Goal: Task Accomplishment & Management: Manage account settings

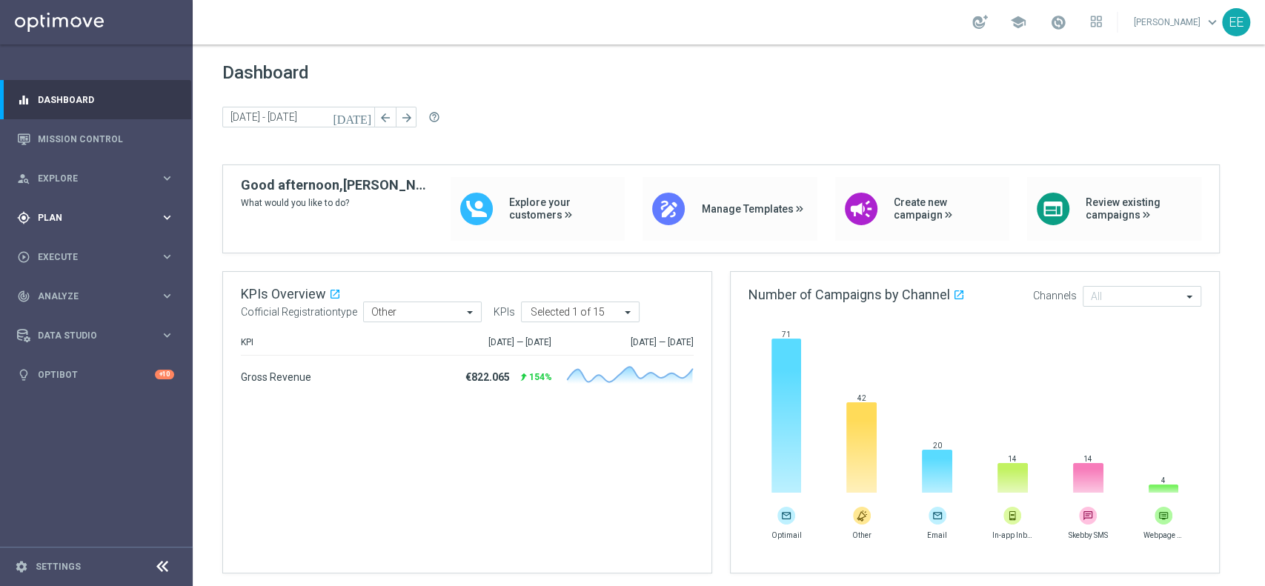
click at [64, 224] on div "gps_fixed Plan keyboard_arrow_right" at bounding box center [95, 217] width 191 height 39
click at [68, 245] on link "Target Groups" at bounding box center [97, 248] width 116 height 12
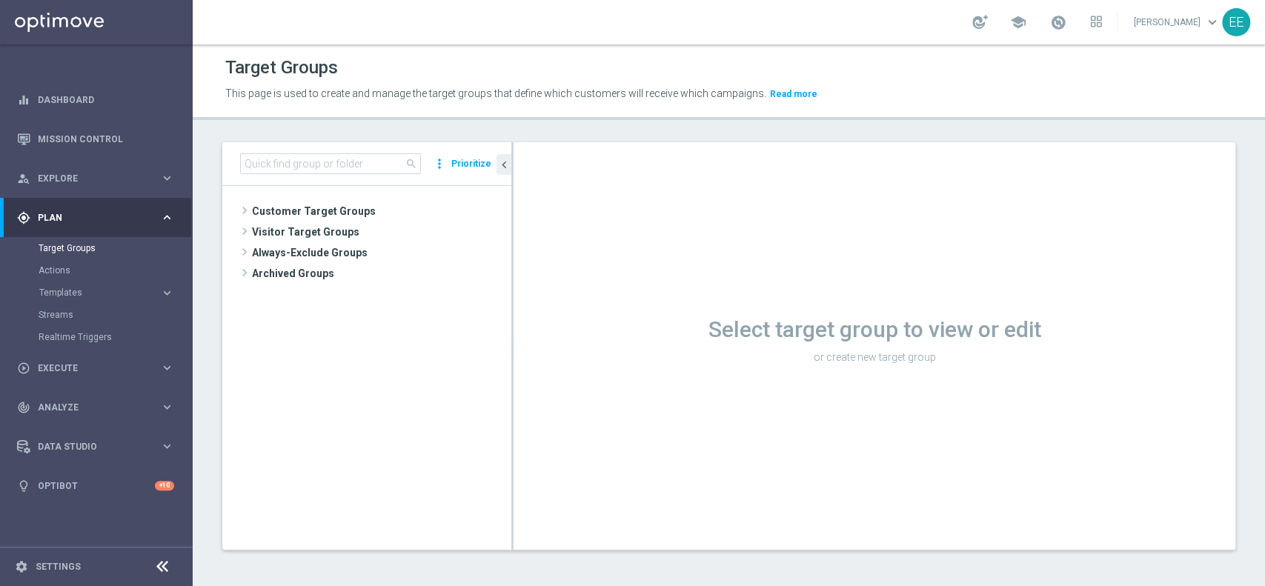
click at [471, 149] on div "search more_vert Prioritize" at bounding box center [366, 164] width 289 height 44
click at [351, 163] on input at bounding box center [330, 163] width 181 height 21
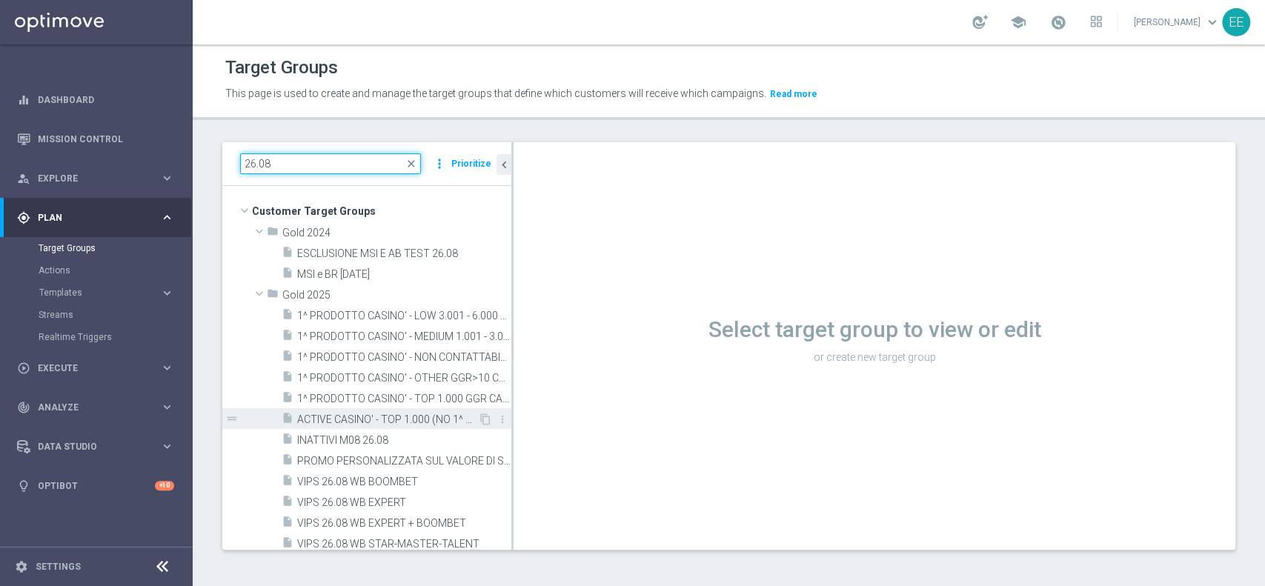
type input "26.08"
click at [372, 415] on span "ACTIVE CASINO' - TOP 1.000 (NO 1^ PRODOTTO CASINO' PER GGR M08) 26.08" at bounding box center [387, 419] width 181 height 13
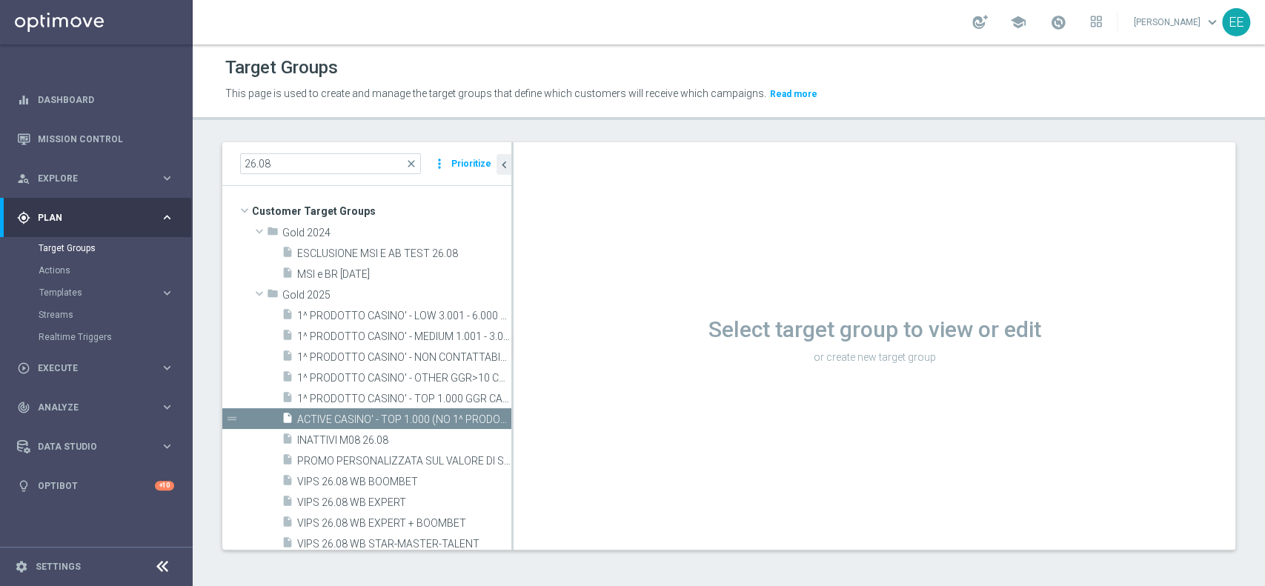
click at [1066, 13] on link at bounding box center [1057, 23] width 19 height 24
click at [1065, 27] on span at bounding box center [1058, 22] width 16 height 16
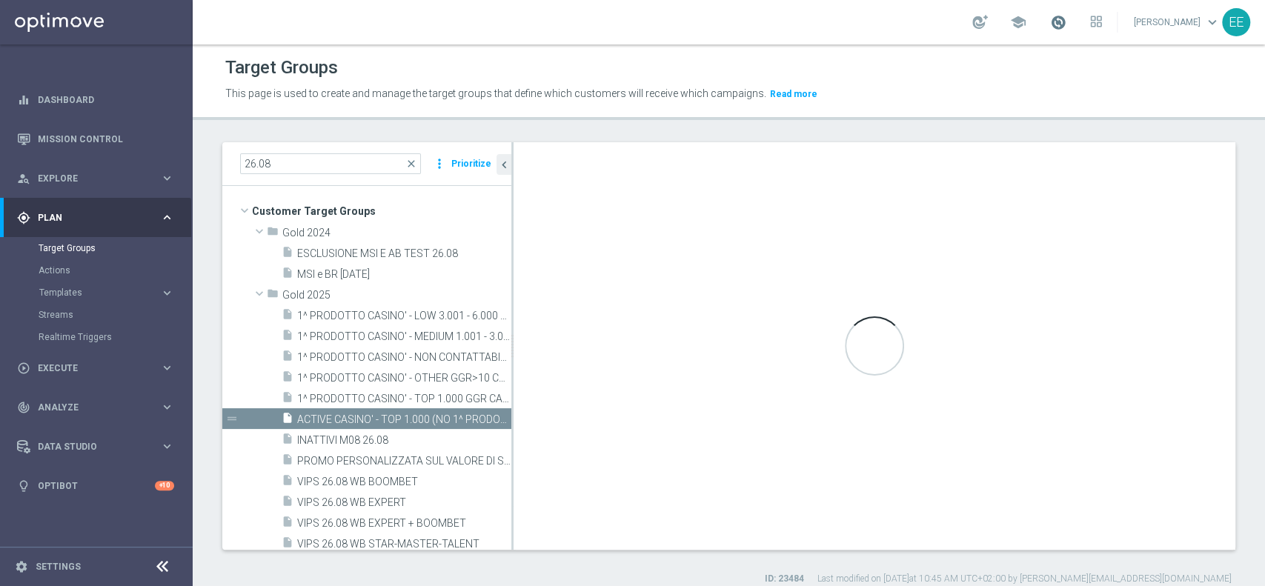
click at [1065, 27] on span at bounding box center [1058, 22] width 16 height 16
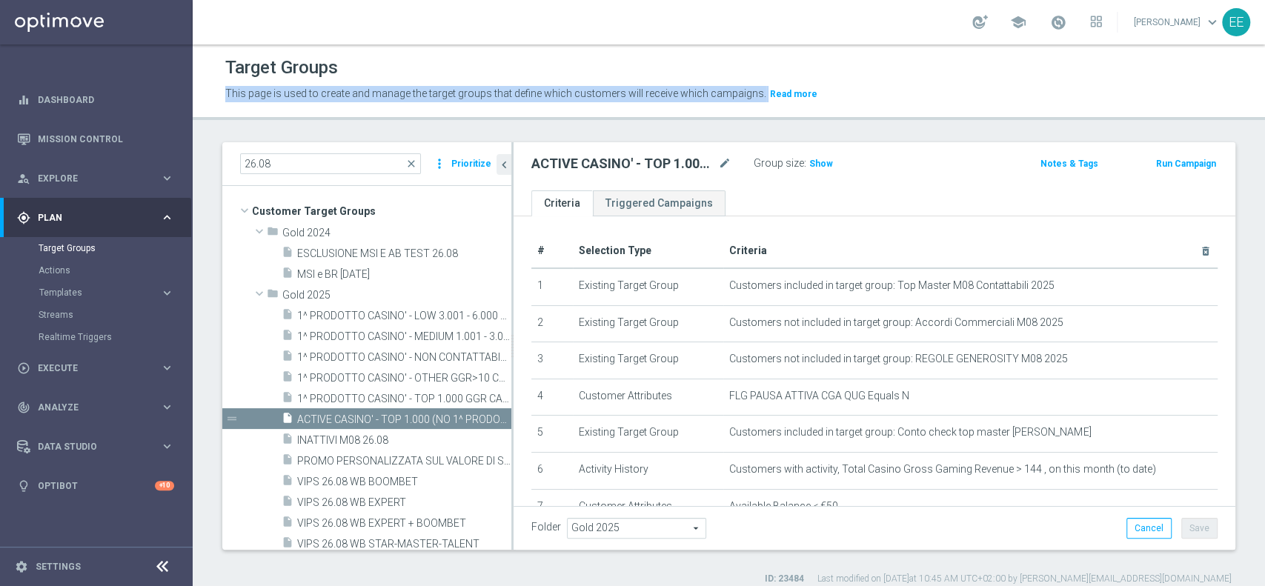
drag, startPoint x: 1103, startPoint y: 50, endPoint x: 1130, endPoint y: 117, distance: 72.1
click at [1130, 117] on header "Target Groups This page is used to create and manage the target groups that def…" at bounding box center [729, 82] width 1072 height 76
click at [1066, 24] on span at bounding box center [1058, 22] width 16 height 16
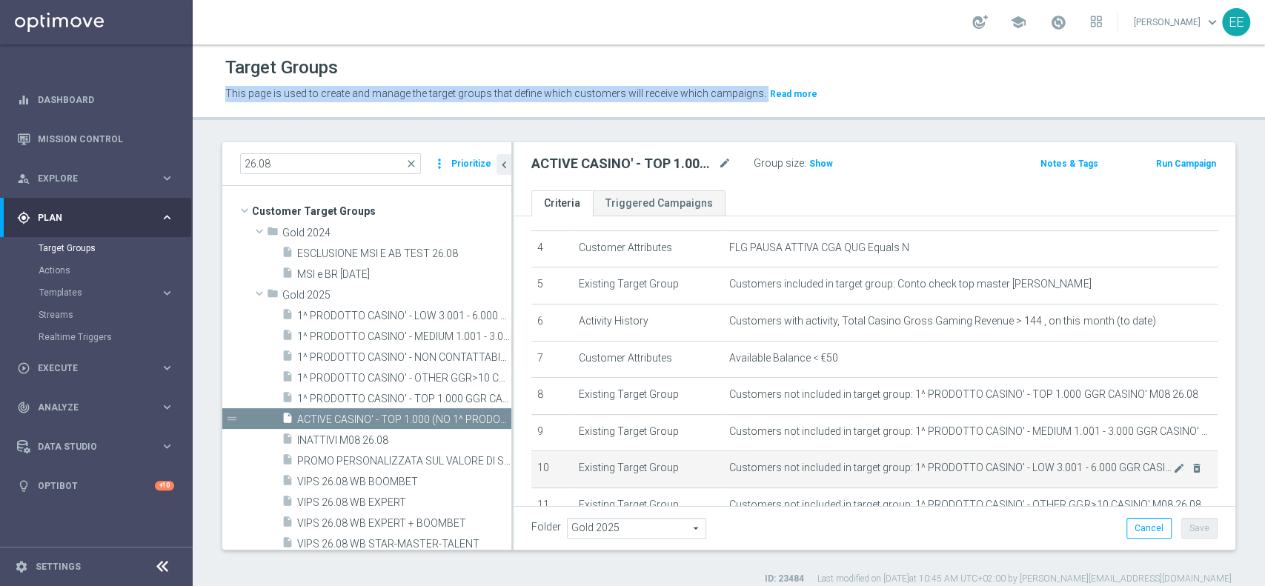
scroll to position [149, 0]
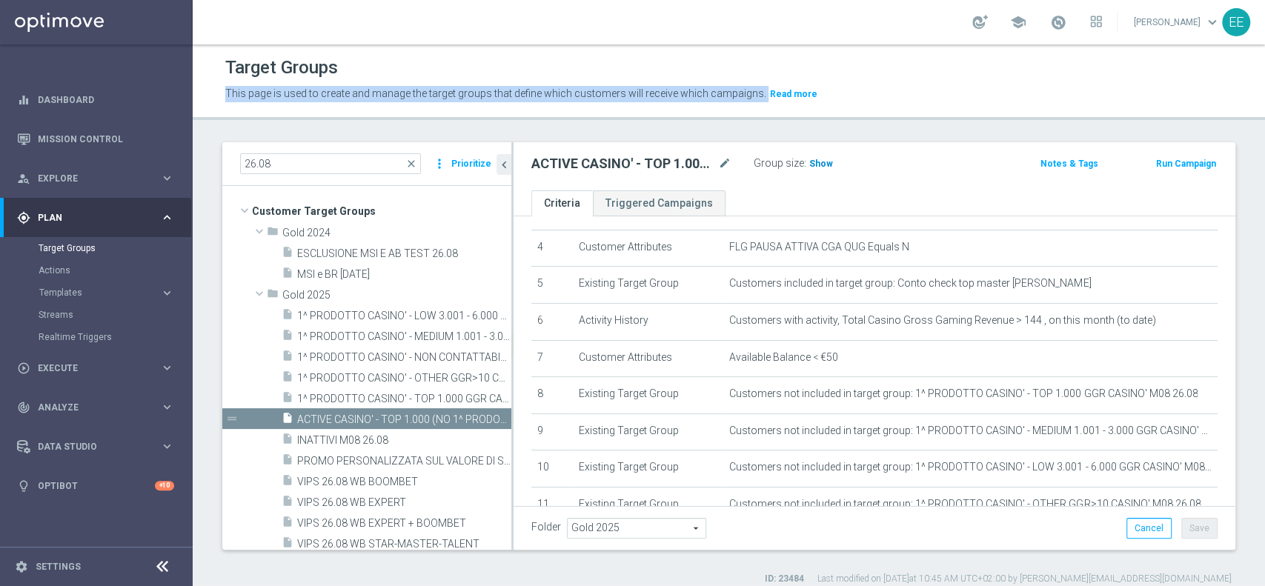
click at [827, 169] on h3 "Show" at bounding box center [821, 164] width 27 height 16
click at [398, 399] on span "1^ PRODOTTO CASINO' - TOP 1.000 GGR CASINO' M08 26.08" at bounding box center [387, 399] width 181 height 13
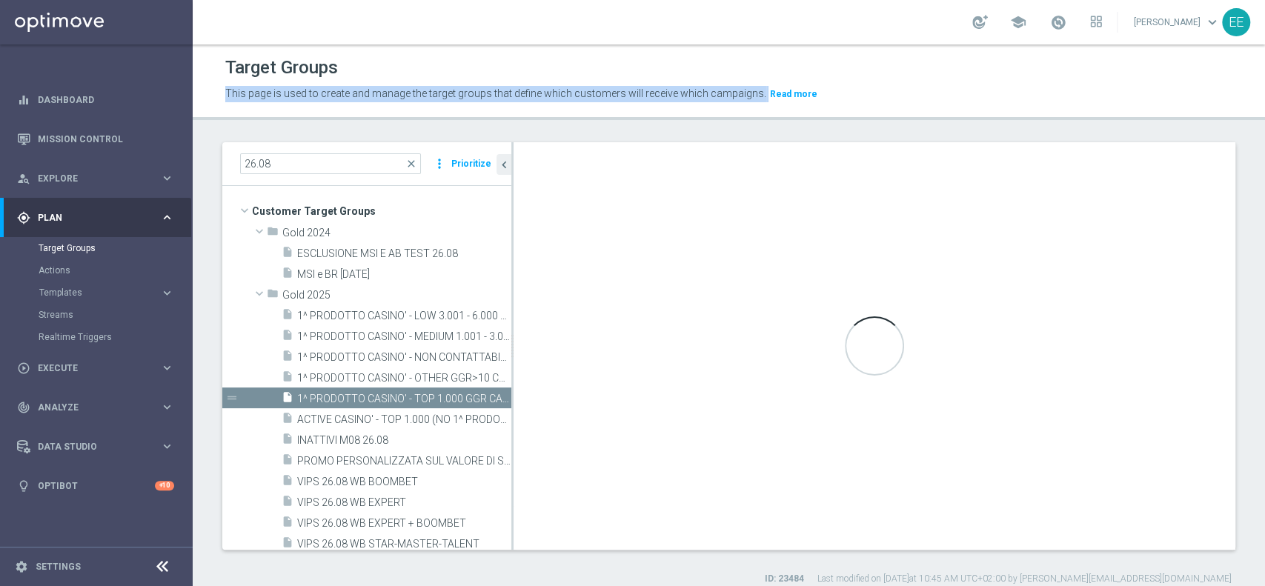
type textarea "(1 AND 2 AND 3 AND 4 and 6 and 7 and 8) OR 5"
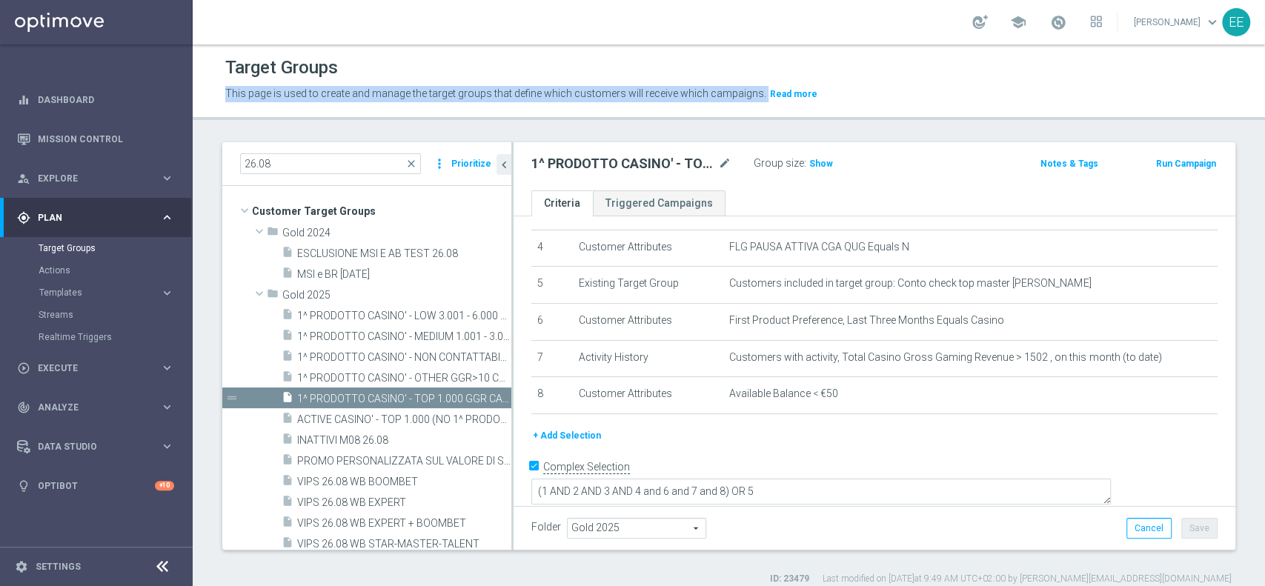
scroll to position [144, 0]
click at [869, 70] on div "Target Groups" at bounding box center [728, 67] width 1007 height 29
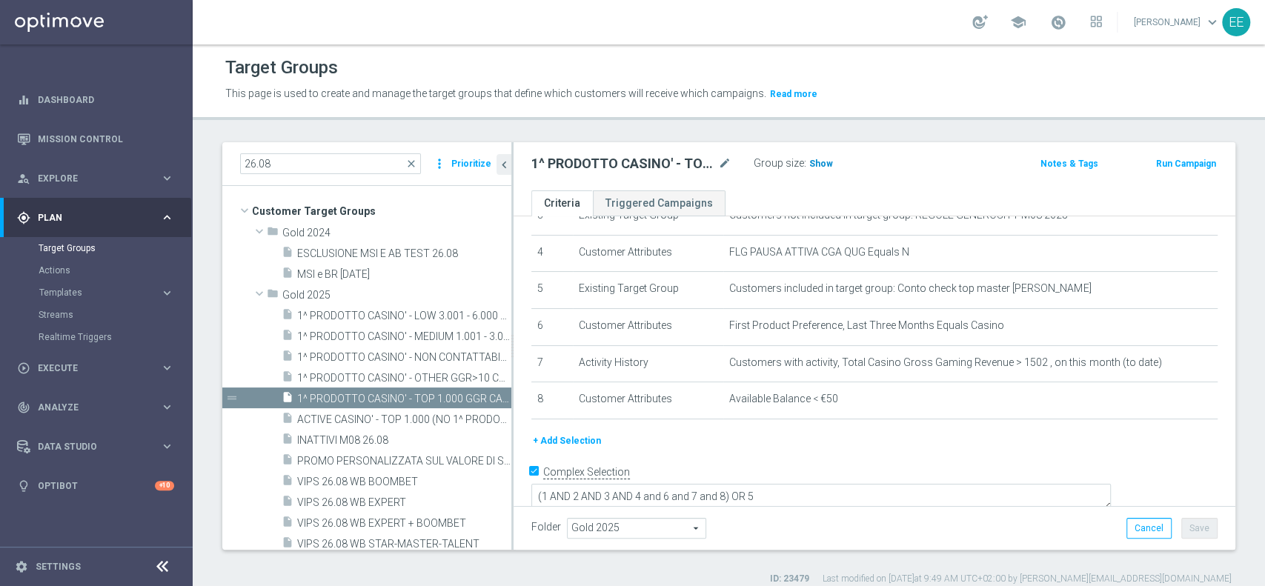
click at [818, 156] on h3 "Show" at bounding box center [821, 164] width 27 height 16
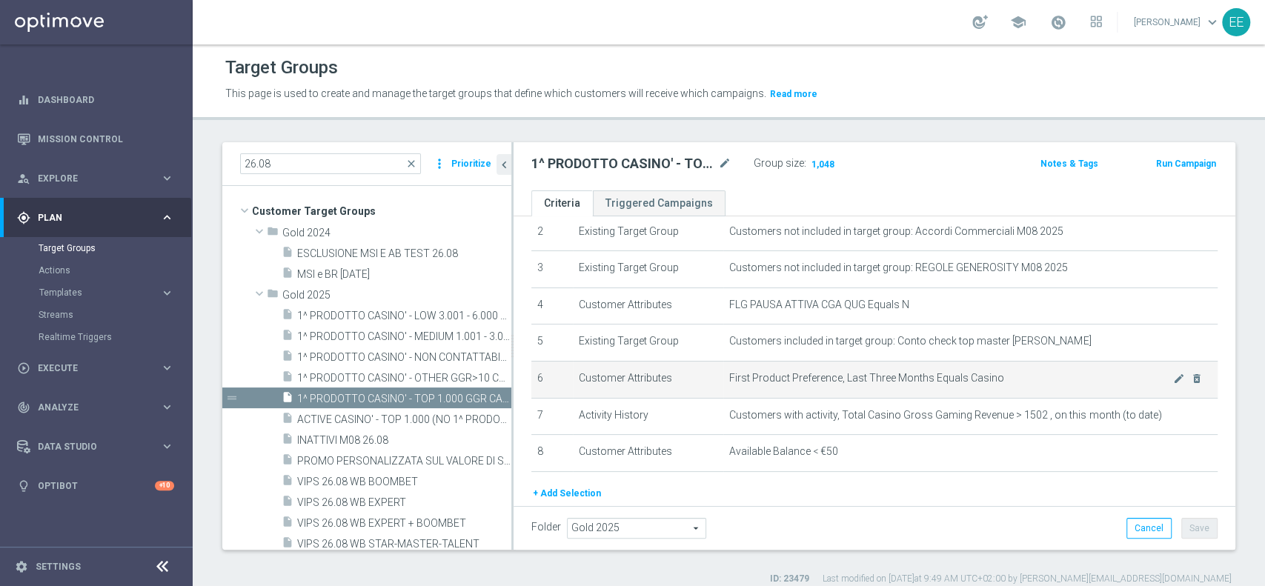
scroll to position [79, 0]
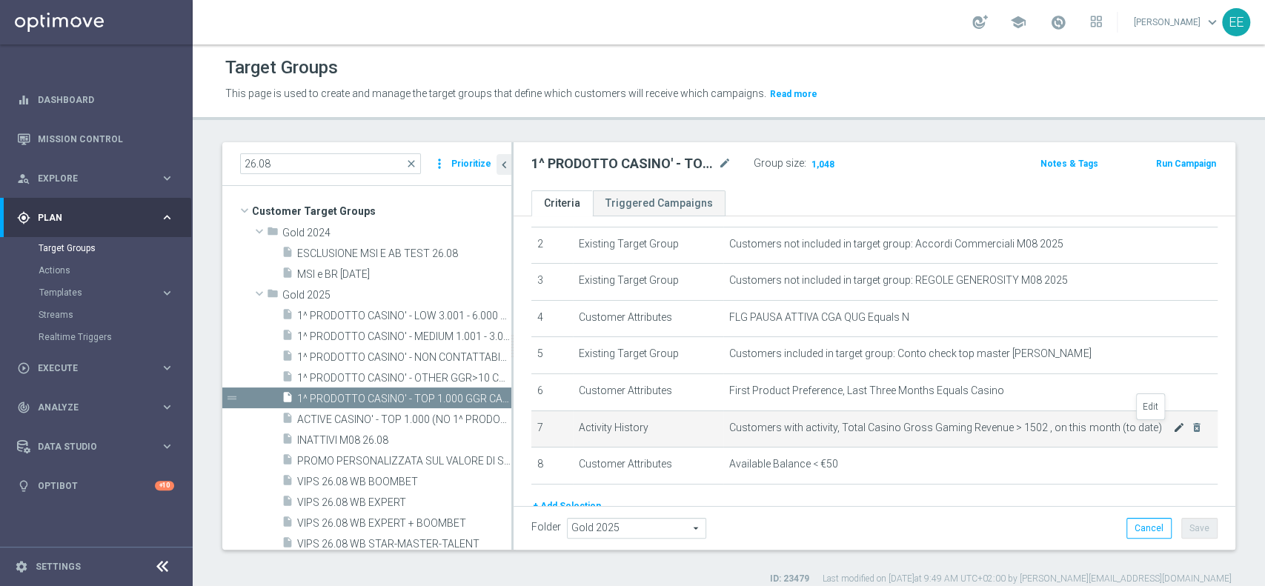
click at [1173, 428] on icon "mode_edit" at bounding box center [1179, 428] width 12 height 12
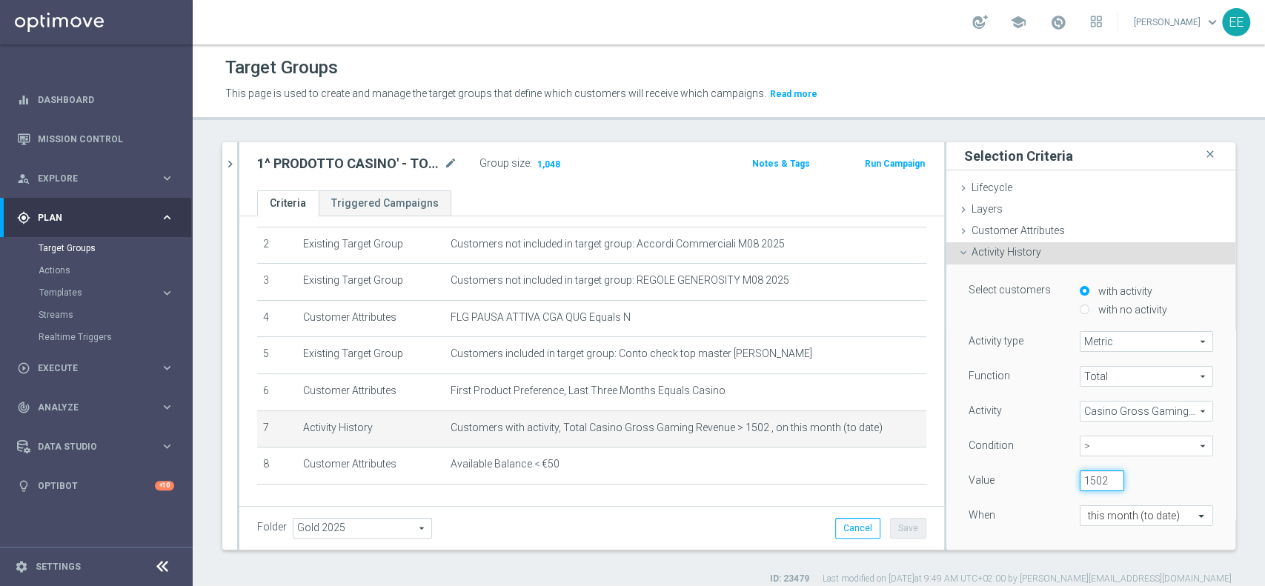
click at [1080, 475] on input "1502" at bounding box center [1102, 481] width 44 height 21
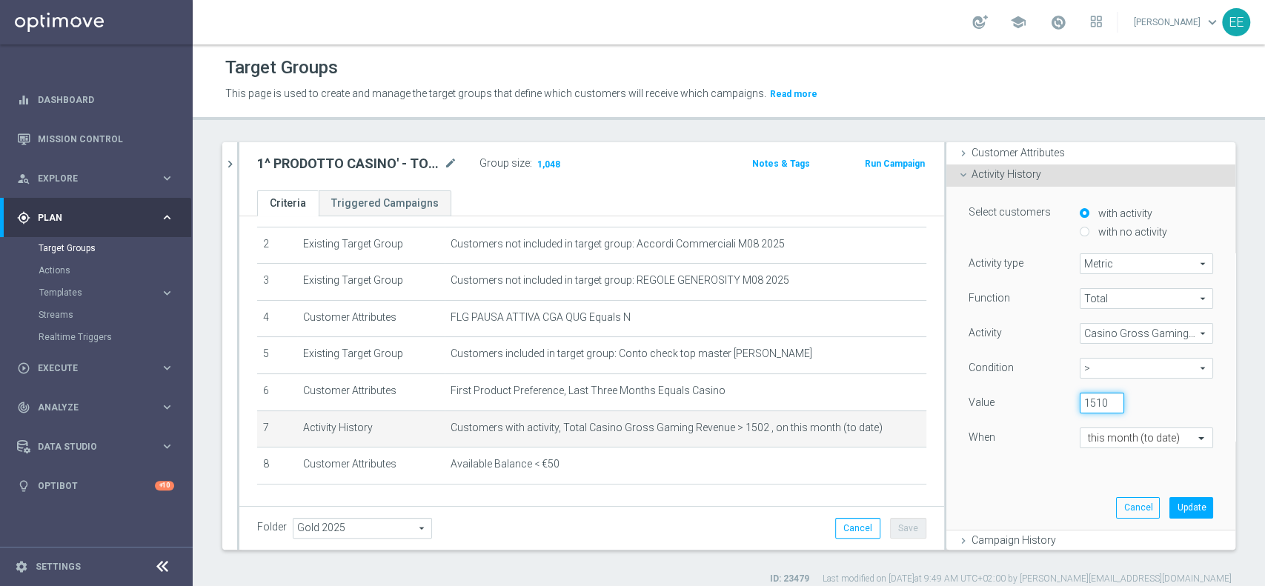
scroll to position [79, 0]
type input "1510"
click at [1169, 511] on button "Update" at bounding box center [1191, 506] width 44 height 21
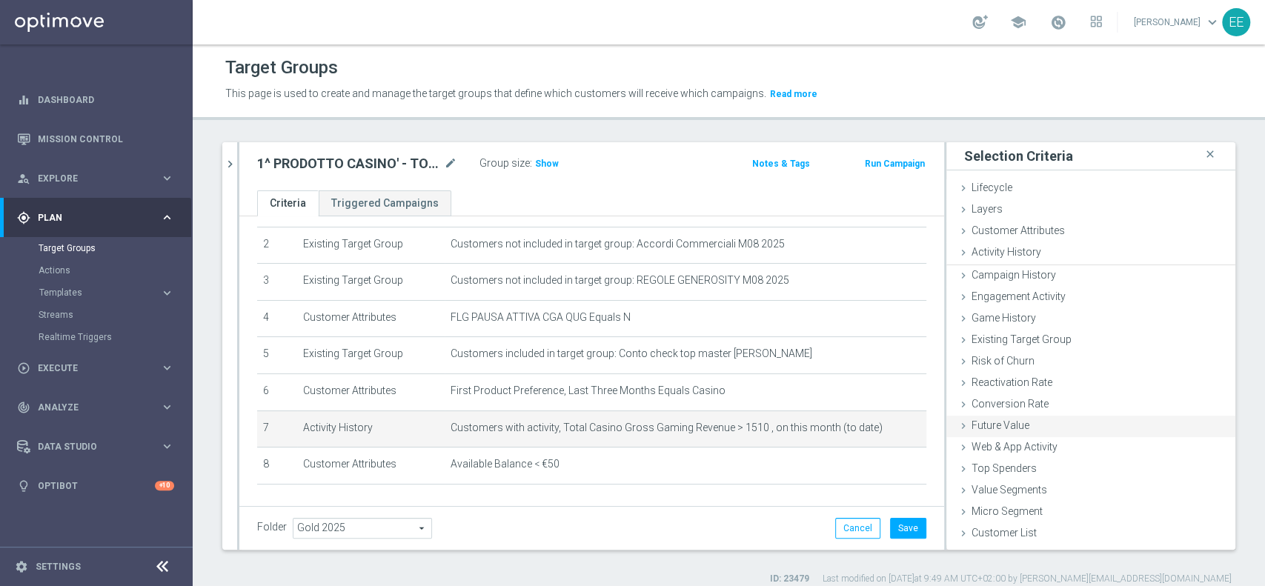
scroll to position [0, 0]
click at [545, 161] on span "Show" at bounding box center [547, 164] width 24 height 10
click at [882, 428] on icon "mode_edit" at bounding box center [888, 428] width 12 height 12
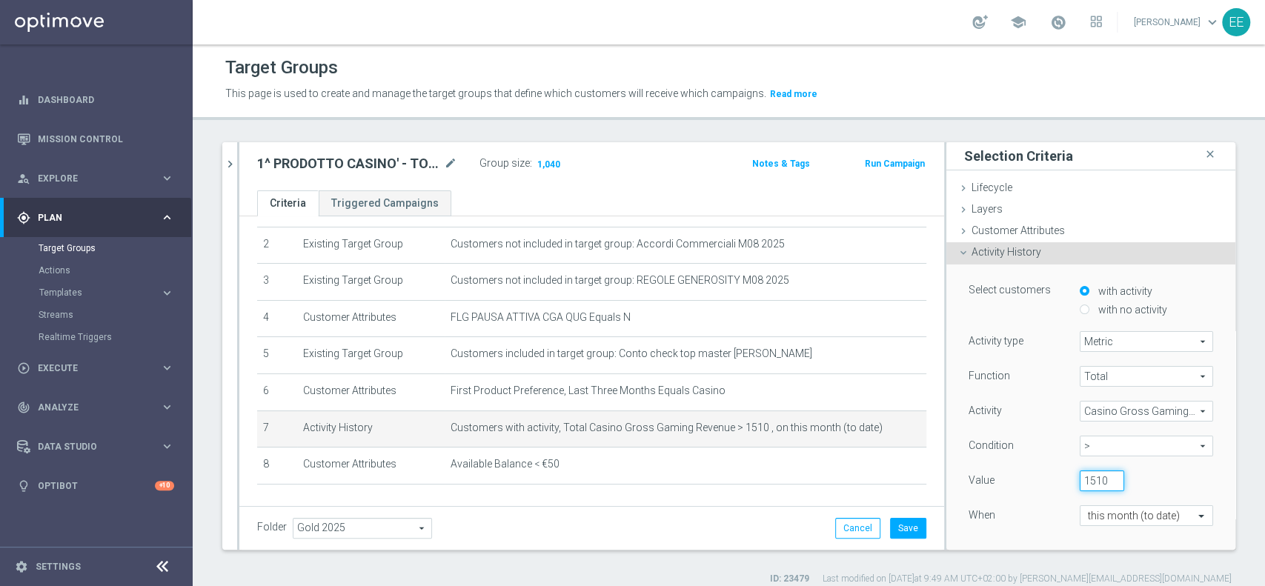
click at [1080, 477] on input "1510" at bounding box center [1102, 481] width 44 height 21
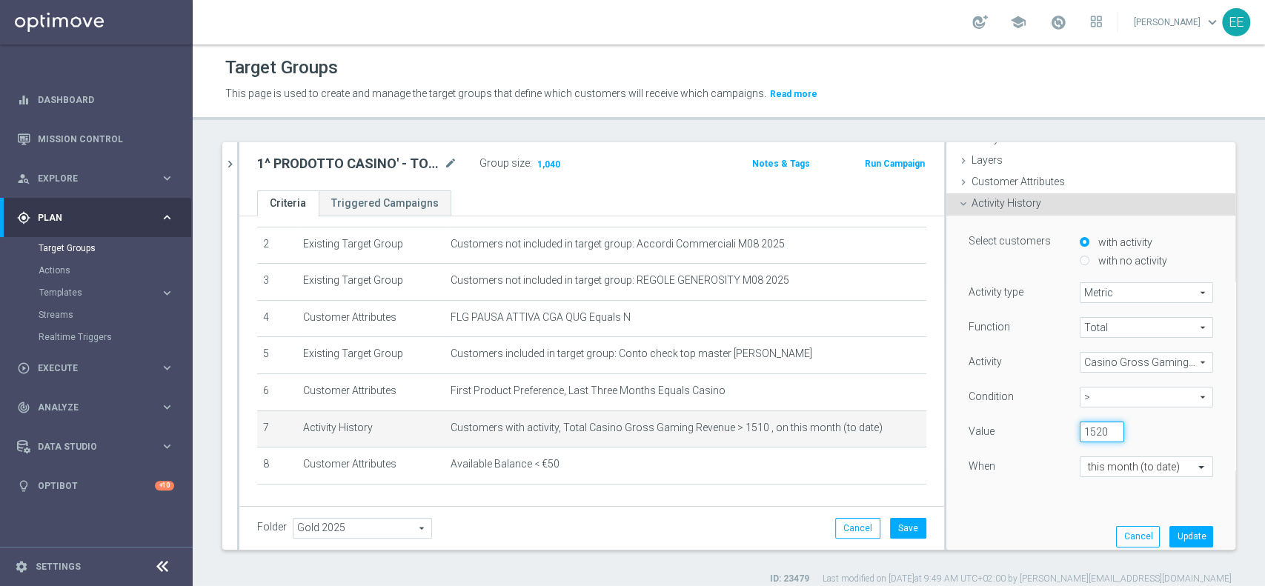
scroll to position [53, 0]
type input "1520"
click at [1174, 533] on button "Update" at bounding box center [1191, 532] width 44 height 21
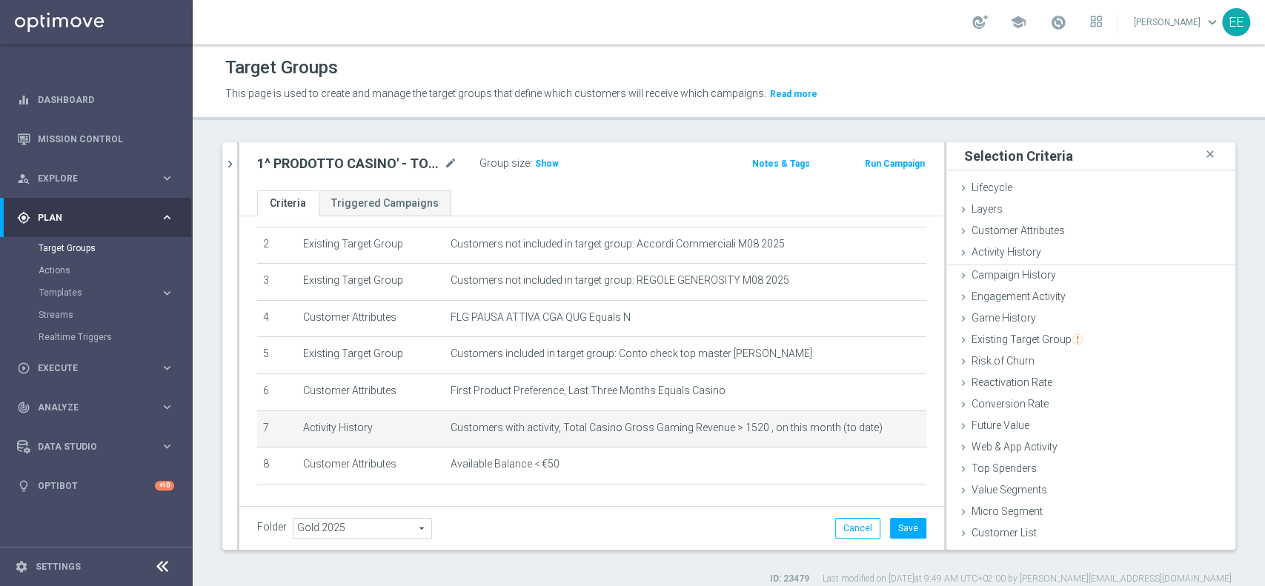
scroll to position [0, 0]
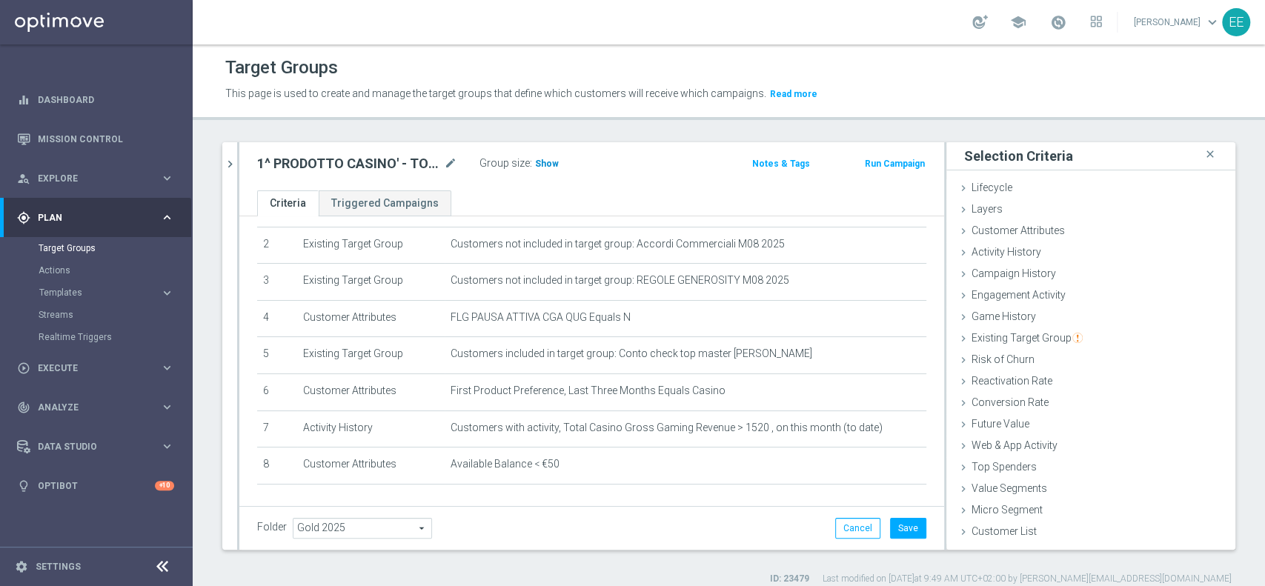
click at [549, 159] on span "Show" at bounding box center [547, 164] width 24 height 10
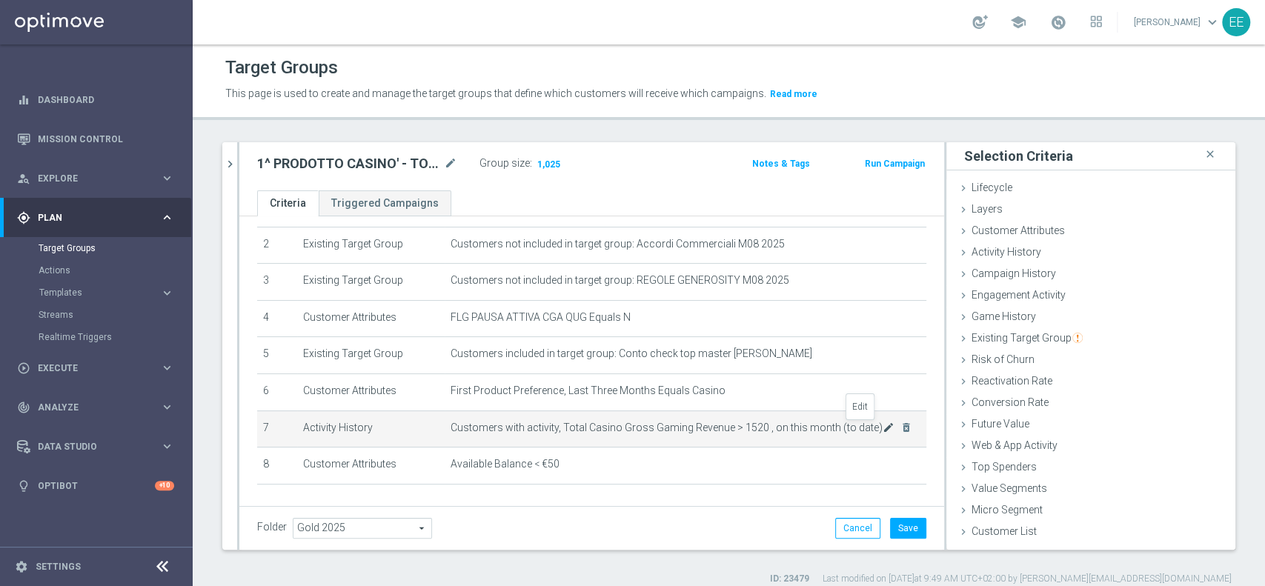
click at [882, 431] on icon "mode_edit" at bounding box center [888, 428] width 12 height 12
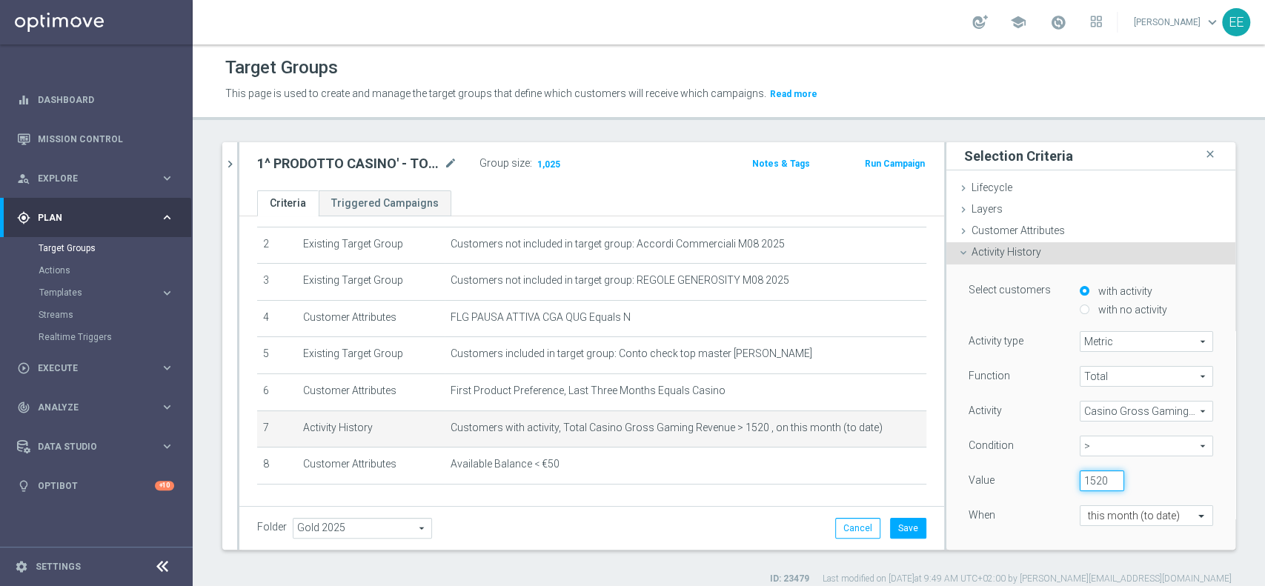
click at [1080, 482] on input "1520" at bounding box center [1102, 481] width 44 height 21
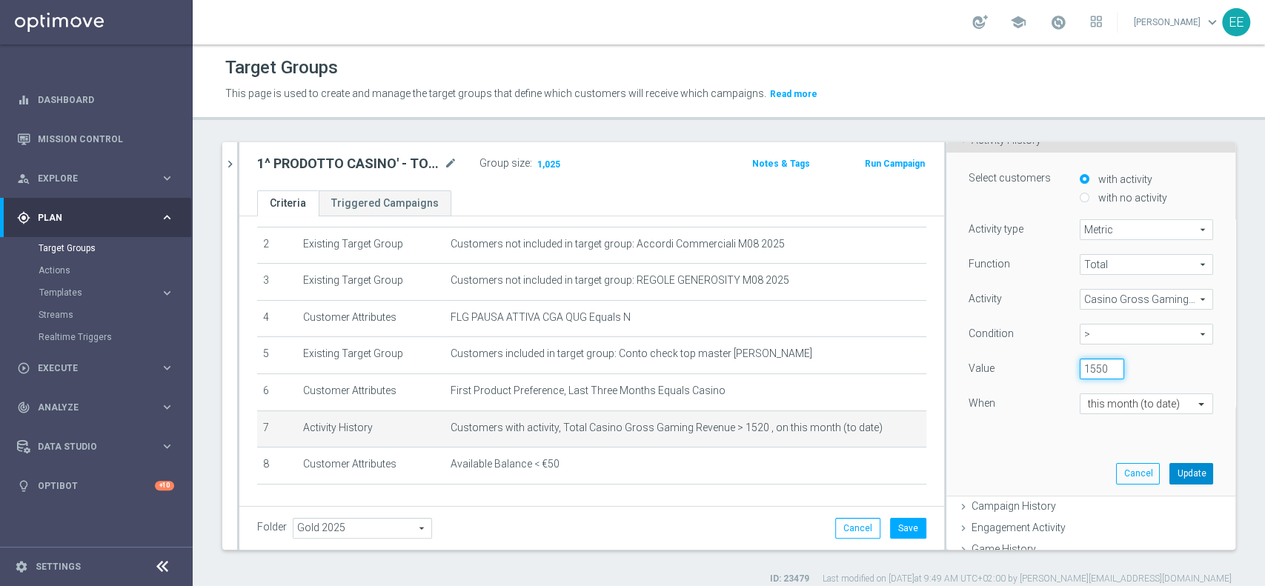
scroll to position [113, 0]
type input "1550"
click at [1171, 480] on button "Update" at bounding box center [1191, 472] width 44 height 21
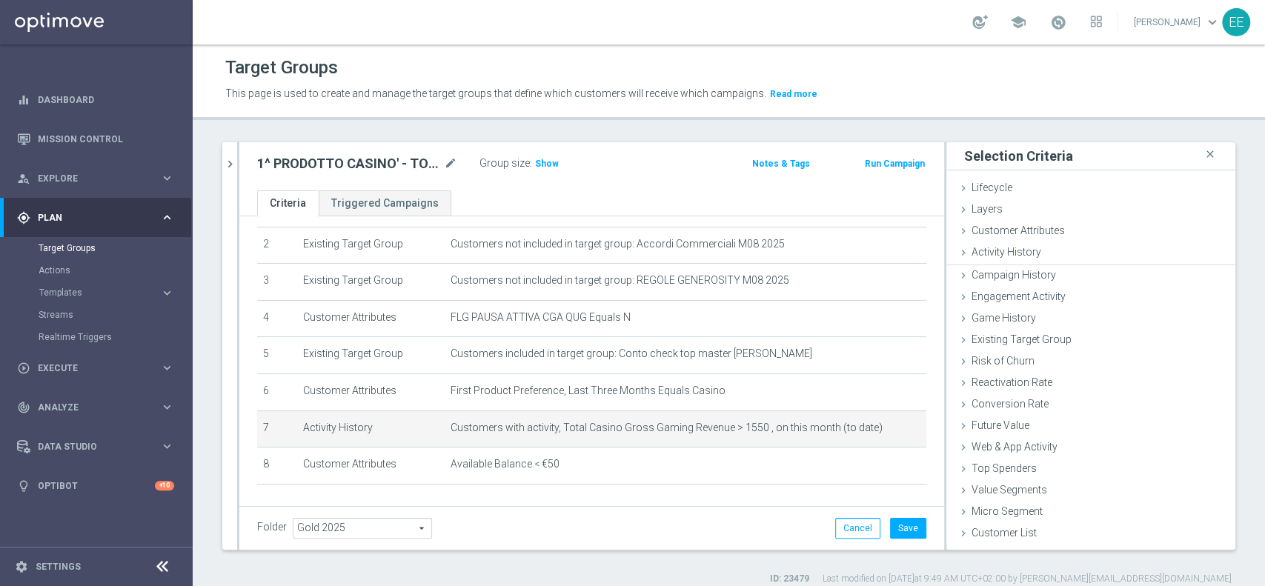
scroll to position [0, 0]
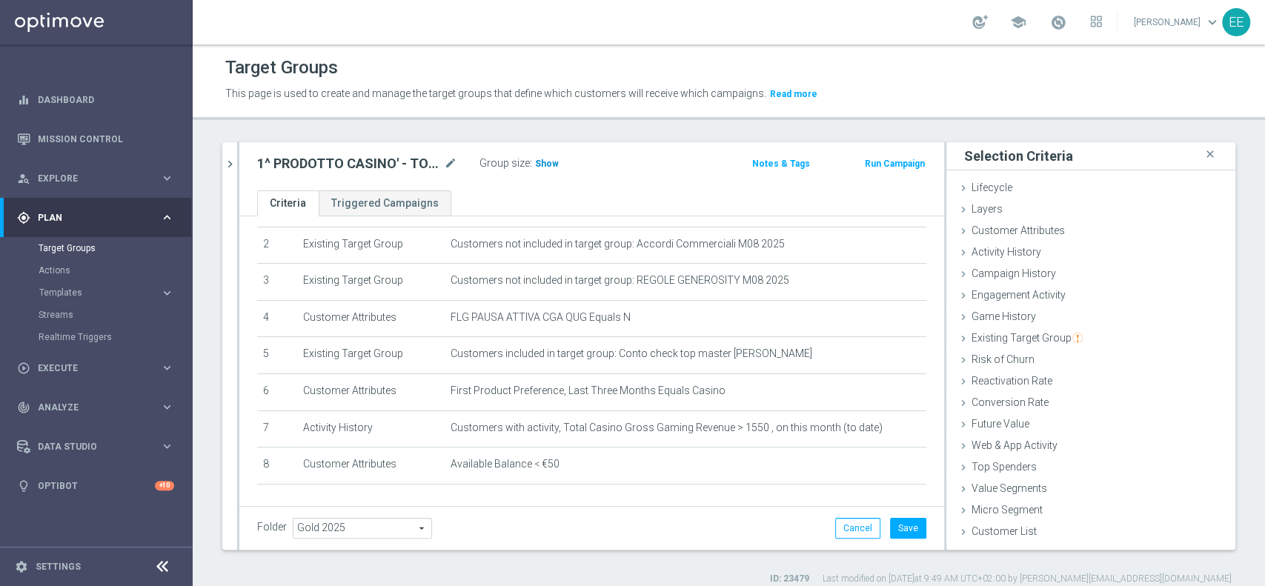
click at [549, 162] on span "Show" at bounding box center [547, 164] width 24 height 10
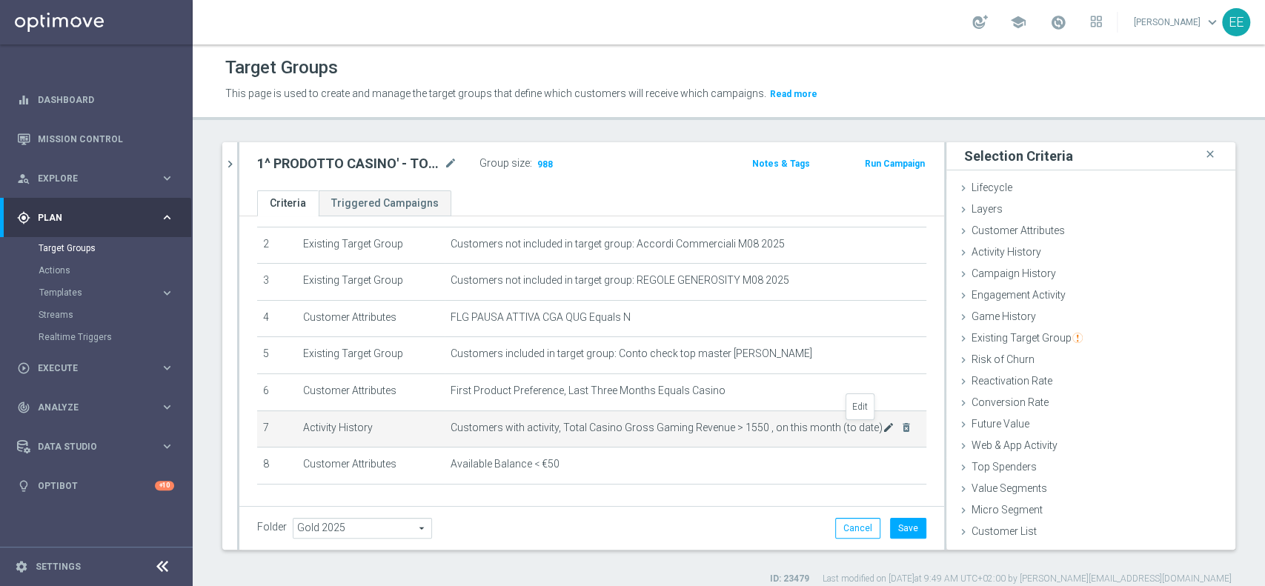
click at [882, 433] on icon "mode_edit" at bounding box center [888, 428] width 12 height 12
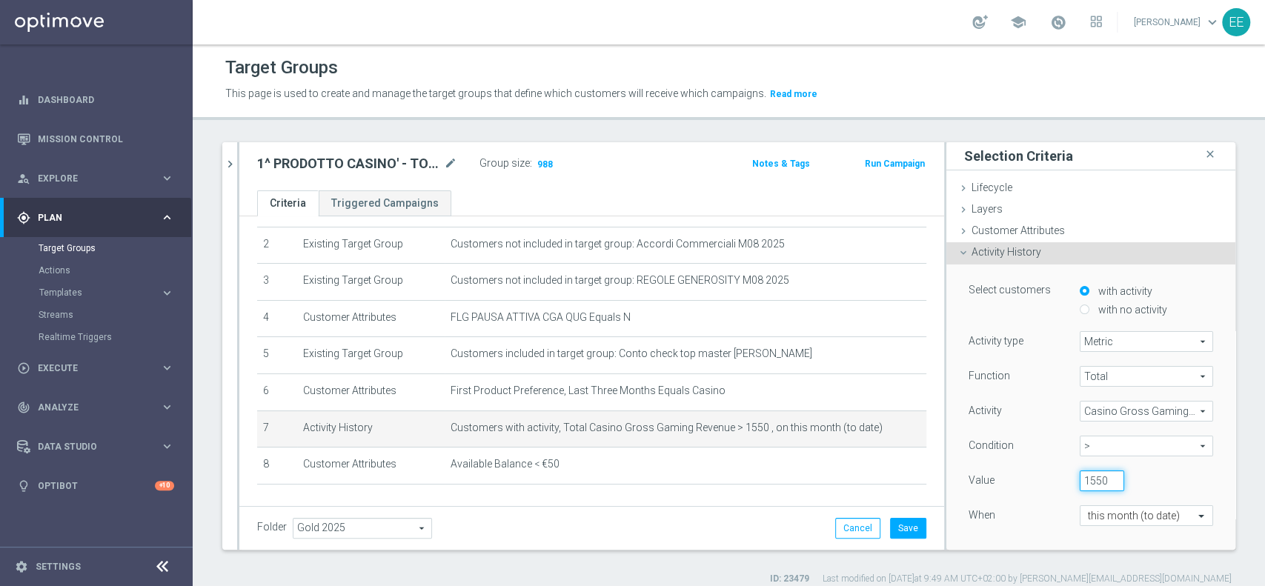
click at [1080, 478] on input "1550" at bounding box center [1102, 481] width 44 height 21
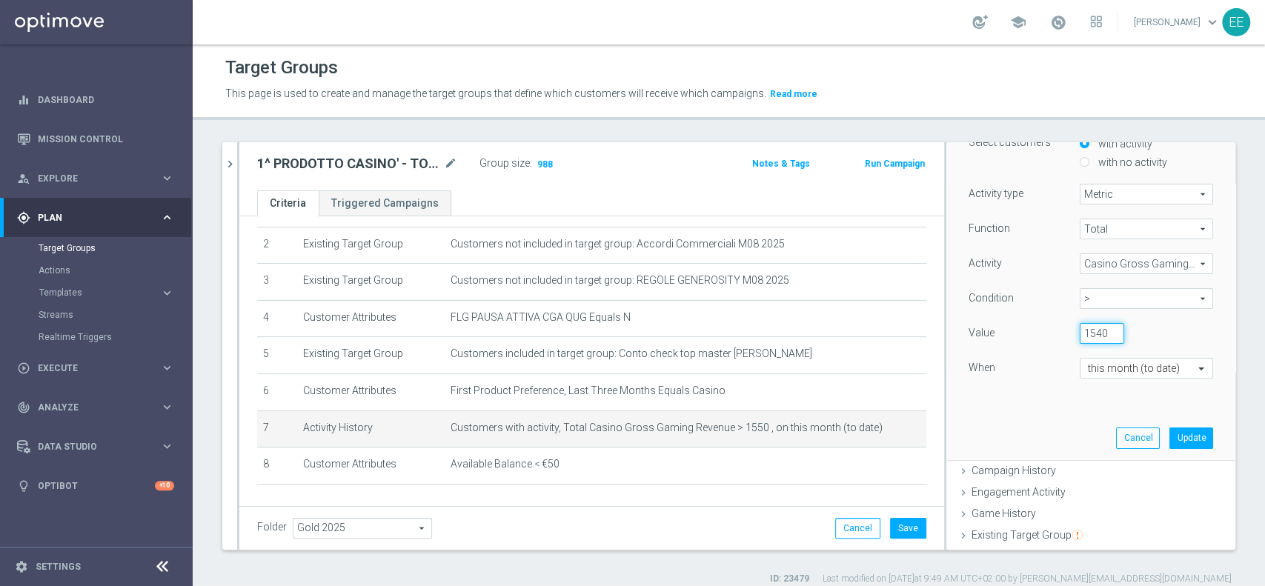
scroll to position [148, 0]
type input "1540"
click at [1169, 445] on button "Update" at bounding box center [1191, 437] width 44 height 21
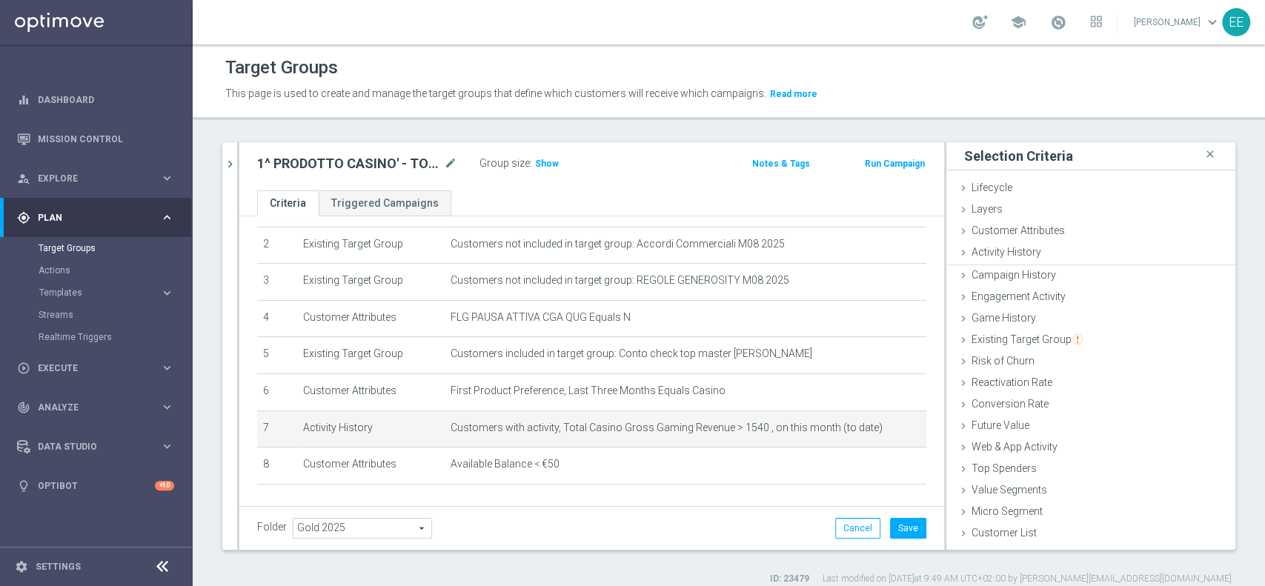
scroll to position [0, 0]
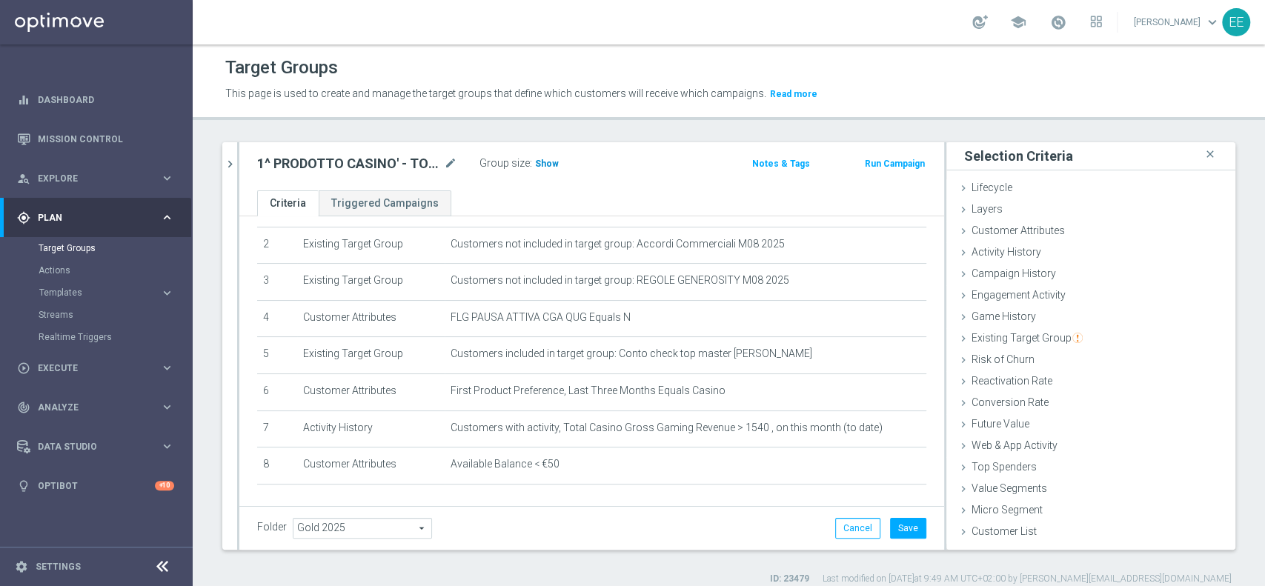
click at [548, 171] on h3 "Show" at bounding box center [546, 164] width 27 height 16
click at [900, 528] on button "Save" at bounding box center [908, 528] width 36 height 21
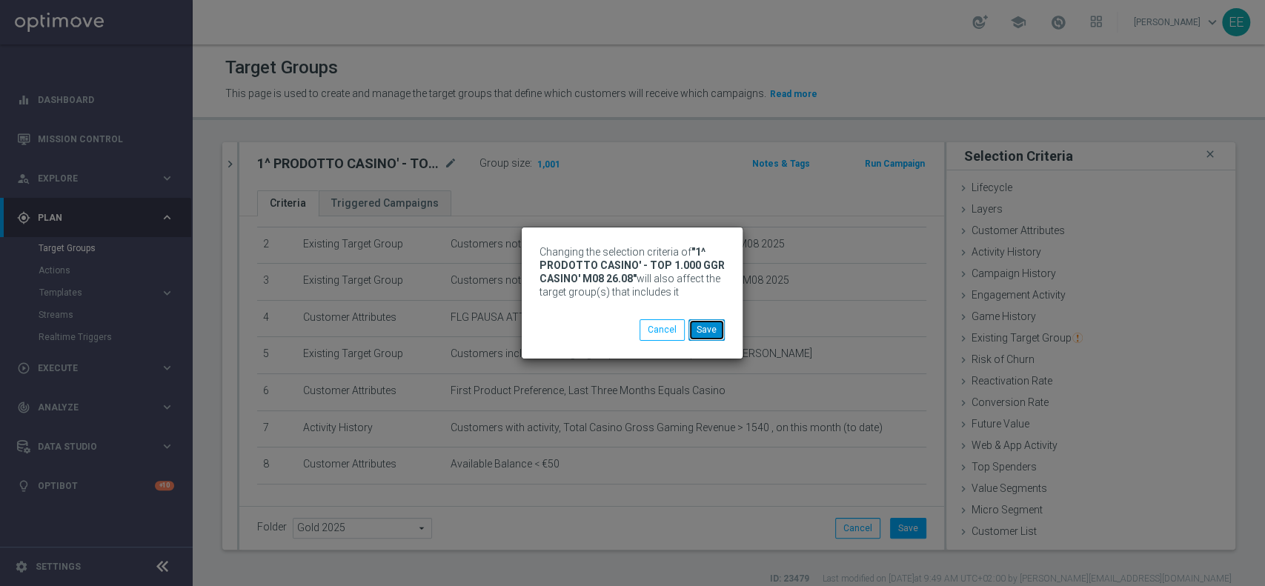
click at [715, 329] on button "Save" at bounding box center [706, 329] width 36 height 21
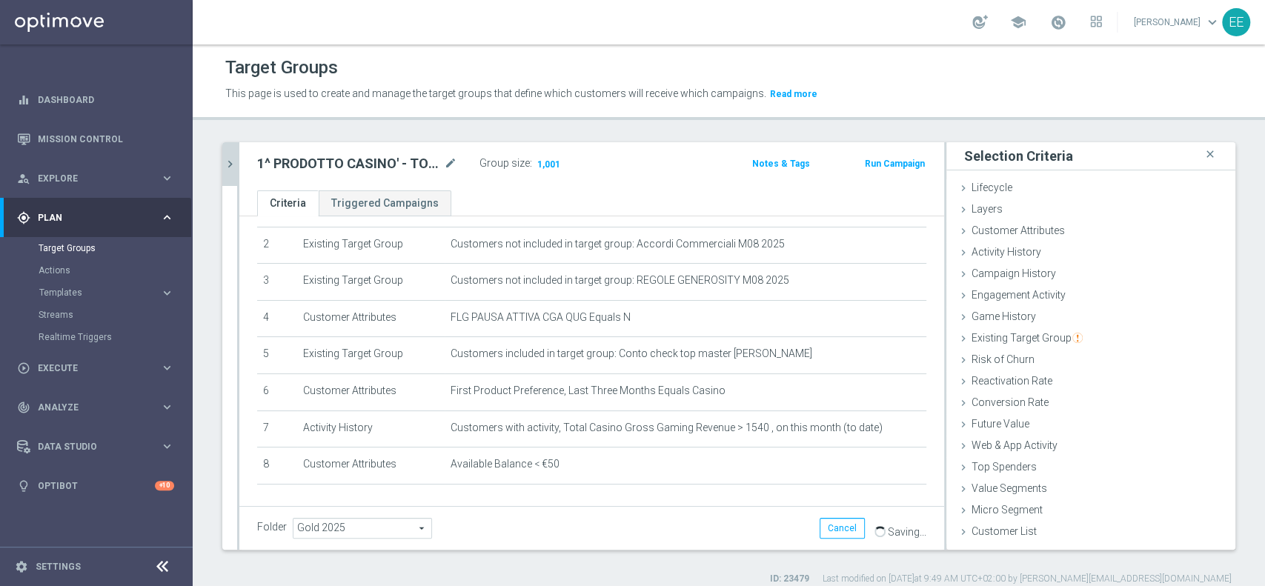
click at [234, 174] on button "chevron_right" at bounding box center [229, 164] width 15 height 44
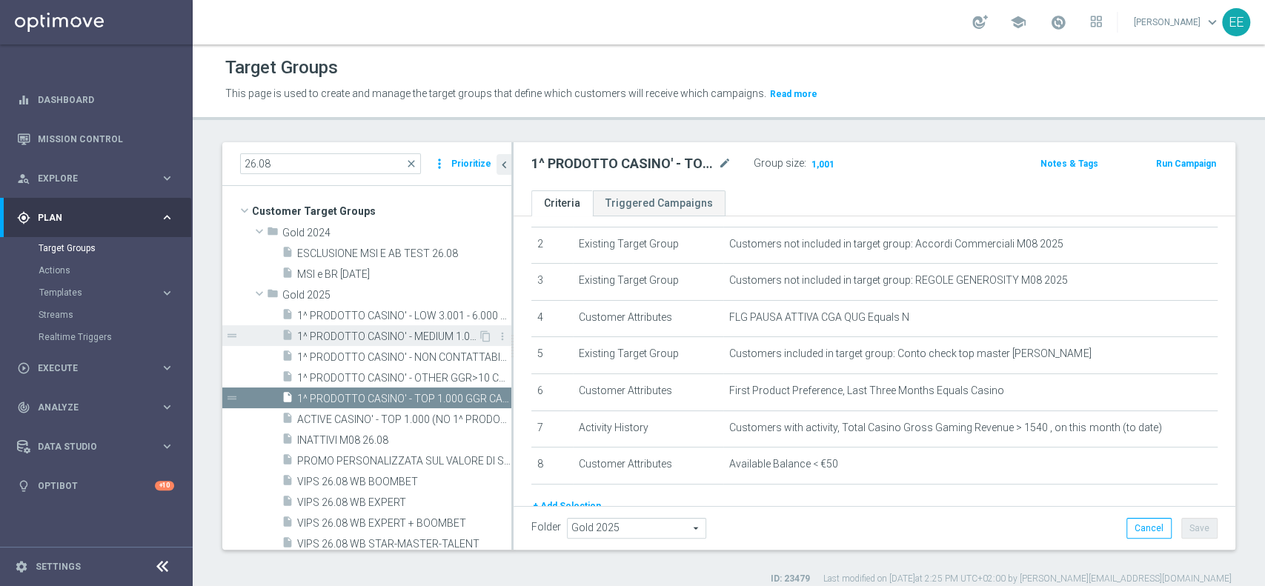
click at [438, 333] on span "1^ PRODOTTO CASINO' - MEDIUM 1.001 - 3.000 GGR CASINO' M08 26.08" at bounding box center [387, 336] width 181 height 13
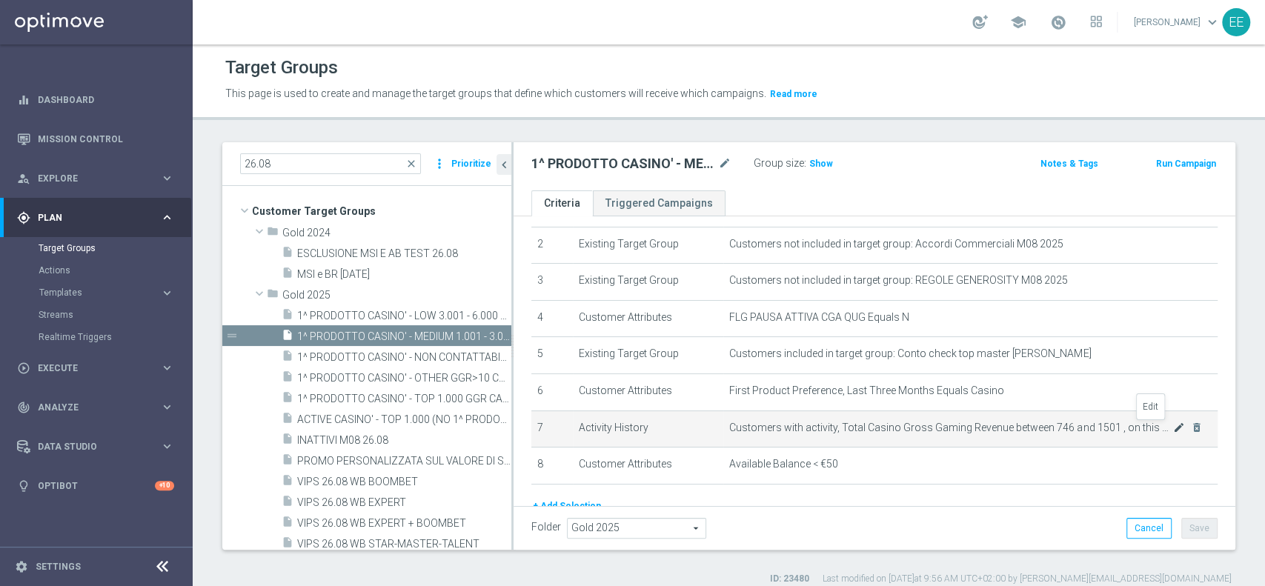
click at [1173, 433] on icon "mode_edit" at bounding box center [1179, 428] width 12 height 12
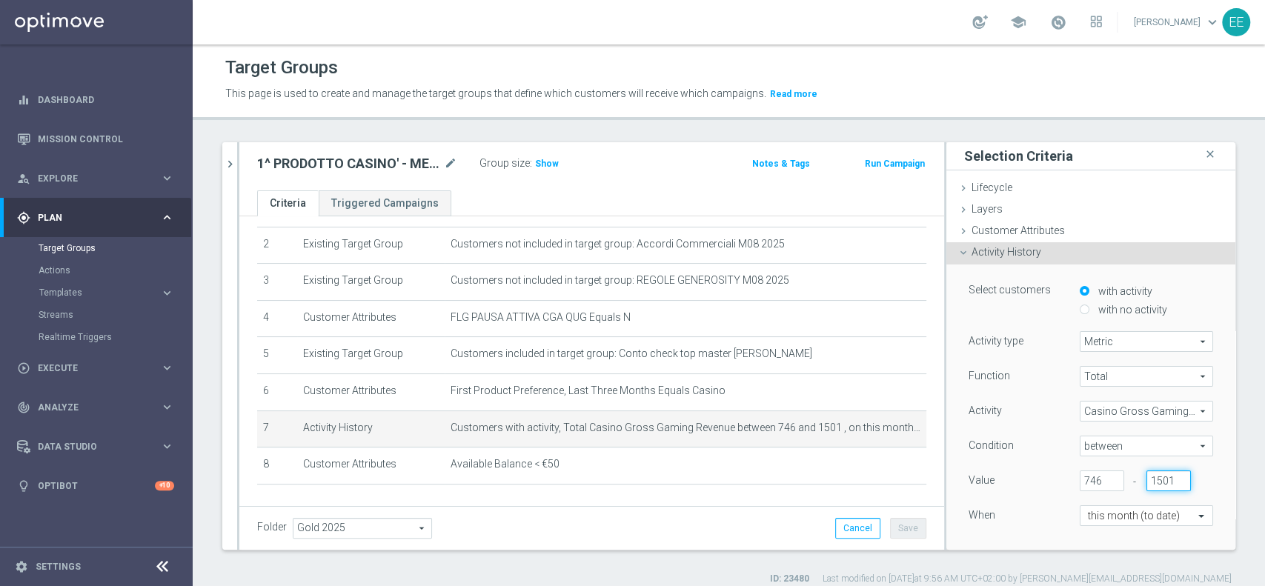
click at [1146, 473] on input "1501" at bounding box center [1168, 481] width 44 height 21
type input "1539"
click at [1080, 479] on input "746" at bounding box center [1102, 481] width 44 height 21
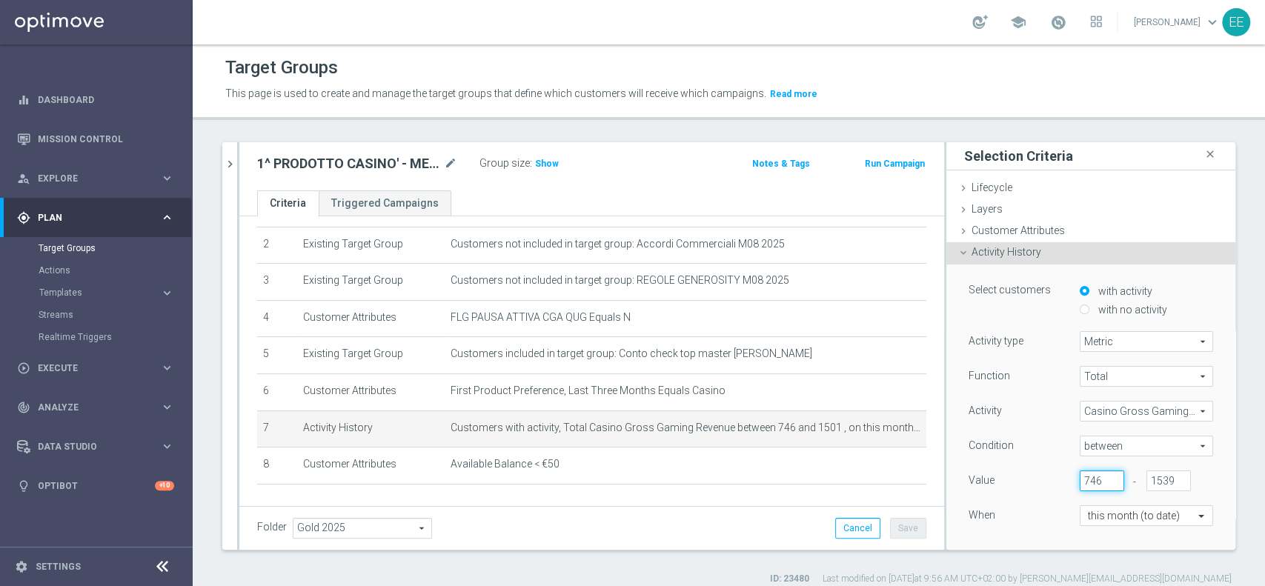
click at [1080, 479] on input "746" at bounding box center [1102, 481] width 44 height 21
click at [1080, 476] on input "746" at bounding box center [1102, 481] width 44 height 21
type input "800"
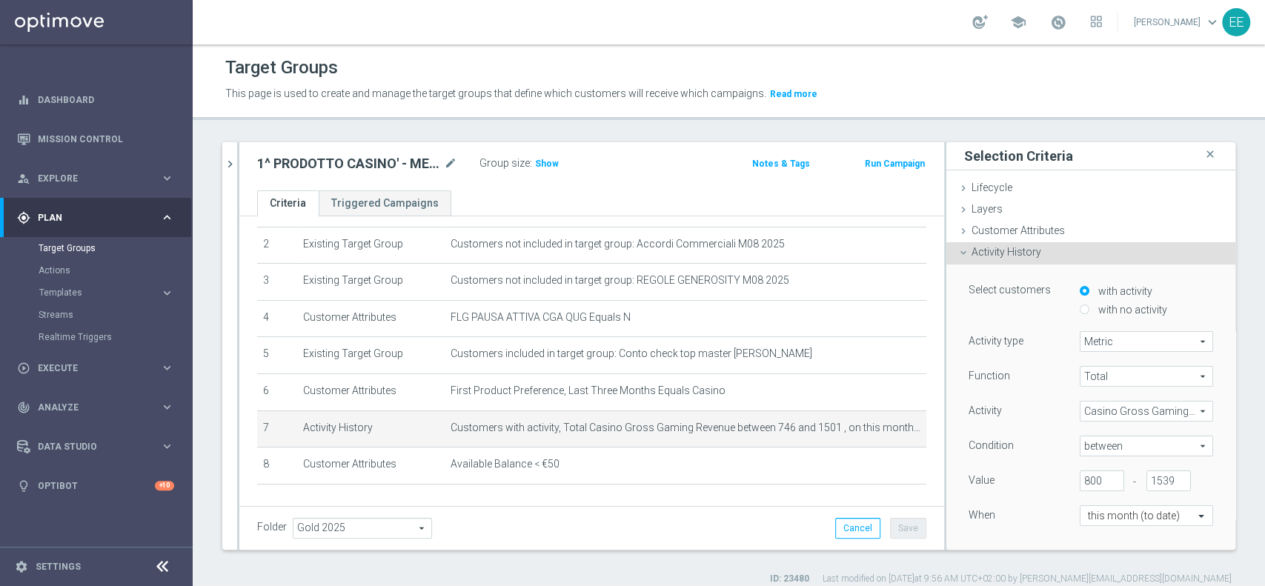
click at [1028, 489] on div "Value" at bounding box center [1012, 483] width 111 height 24
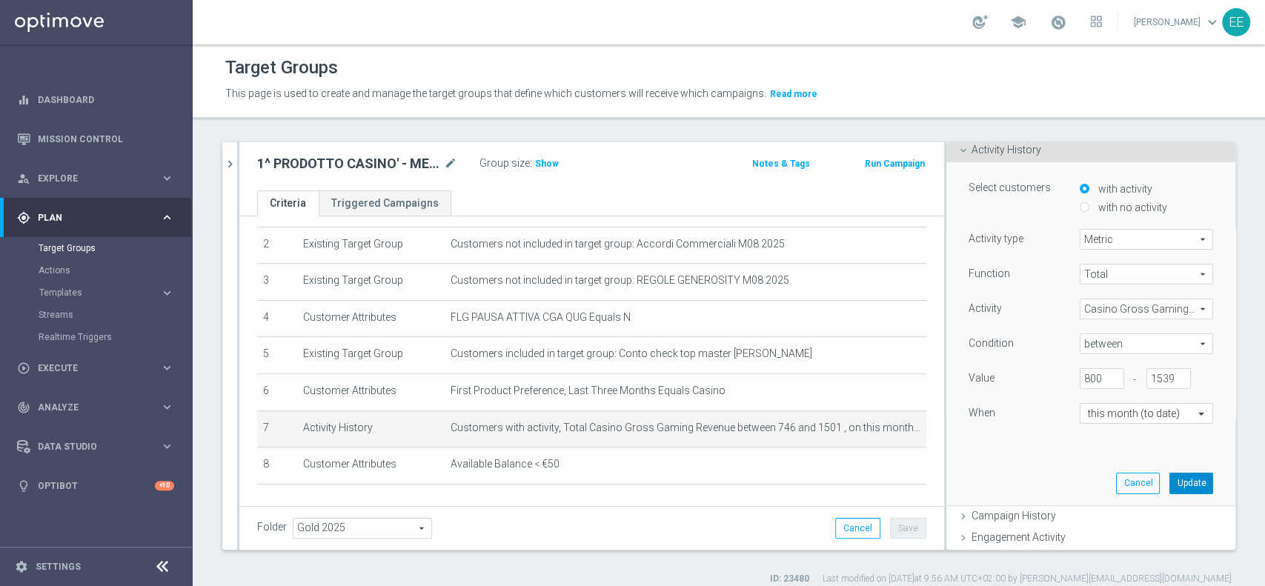
click at [1169, 488] on button "Update" at bounding box center [1191, 483] width 44 height 21
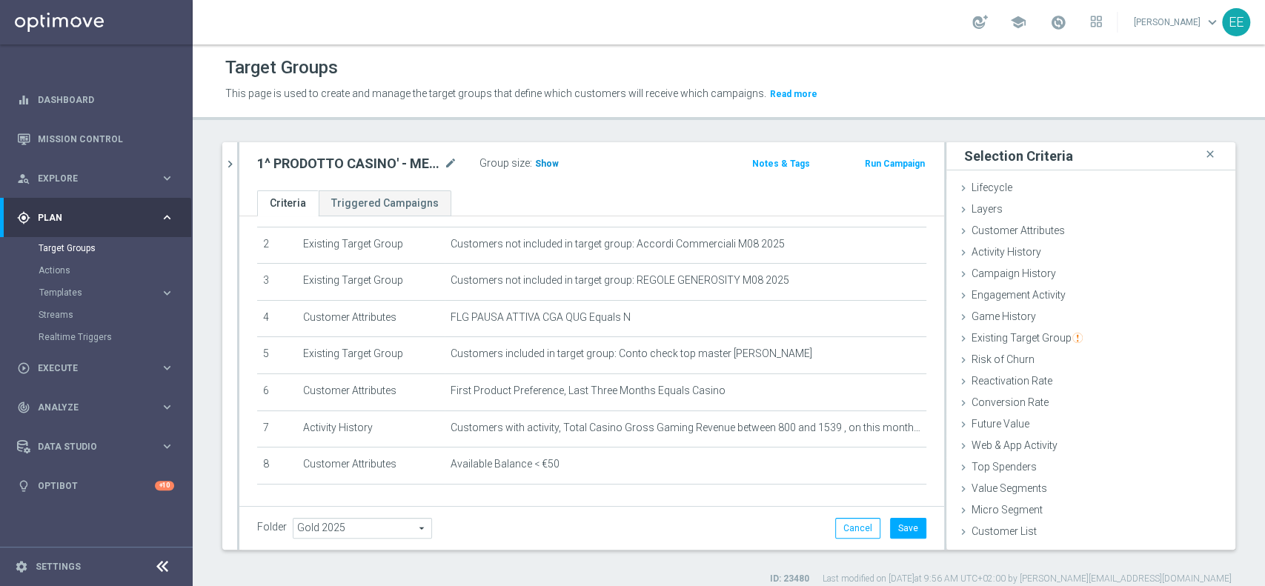
click at [545, 163] on span "Show" at bounding box center [547, 164] width 24 height 10
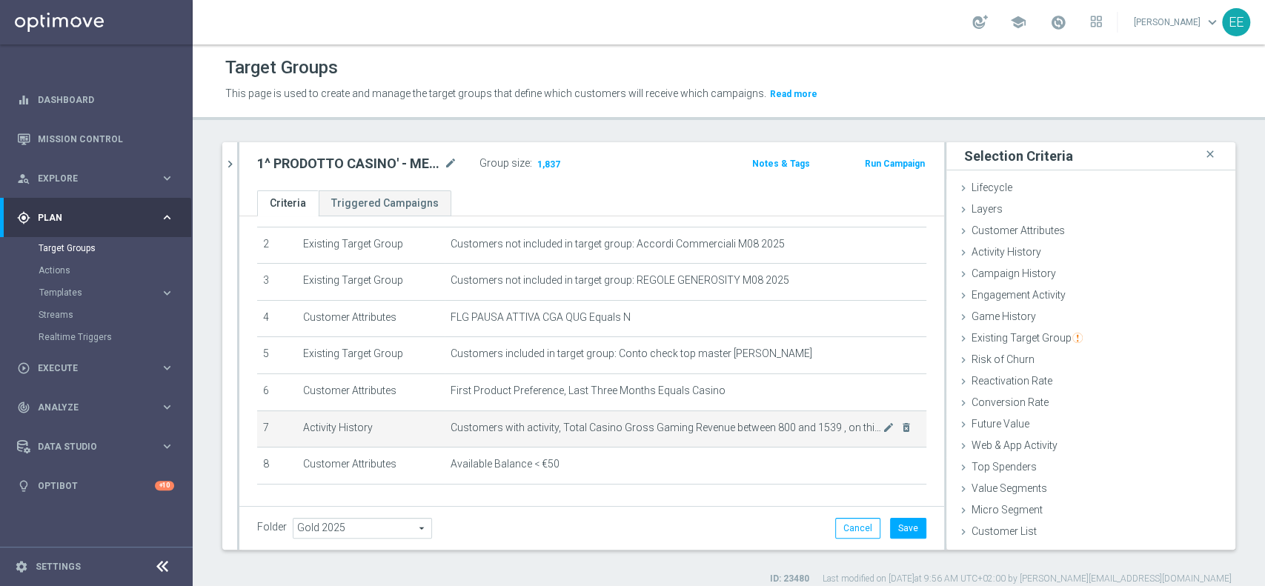
click at [851, 425] on span "Customers with activity, Total Casino Gross Gaming Revenue between 800 and 1539…" at bounding box center [667, 428] width 432 height 13
click at [882, 431] on icon "mode_edit" at bounding box center [888, 428] width 12 height 12
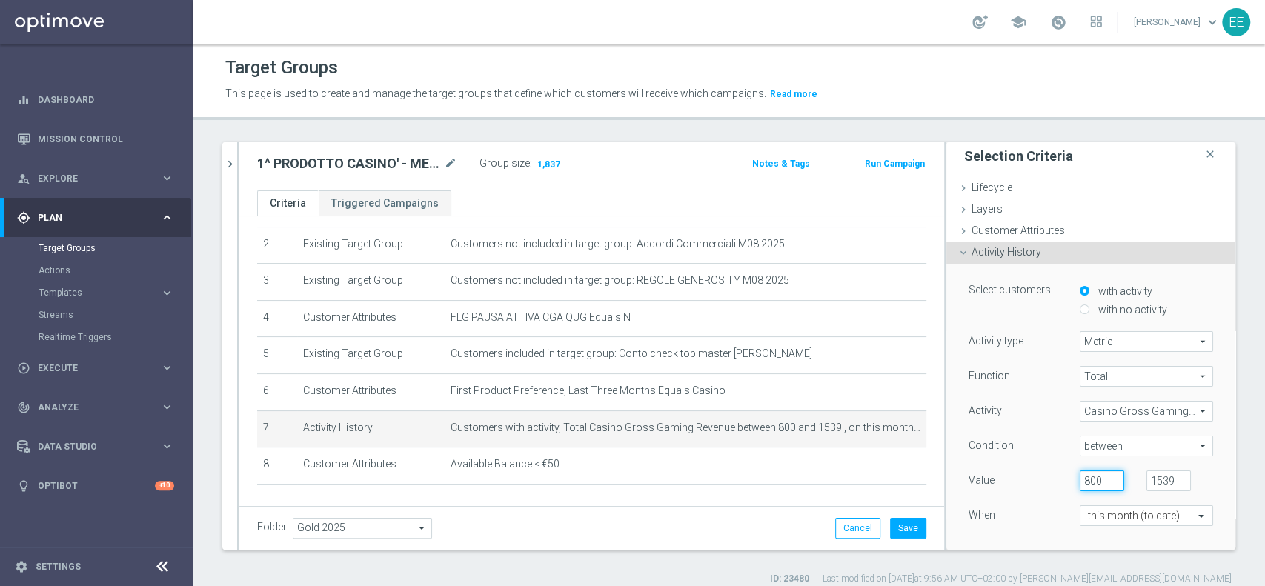
click at [1080, 476] on input "800" at bounding box center [1102, 481] width 44 height 21
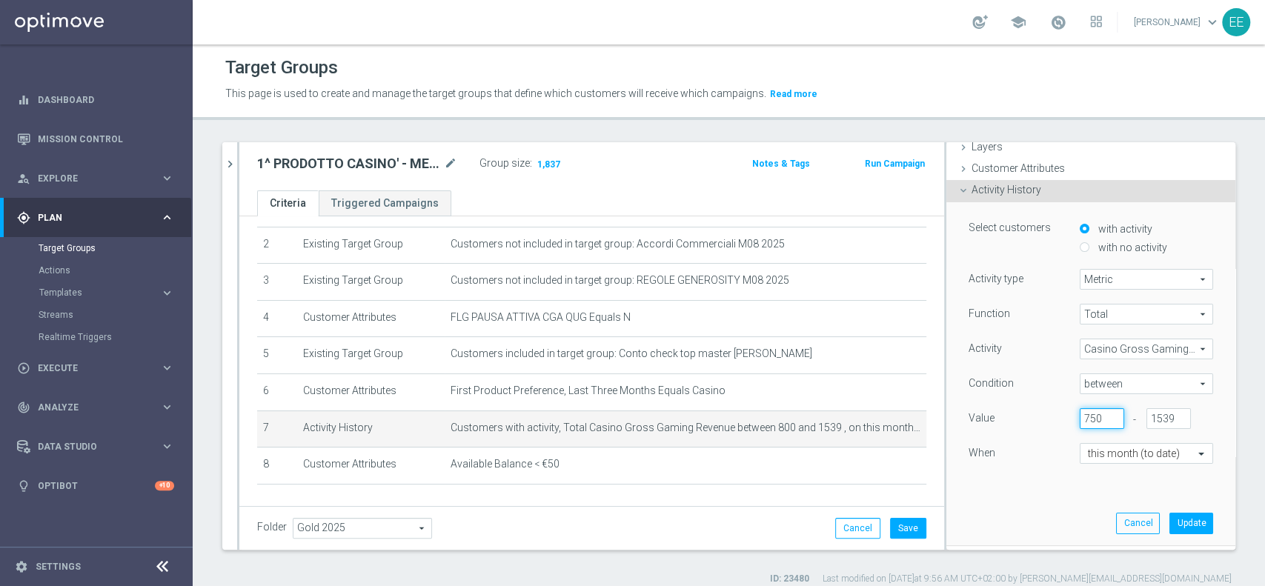
scroll to position [66, 0]
type input "750"
click at [1169, 525] on button "Update" at bounding box center [1191, 519] width 44 height 21
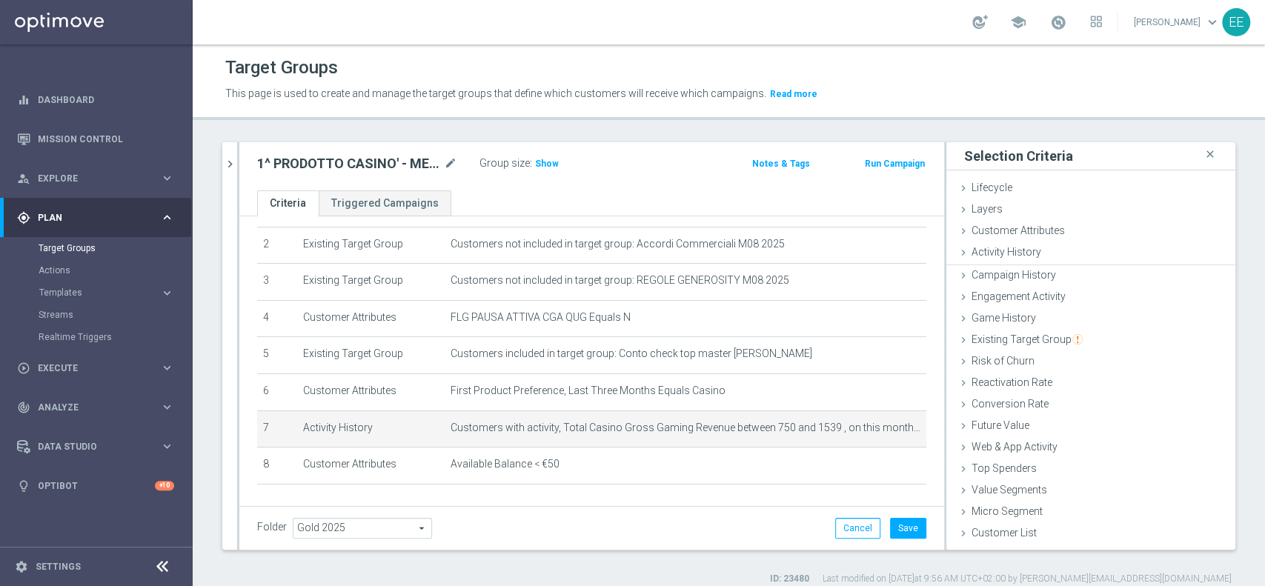
scroll to position [0, 0]
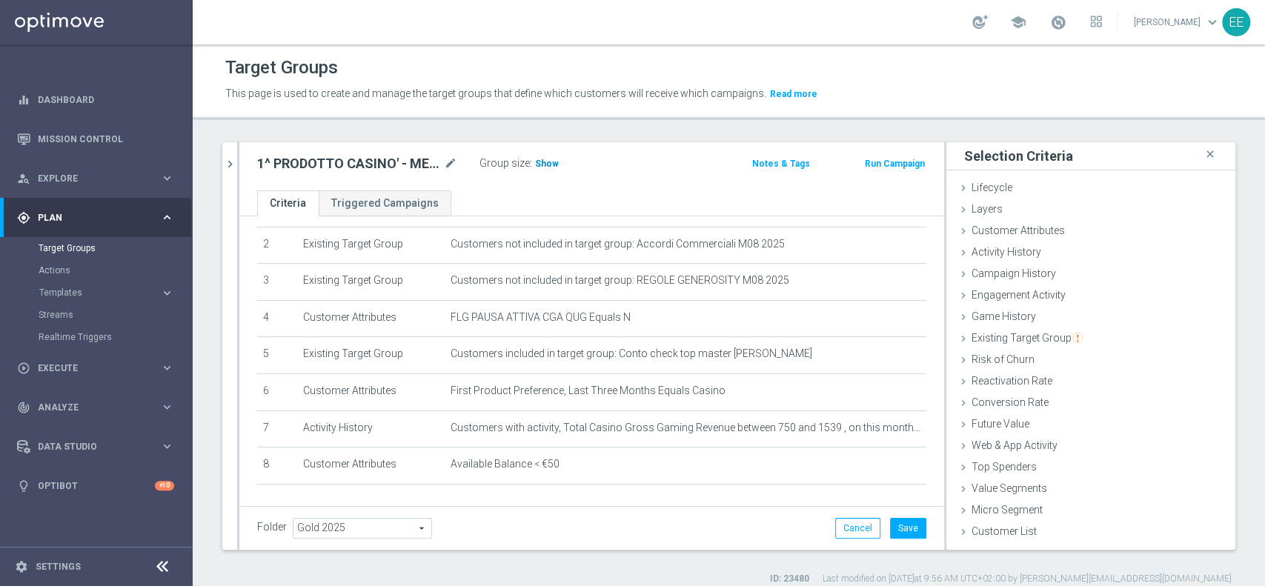
click at [543, 164] on span "Show" at bounding box center [547, 164] width 24 height 10
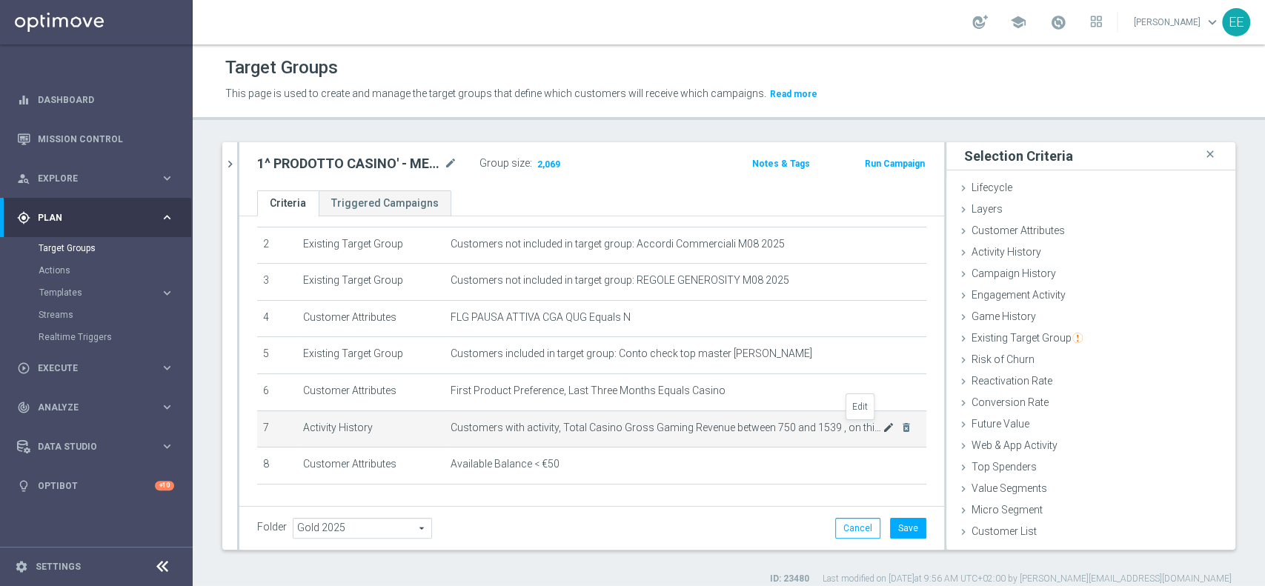
click at [882, 425] on icon "mode_edit" at bounding box center [888, 428] width 12 height 12
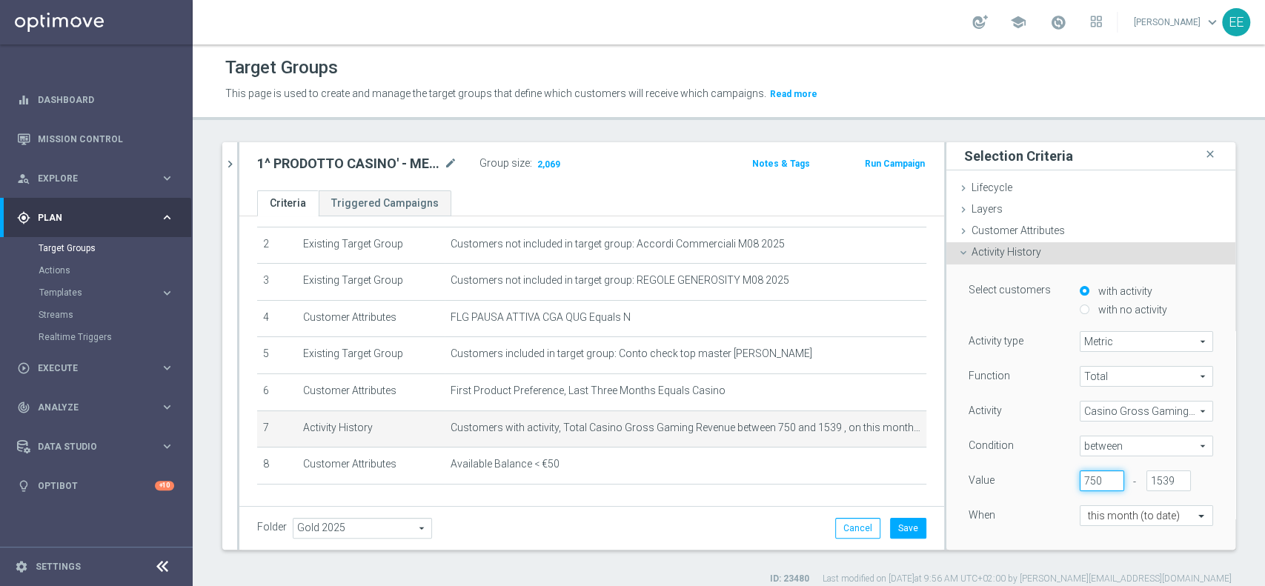
click at [1080, 480] on input "750" at bounding box center [1102, 481] width 44 height 21
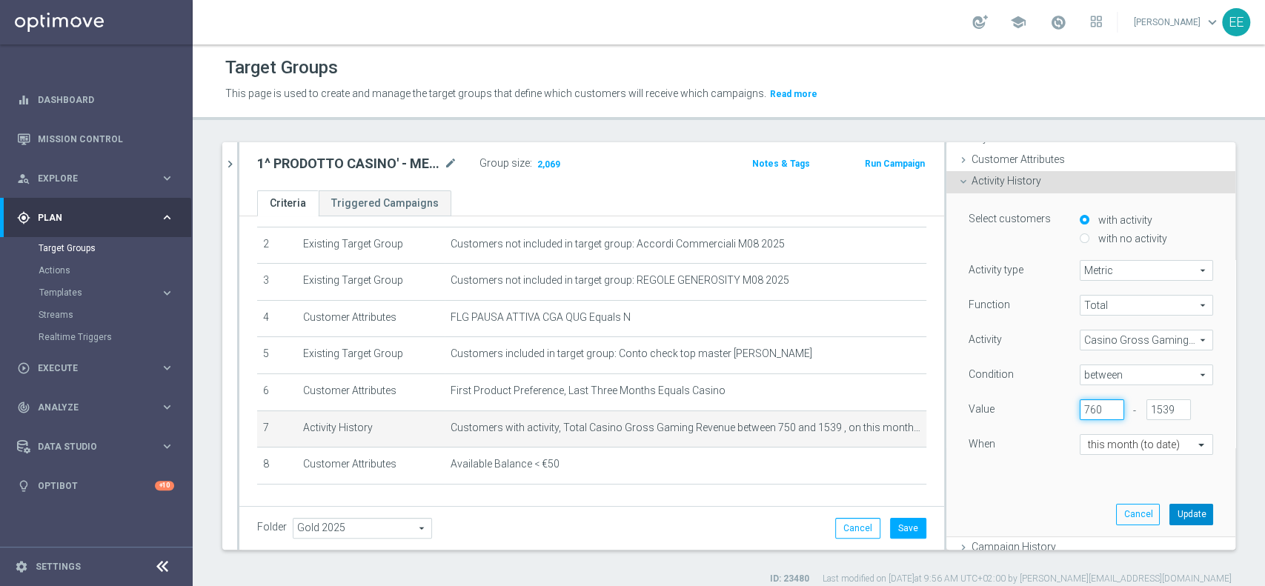
type input "760"
click at [1169, 510] on button "Update" at bounding box center [1191, 514] width 44 height 21
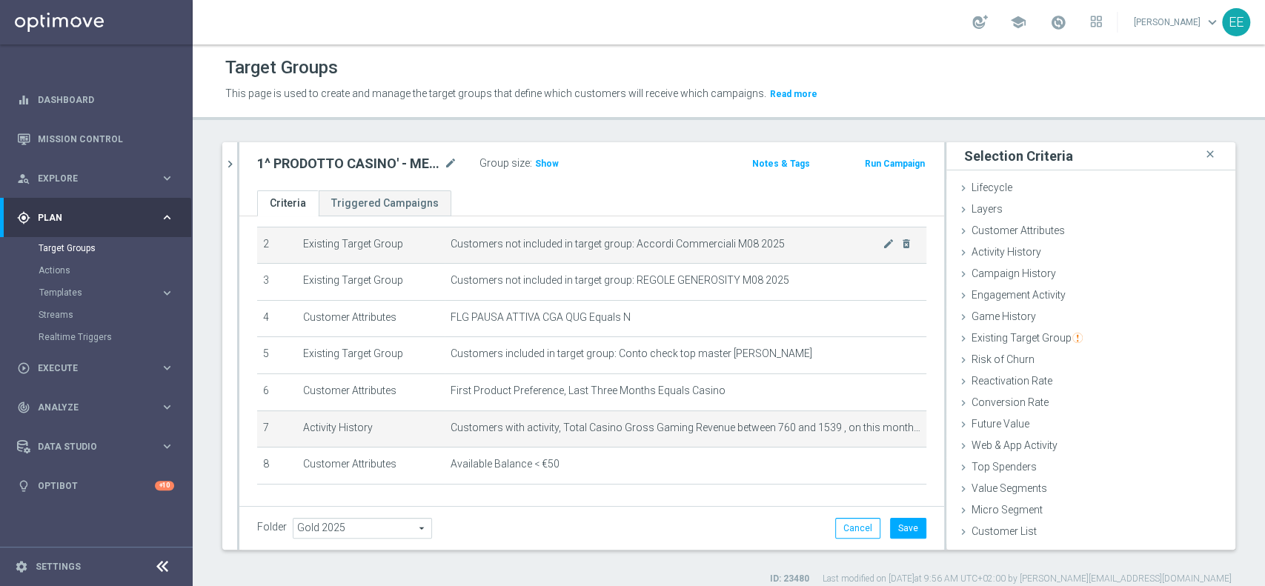
scroll to position [0, 0]
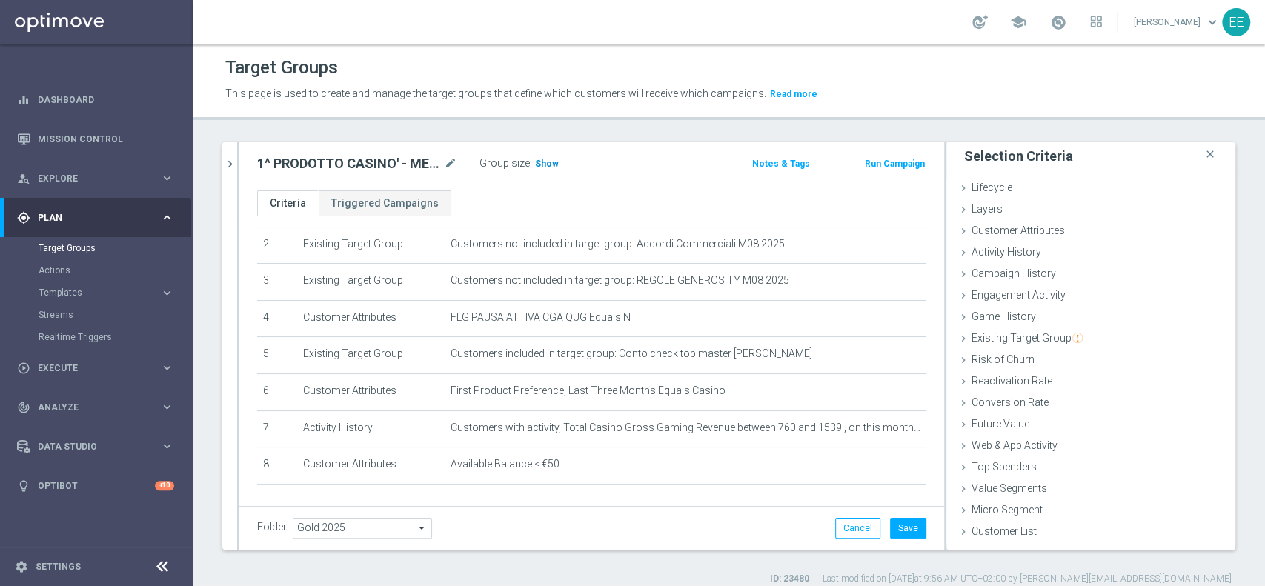
click at [546, 165] on span "Show" at bounding box center [547, 164] width 24 height 10
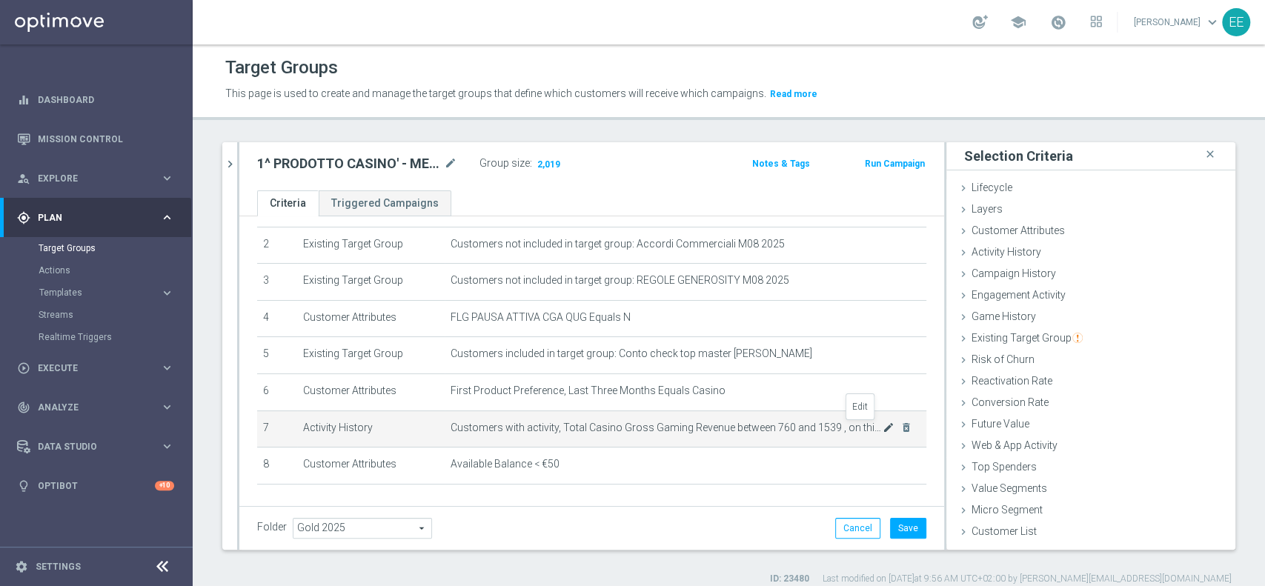
click at [882, 427] on icon "mode_edit" at bounding box center [888, 428] width 12 height 12
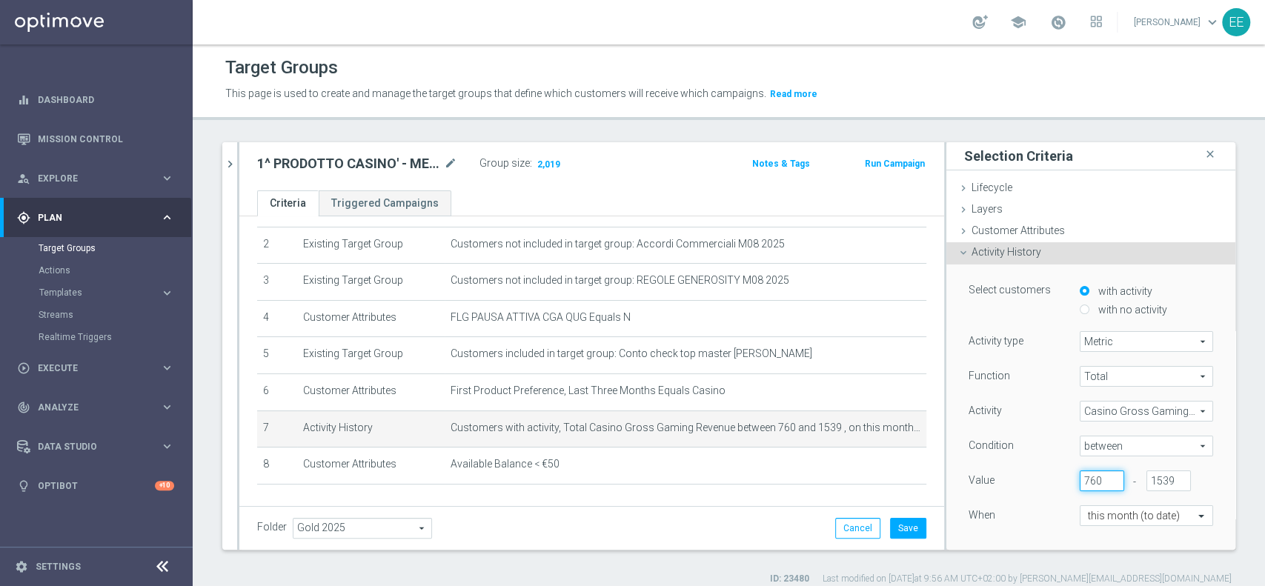
click at [1080, 482] on input "760" at bounding box center [1102, 481] width 44 height 21
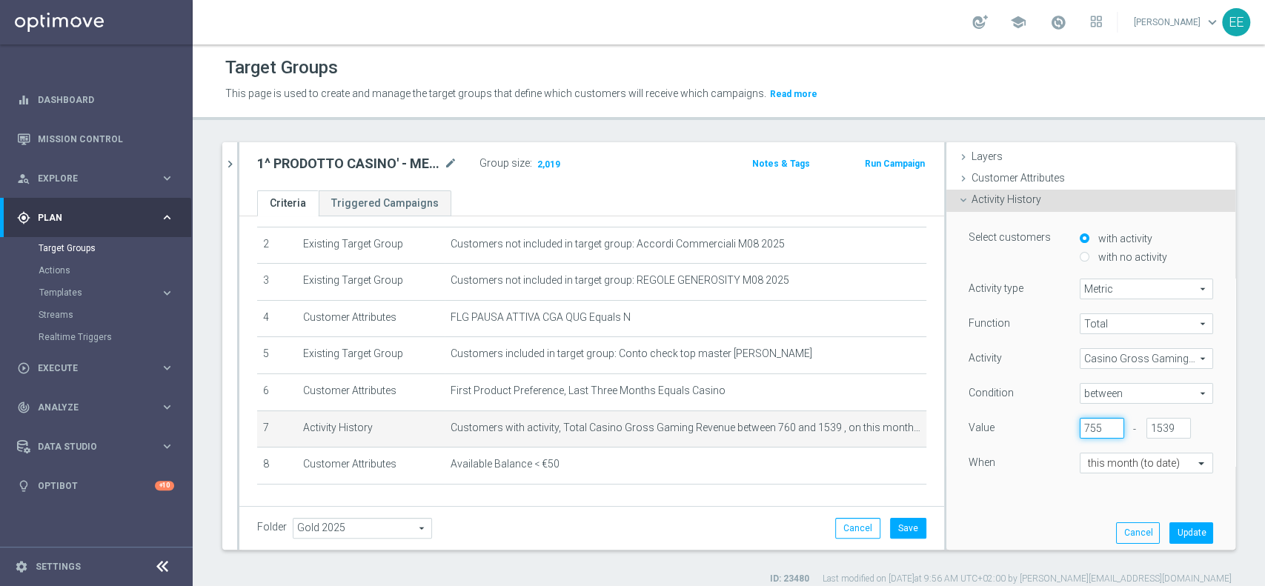
scroll to position [53, 0]
type input "755"
click at [1169, 527] on button "Update" at bounding box center [1191, 532] width 44 height 21
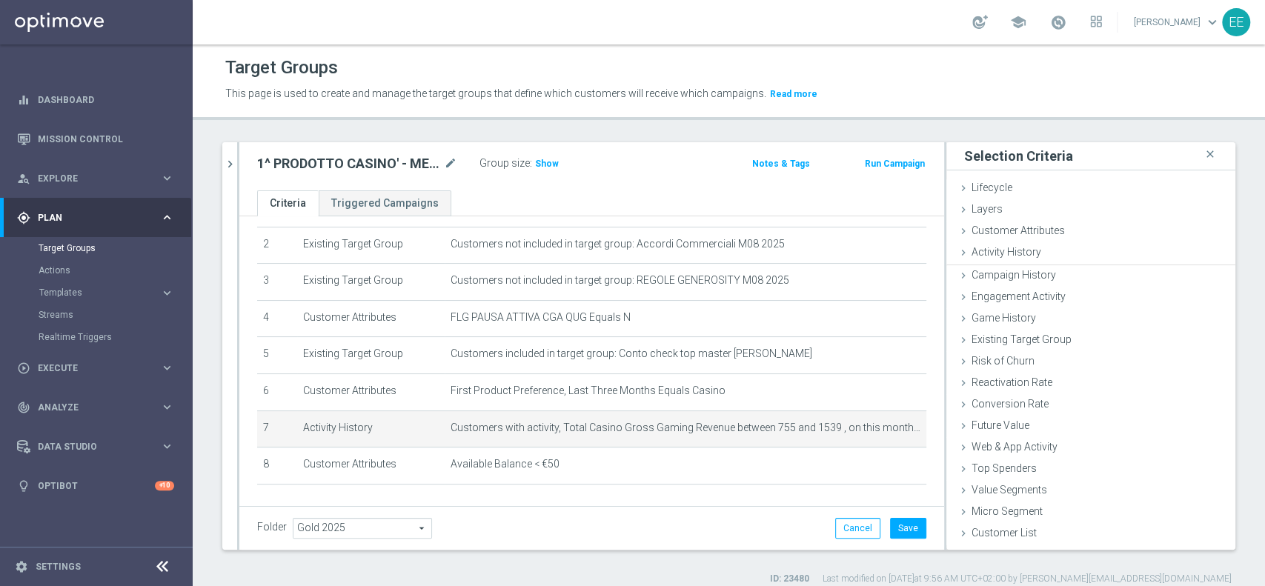
scroll to position [0, 0]
click at [541, 163] on span "Show" at bounding box center [547, 164] width 24 height 10
click at [852, 429] on span "Customers with activity, Total Casino Gross Gaming Revenue between 755 and 1539…" at bounding box center [667, 428] width 432 height 13
click at [882, 427] on icon "mode_edit" at bounding box center [888, 428] width 12 height 12
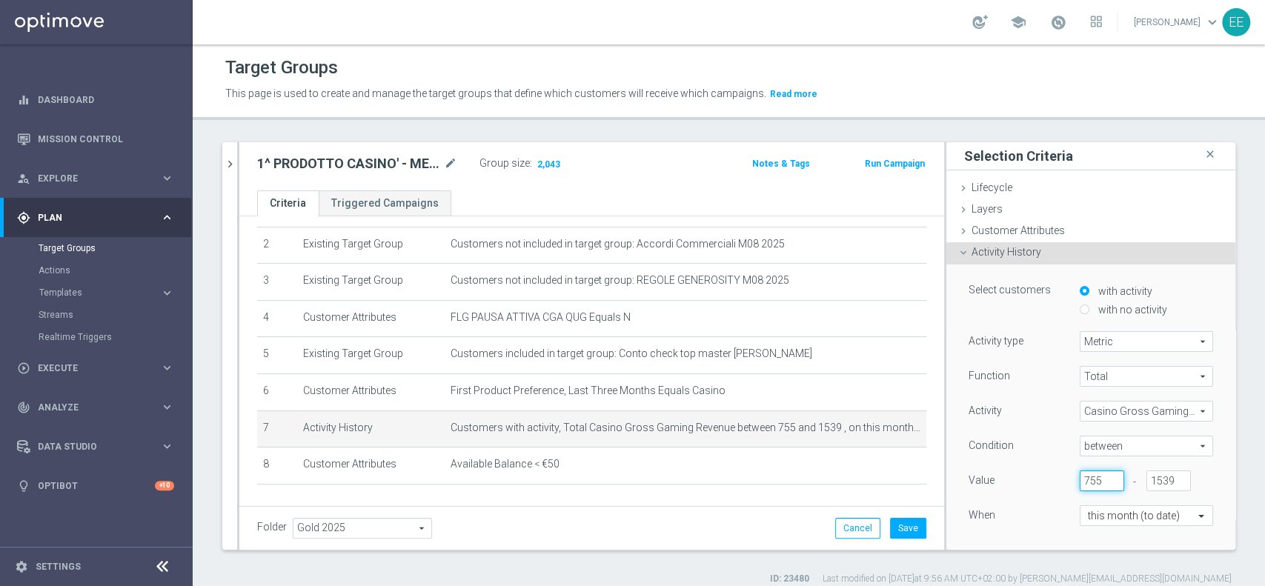
click at [1080, 477] on input "755" at bounding box center [1102, 481] width 44 height 21
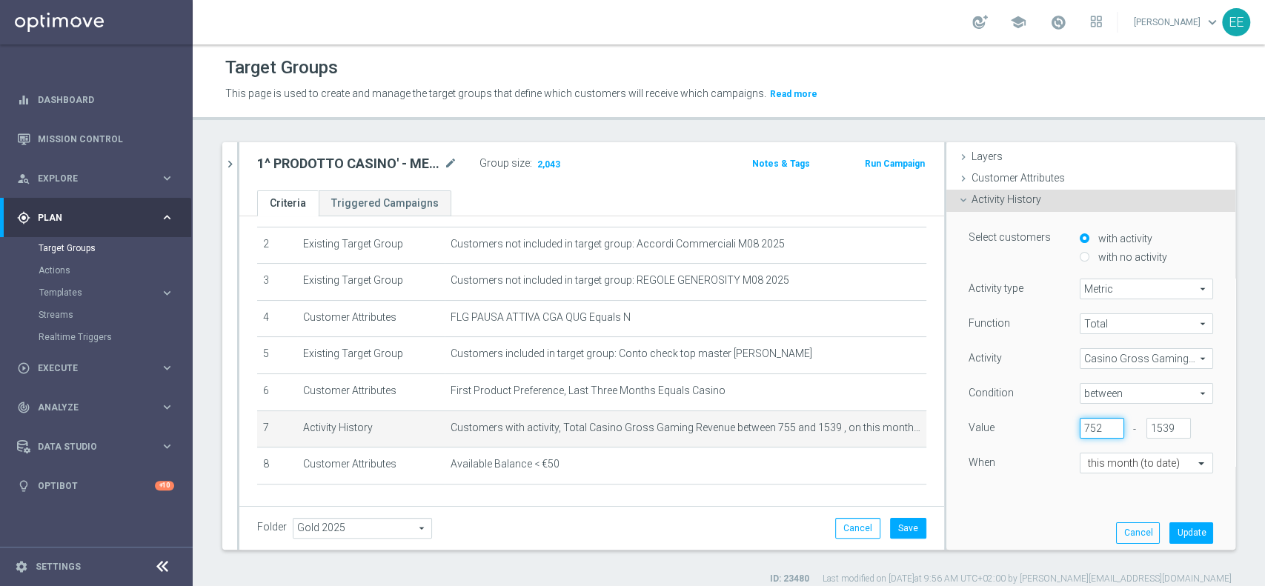
scroll to position [54, 0]
type input "752"
click at [1169, 527] on button "Update" at bounding box center [1191, 531] width 44 height 21
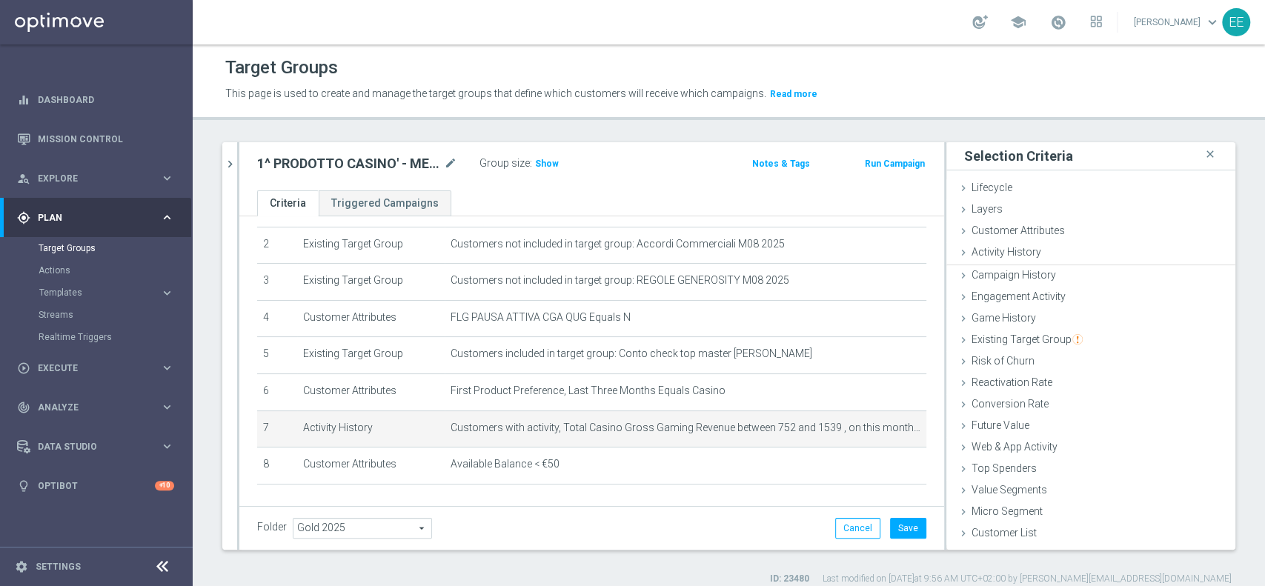
scroll to position [0, 0]
click at [545, 159] on span "Show" at bounding box center [547, 164] width 24 height 10
click at [882, 431] on icon "mode_edit" at bounding box center [888, 428] width 12 height 12
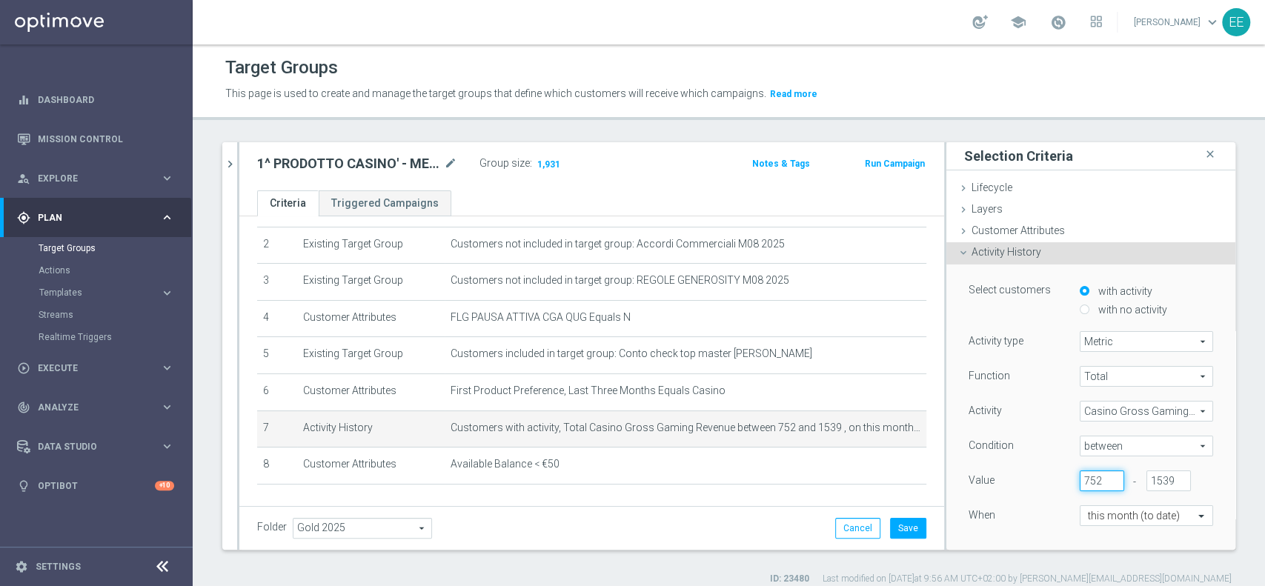
click at [1085, 476] on input "752" at bounding box center [1102, 481] width 44 height 21
click at [1080, 482] on input "752" at bounding box center [1102, 481] width 44 height 21
type input "754"
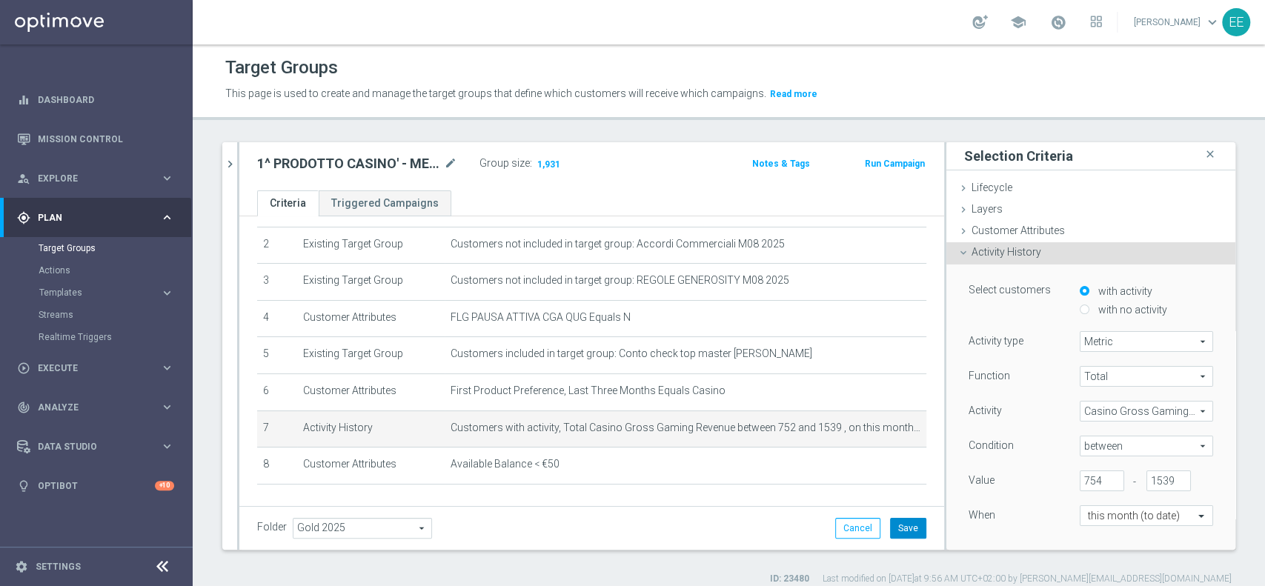
click at [906, 525] on button "Save" at bounding box center [908, 528] width 36 height 21
click at [617, 178] on div "1^ PRODOTTO CASINO' - MEDIUM 1.001 - 3.000 GGR CASINO' M08 26.08 mode_edit Grou…" at bounding box center [591, 166] width 705 height 48
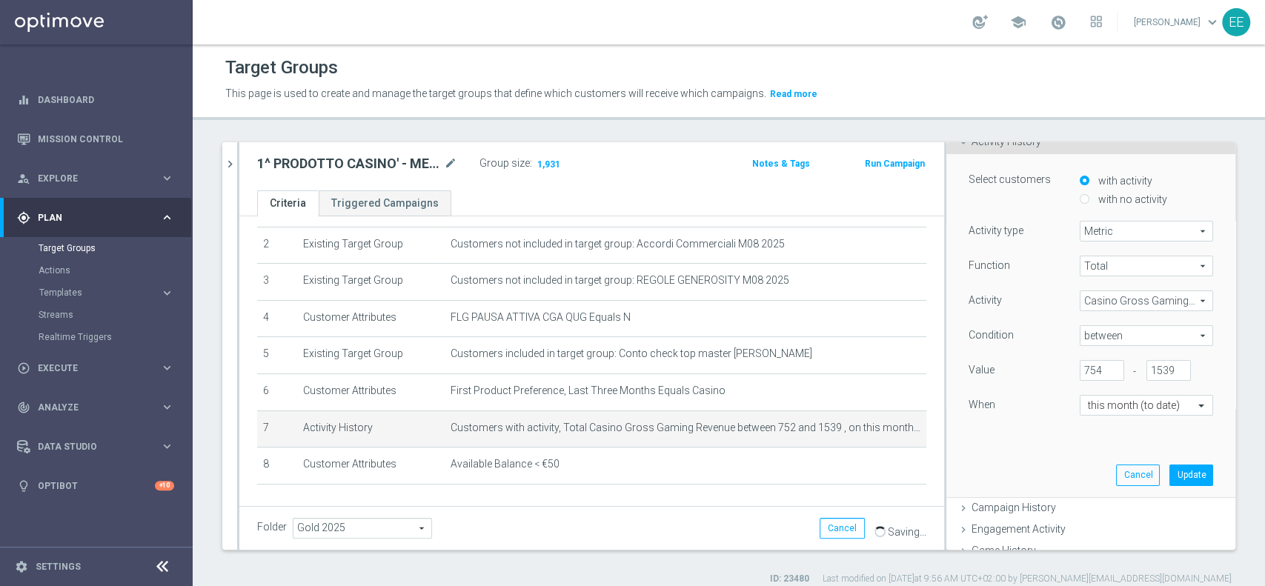
scroll to position [113, 0]
click at [1171, 482] on div "Select customers with activity with no activity Activity type Metric Metric arr…" at bounding box center [1090, 322] width 267 height 342
click at [1171, 472] on button "Update" at bounding box center [1191, 472] width 44 height 21
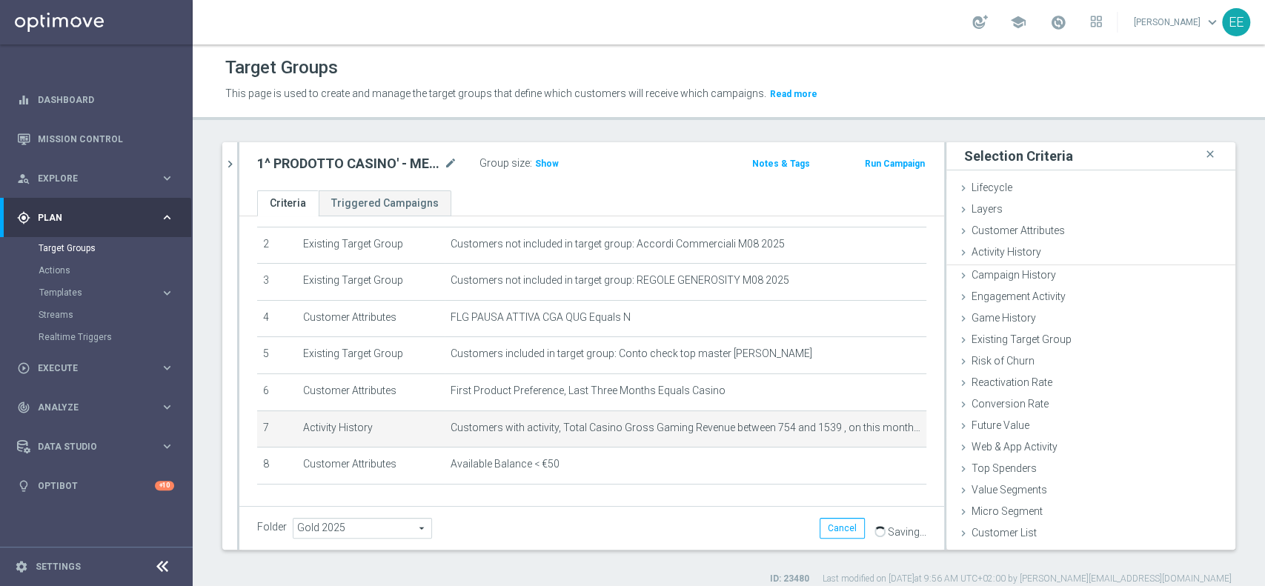
scroll to position [0, 0]
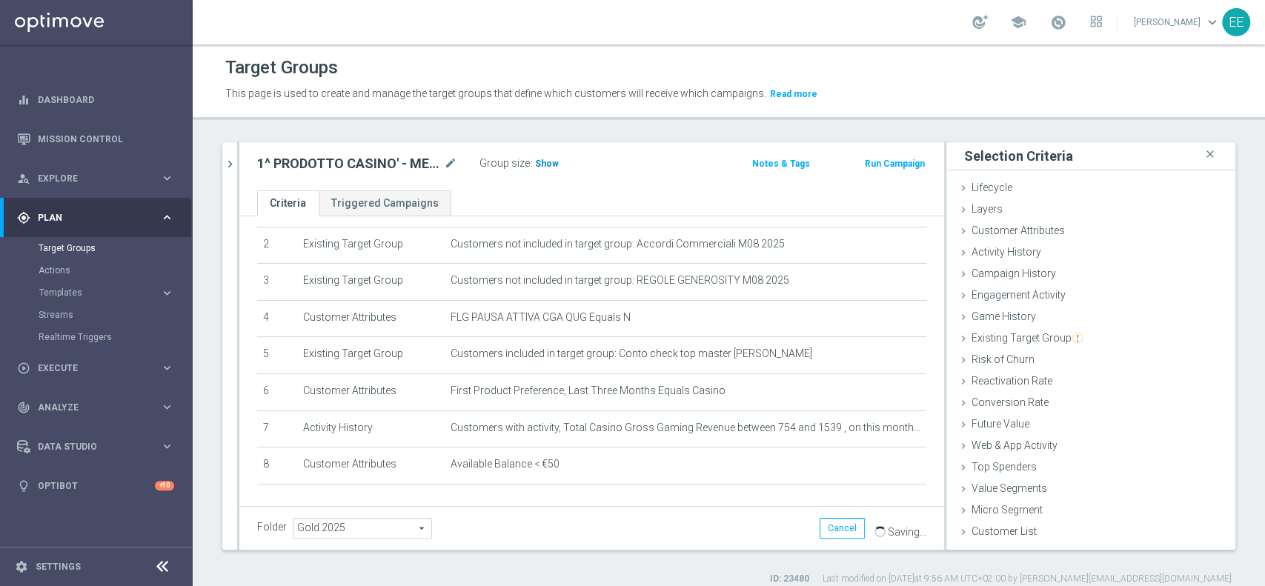
click at [544, 162] on span "Show" at bounding box center [547, 164] width 24 height 10
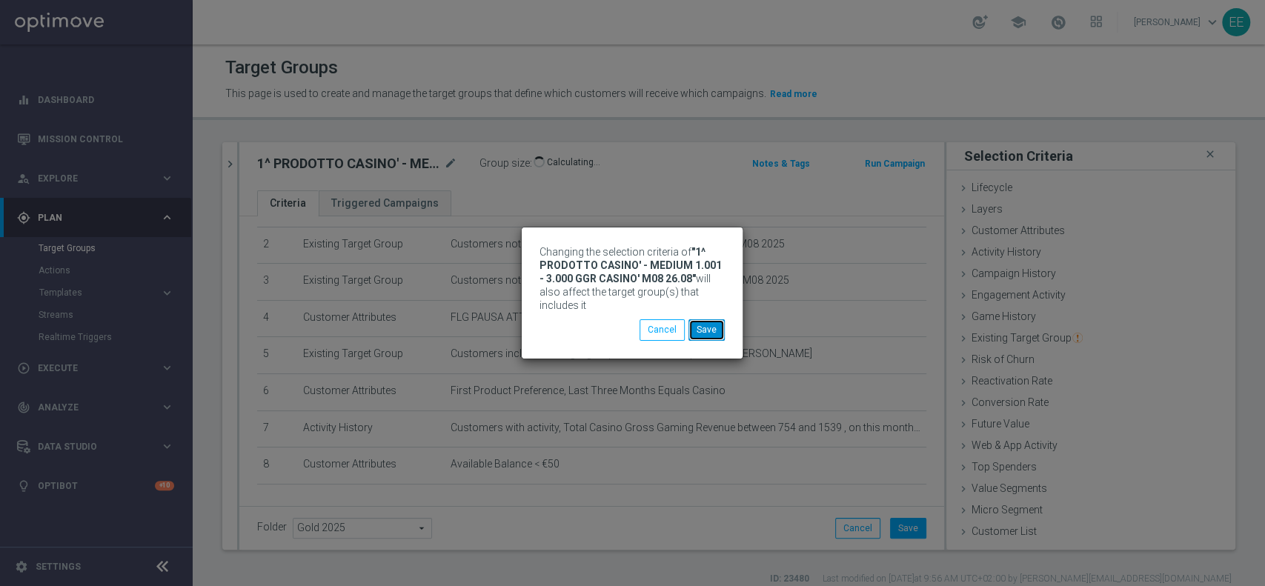
click at [702, 339] on button "Save" at bounding box center [706, 329] width 36 height 21
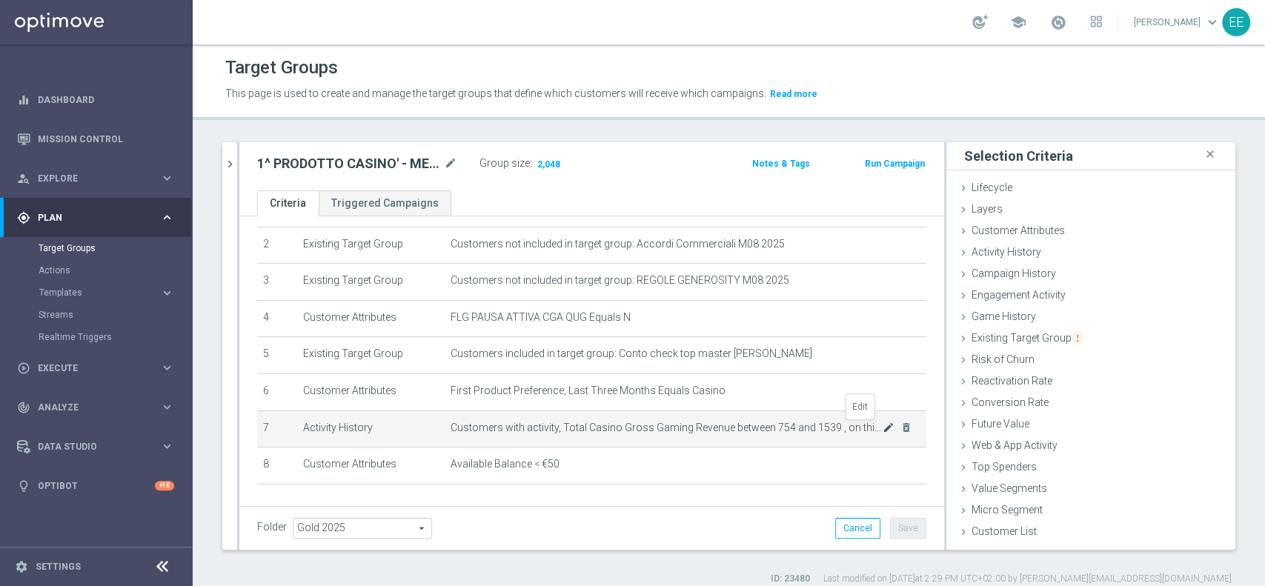
click at [882, 431] on icon "mode_edit" at bounding box center [888, 428] width 12 height 12
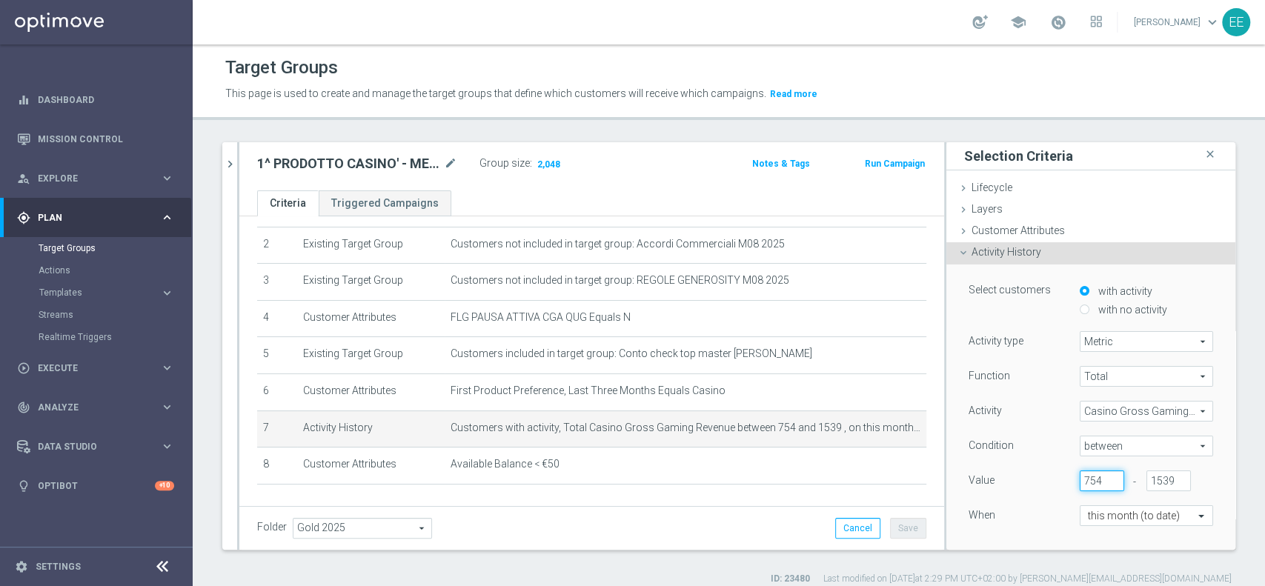
click at [1080, 477] on input "754" at bounding box center [1102, 481] width 44 height 21
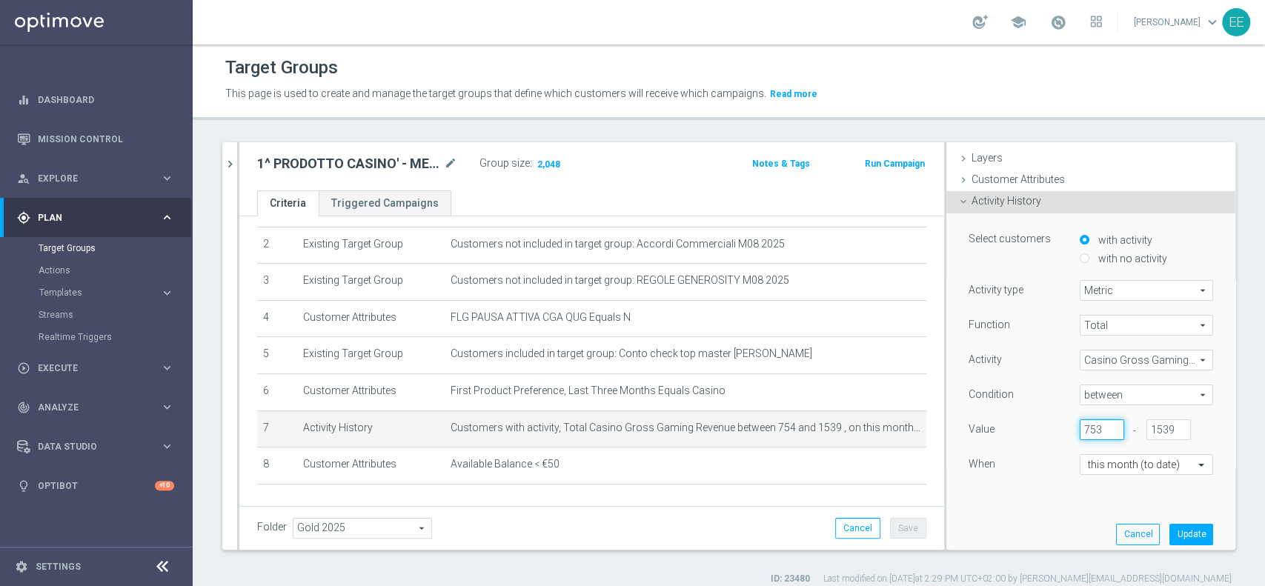
scroll to position [53, 0]
type input "753"
click at [1177, 530] on button "Update" at bounding box center [1191, 532] width 44 height 21
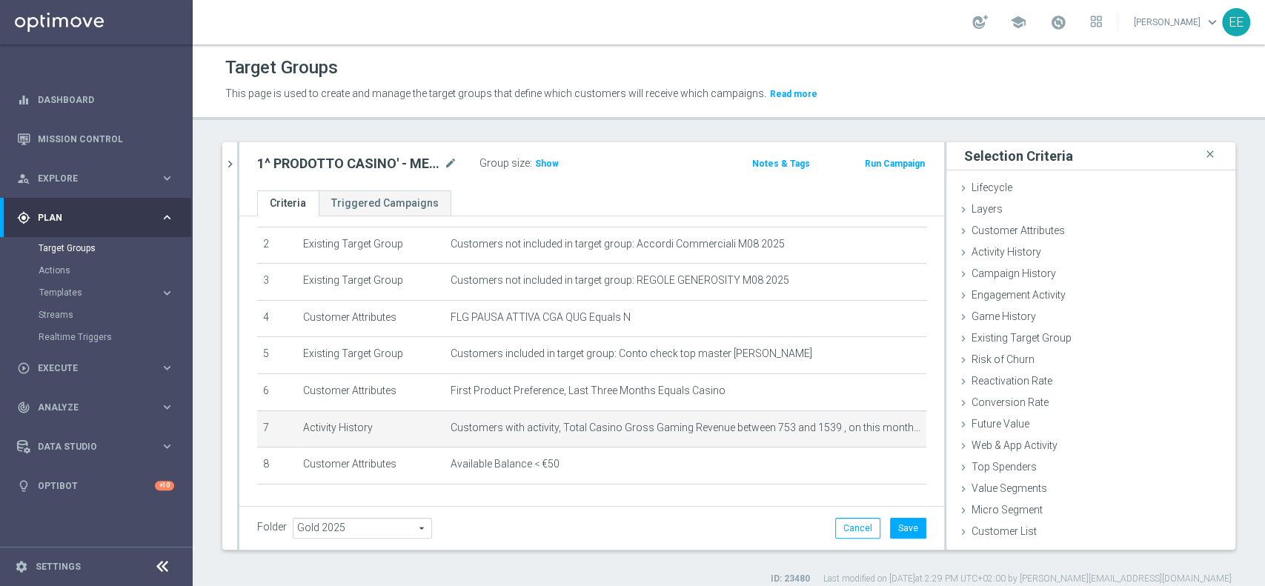
scroll to position [0, 0]
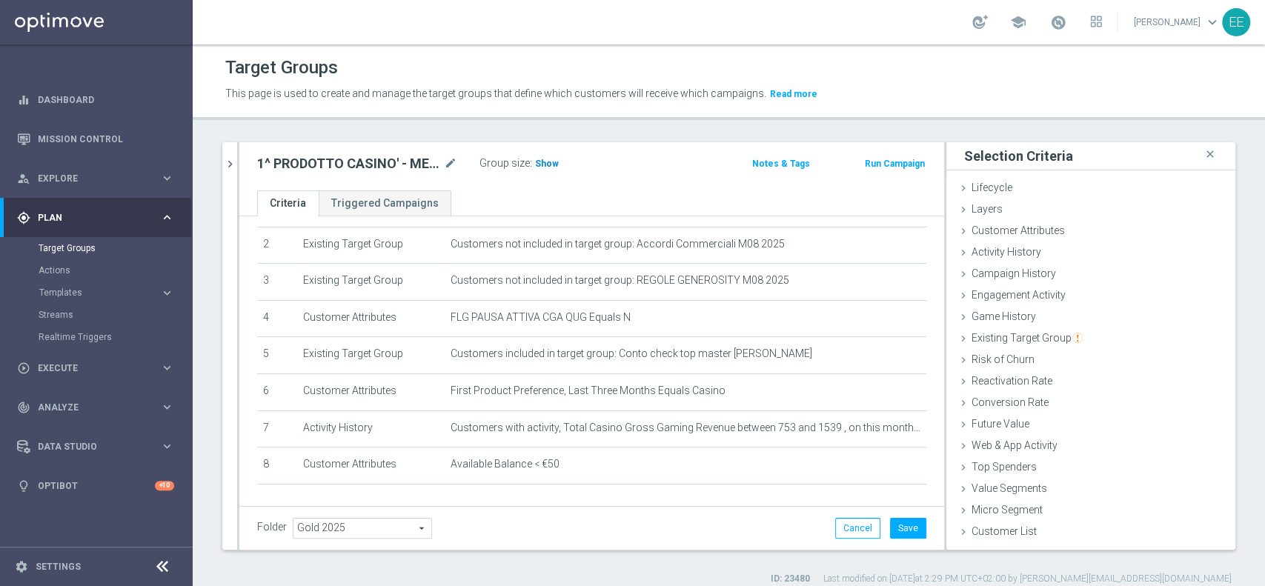
click at [548, 162] on span "Show" at bounding box center [547, 164] width 24 height 10
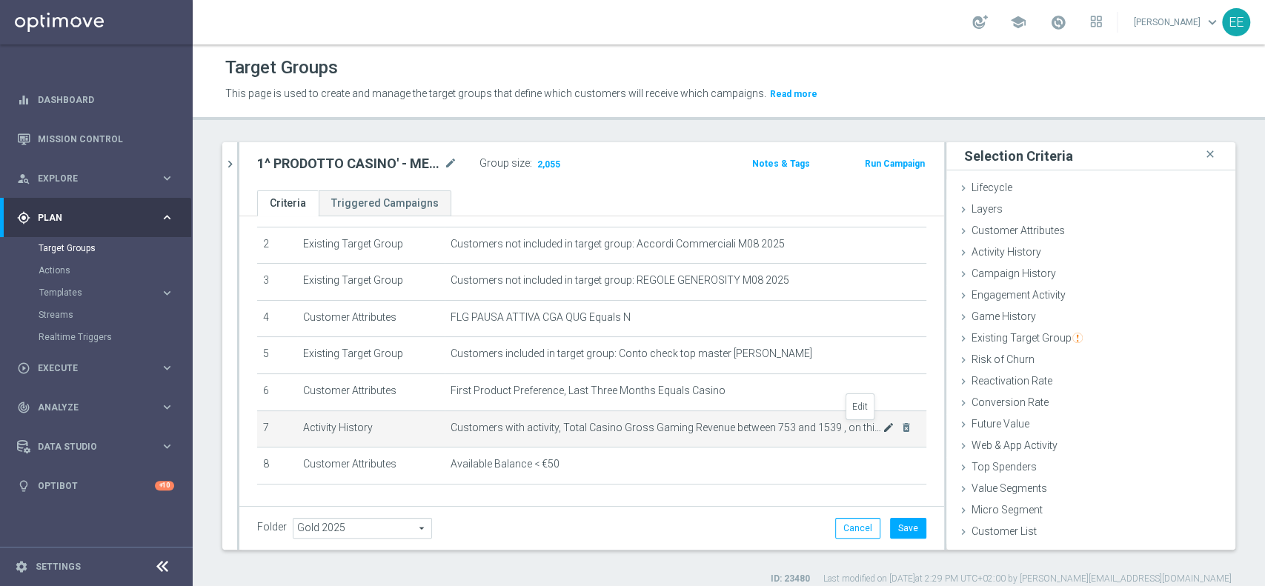
click at [882, 428] on icon "mode_edit" at bounding box center [888, 428] width 12 height 12
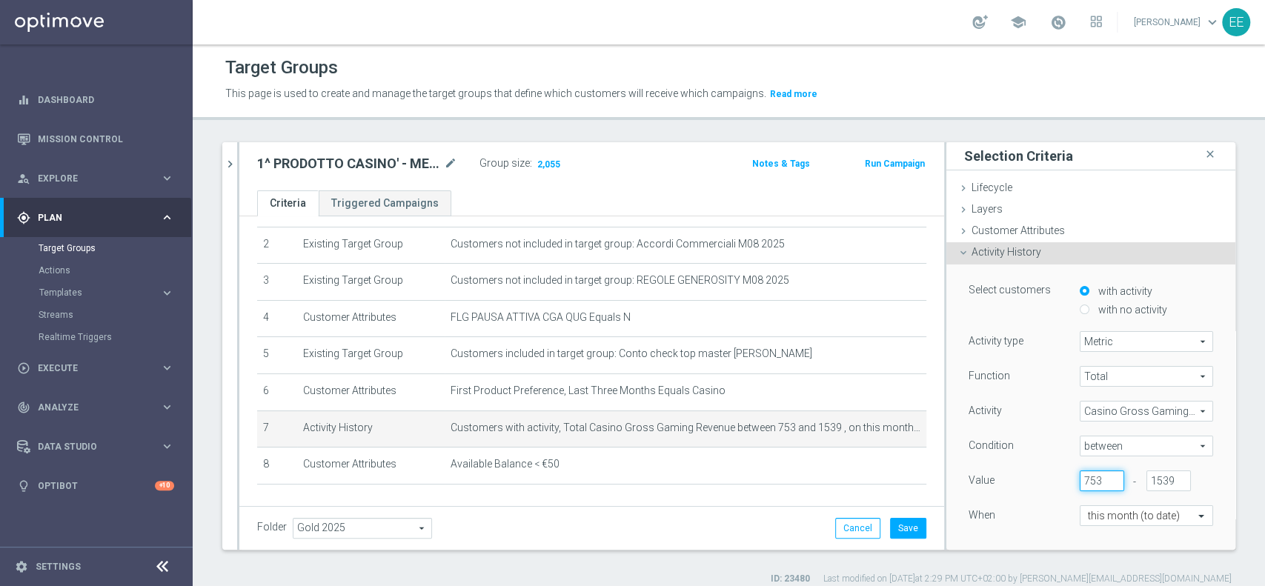
click at [1080, 479] on input "753" at bounding box center [1102, 481] width 44 height 21
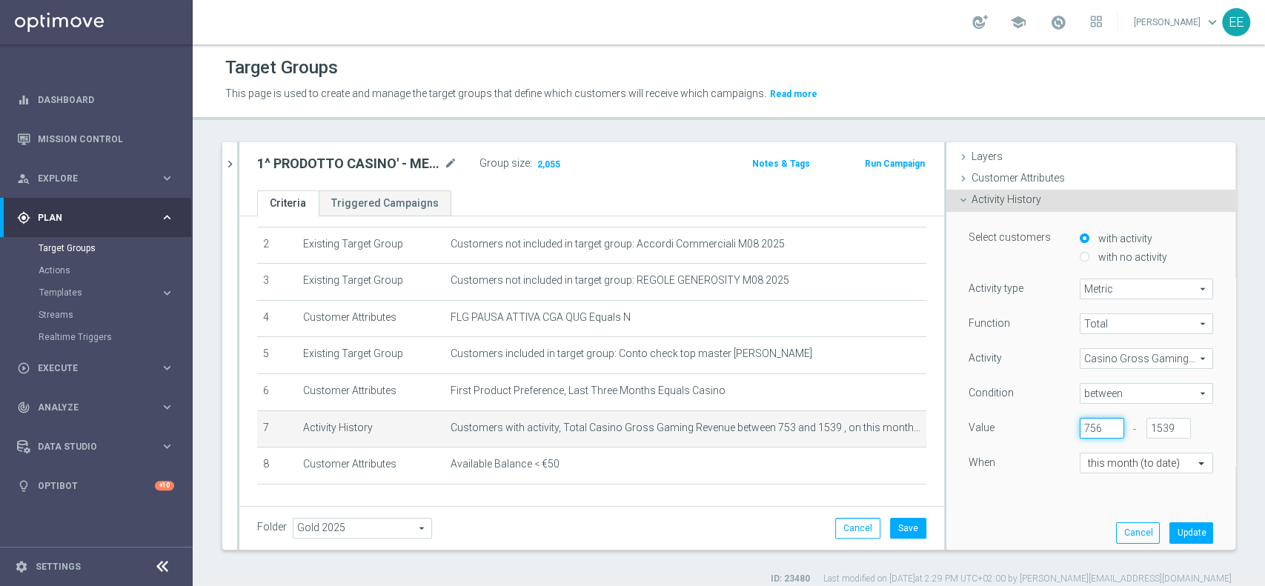
scroll to position [53, 0]
type input "756"
click at [1176, 527] on button "Update" at bounding box center [1191, 532] width 44 height 21
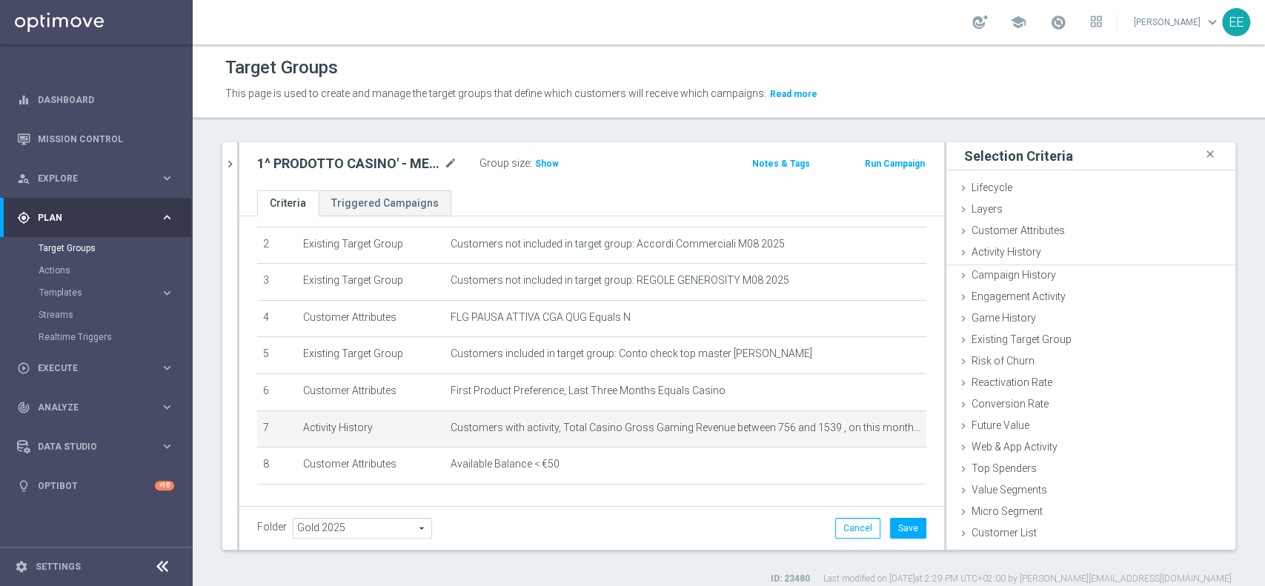
scroll to position [0, 0]
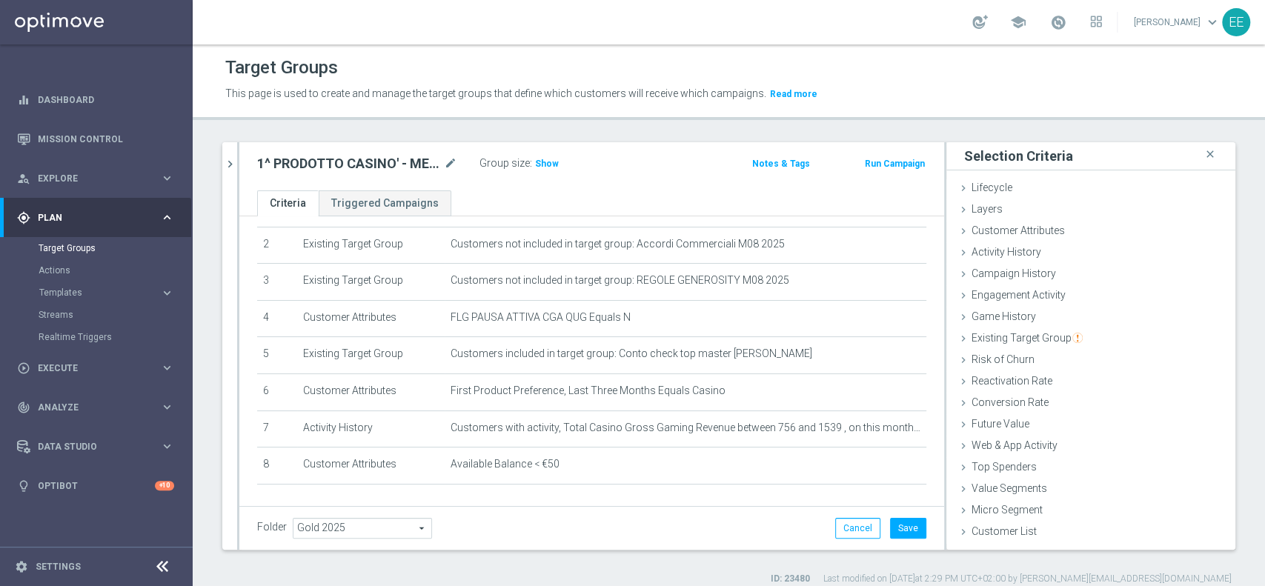
click at [557, 157] on div "Group size : Show" at bounding box center [553, 162] width 148 height 18
click at [549, 162] on span "Show" at bounding box center [547, 164] width 24 height 10
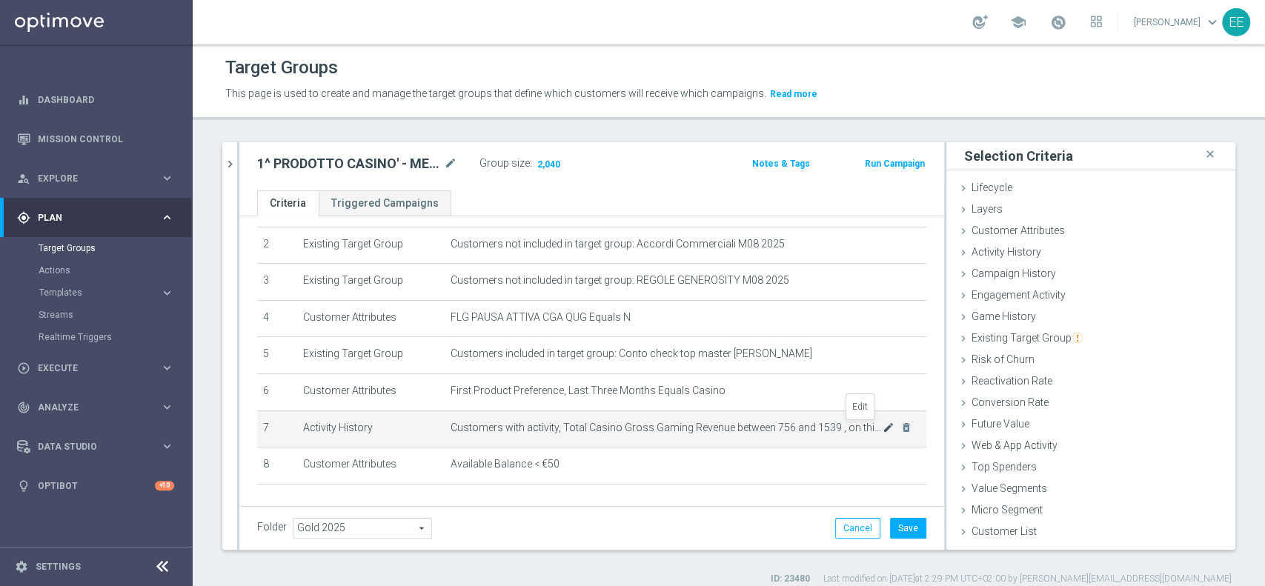
click at [882, 430] on icon "mode_edit" at bounding box center [888, 428] width 12 height 12
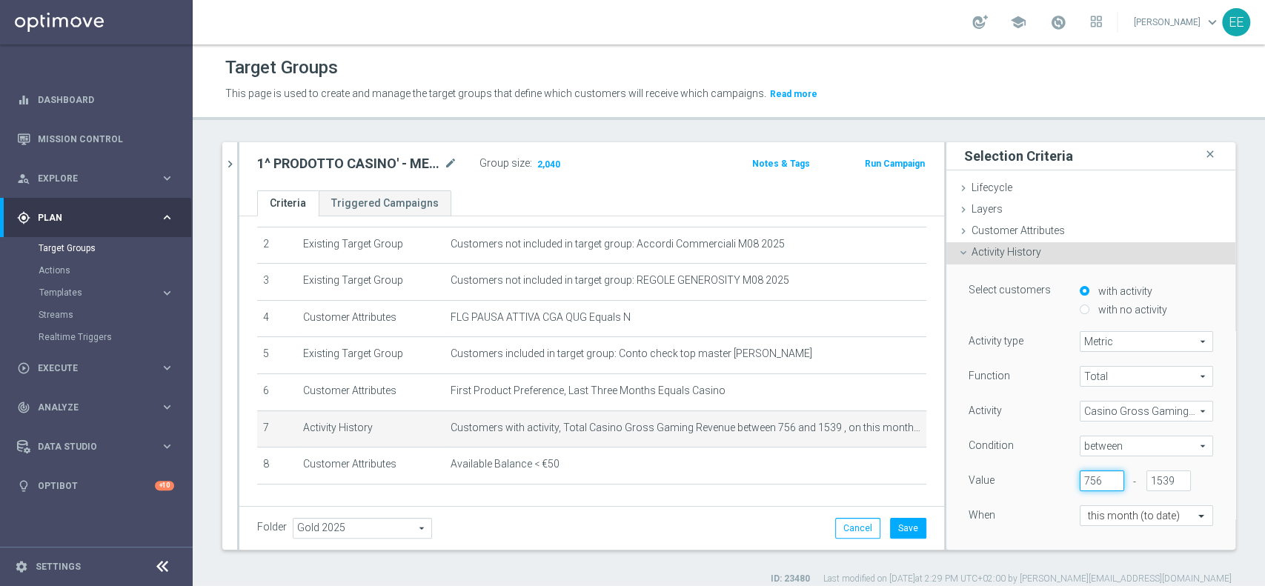
click at [1080, 478] on input "756" at bounding box center [1102, 481] width 44 height 21
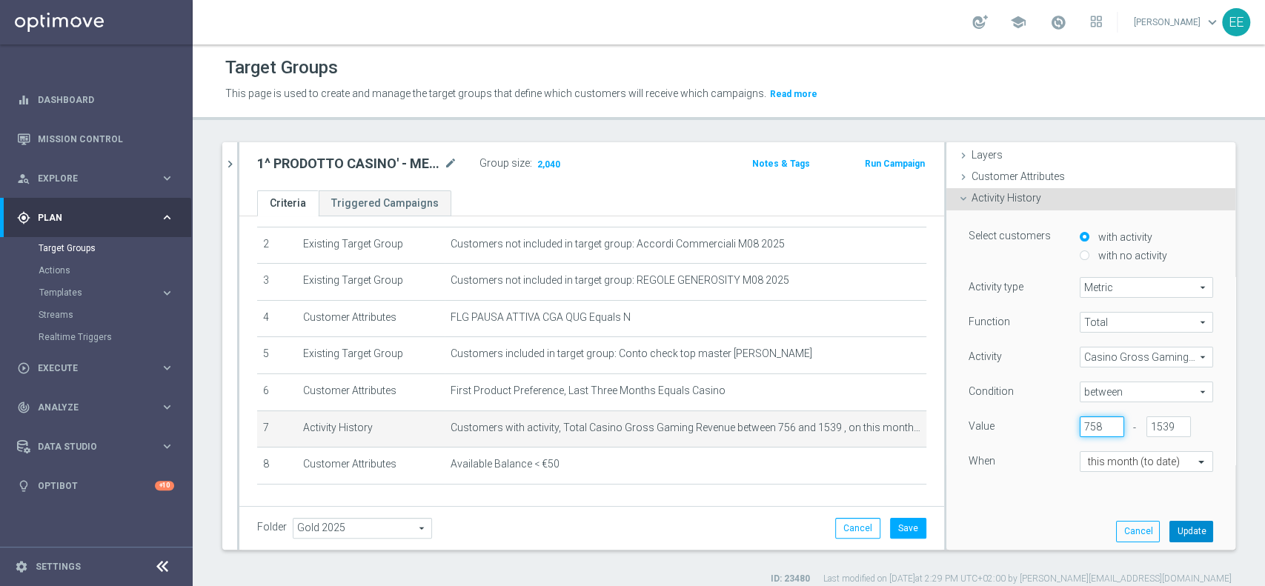
type input "758"
click at [1171, 521] on button "Update" at bounding box center [1191, 531] width 44 height 21
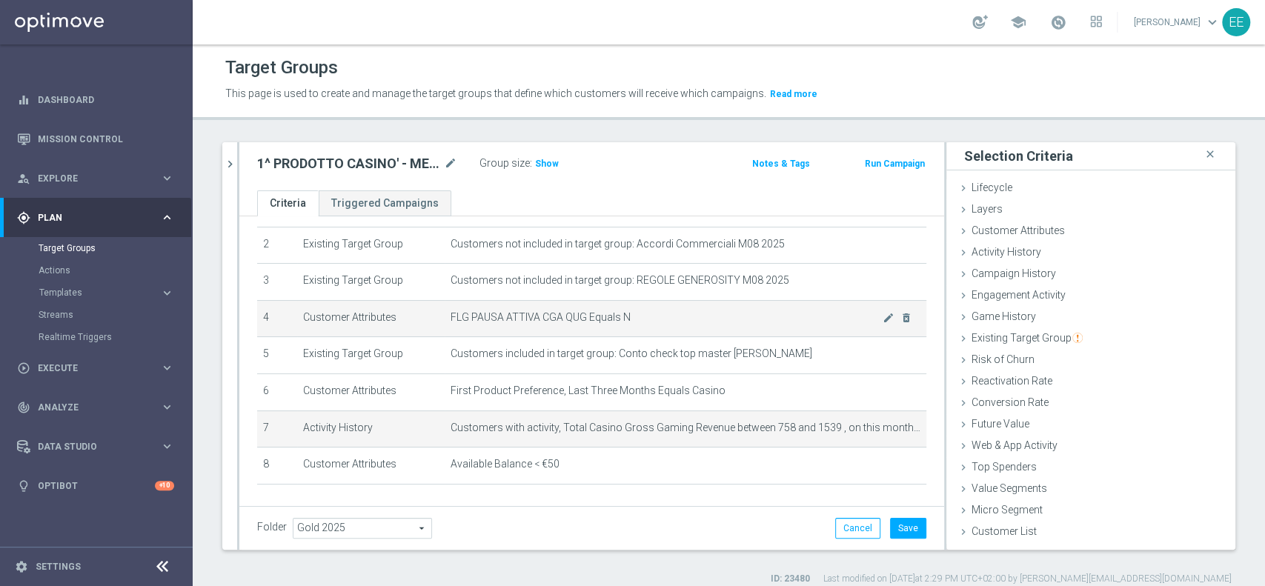
scroll to position [0, 0]
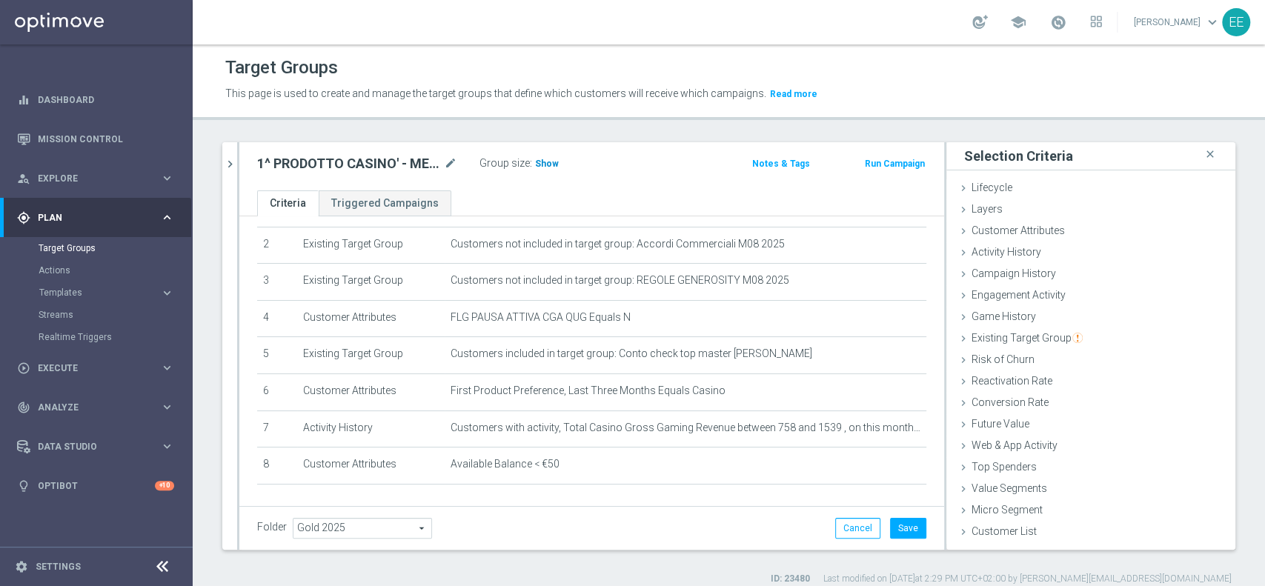
click at [545, 167] on span "Show" at bounding box center [547, 164] width 24 height 10
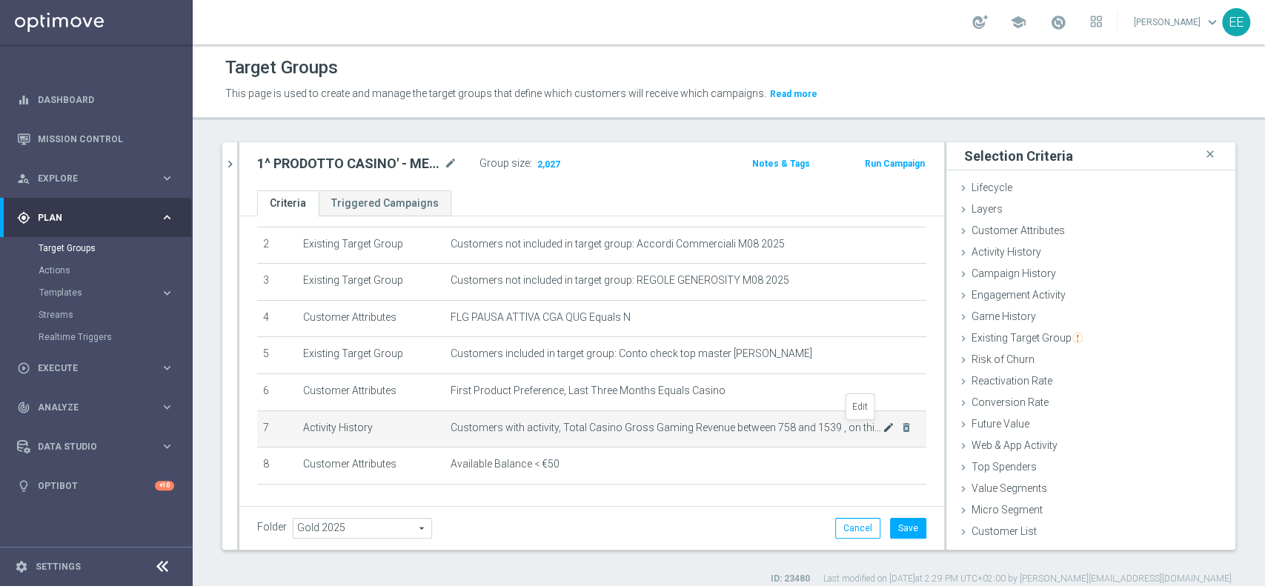
click at [882, 428] on icon "mode_edit" at bounding box center [888, 428] width 12 height 12
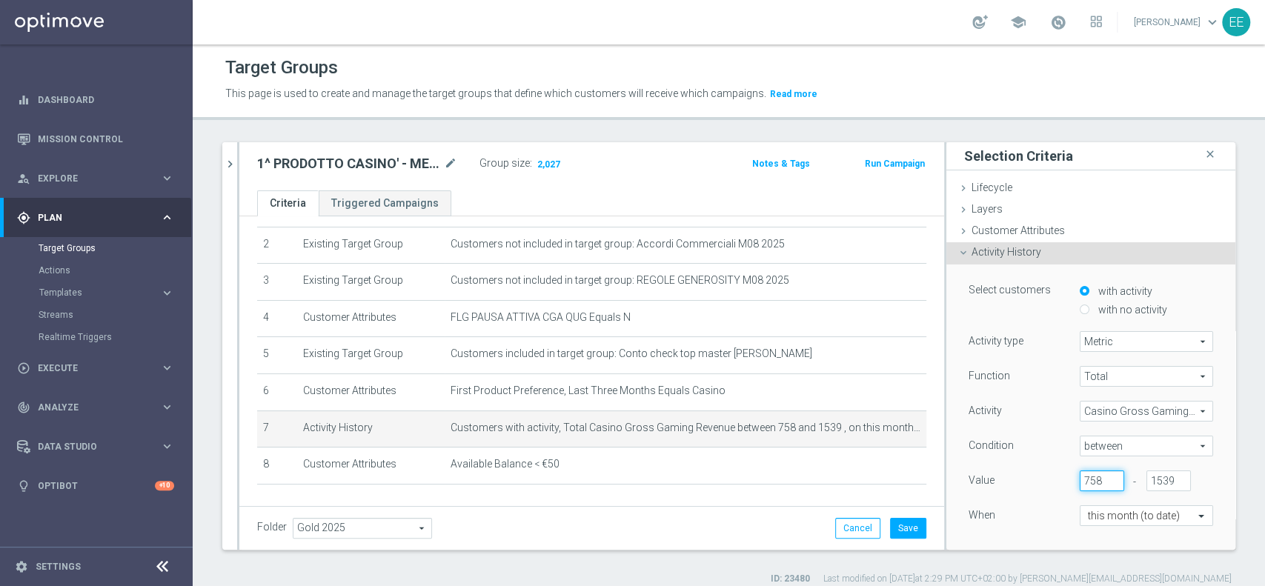
click at [1080, 479] on input "758" at bounding box center [1102, 481] width 44 height 21
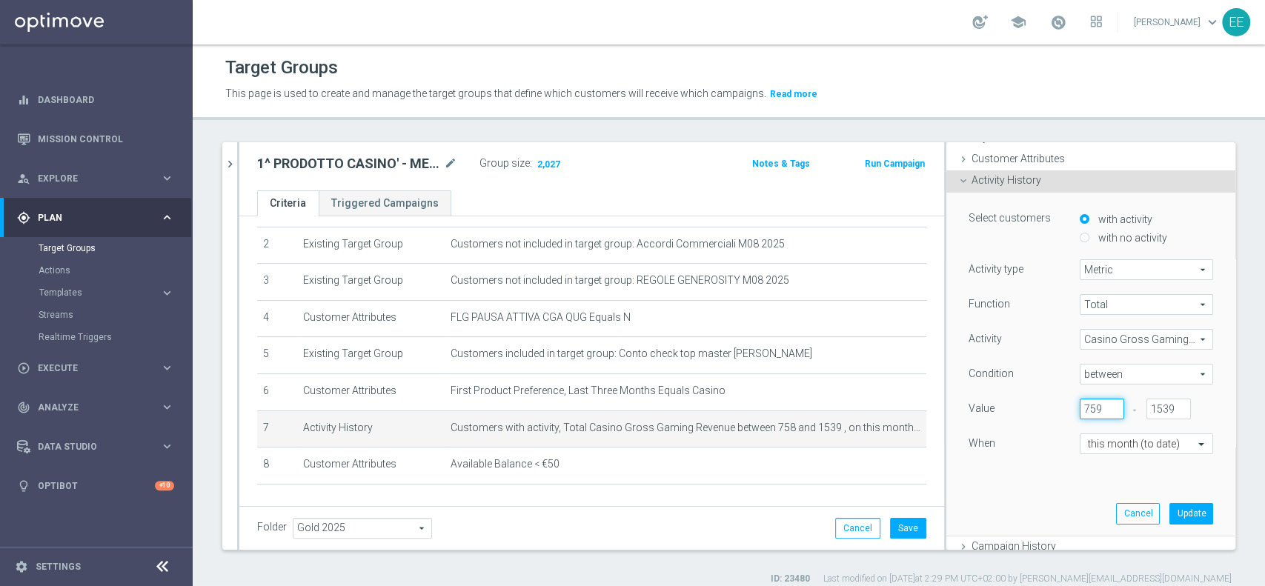
scroll to position [75, 0]
type input "759"
click at [1169, 510] on button "Update" at bounding box center [1191, 510] width 44 height 21
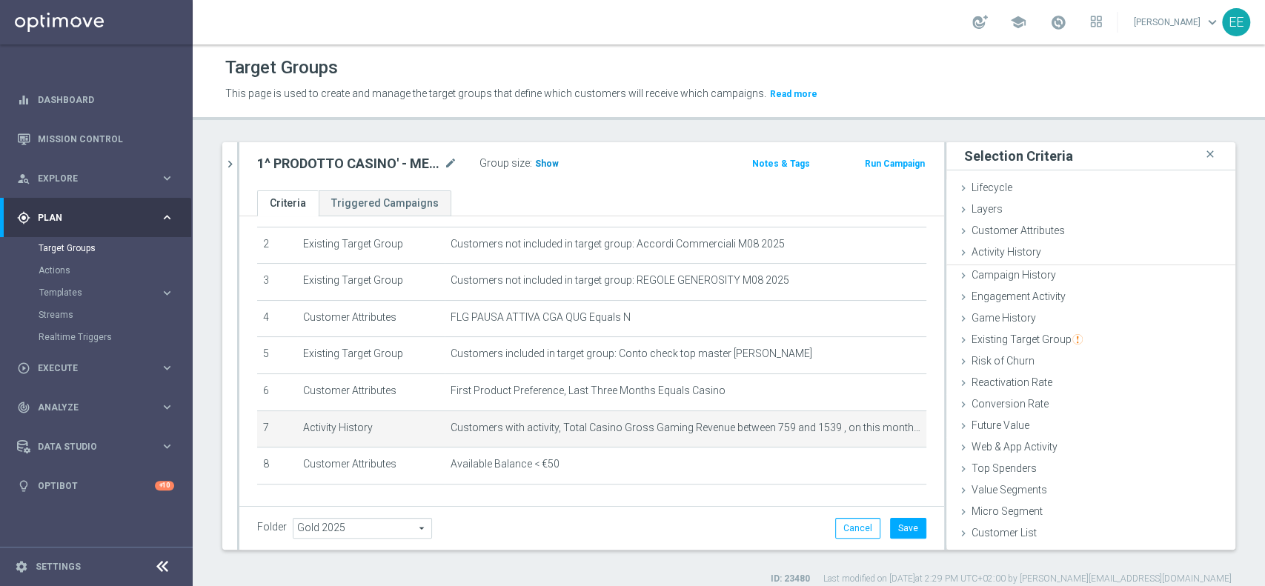
scroll to position [0, 0]
click at [542, 167] on span "Show" at bounding box center [547, 164] width 24 height 10
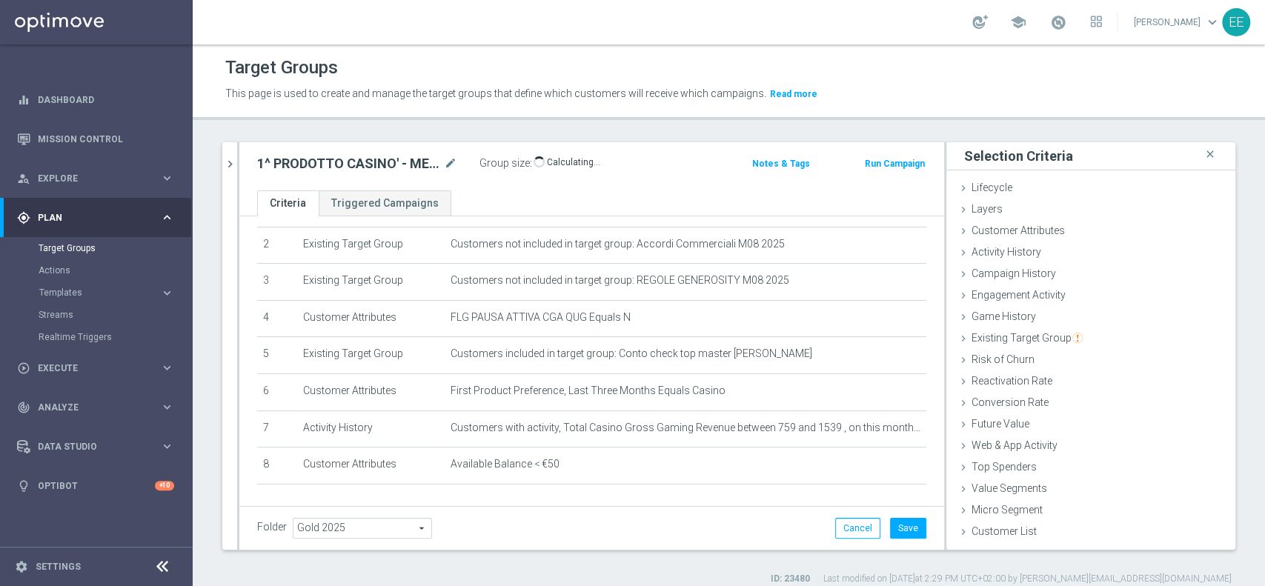
click at [854, 74] on div "Target Groups" at bounding box center [728, 67] width 1007 height 29
click at [665, 166] on div "1^ PRODOTTO CASINO' - MEDIUM 1.001 - 3.000 GGR CASINO' M08 26.08 mode_edit Grou…" at bounding box center [476, 163] width 461 height 21
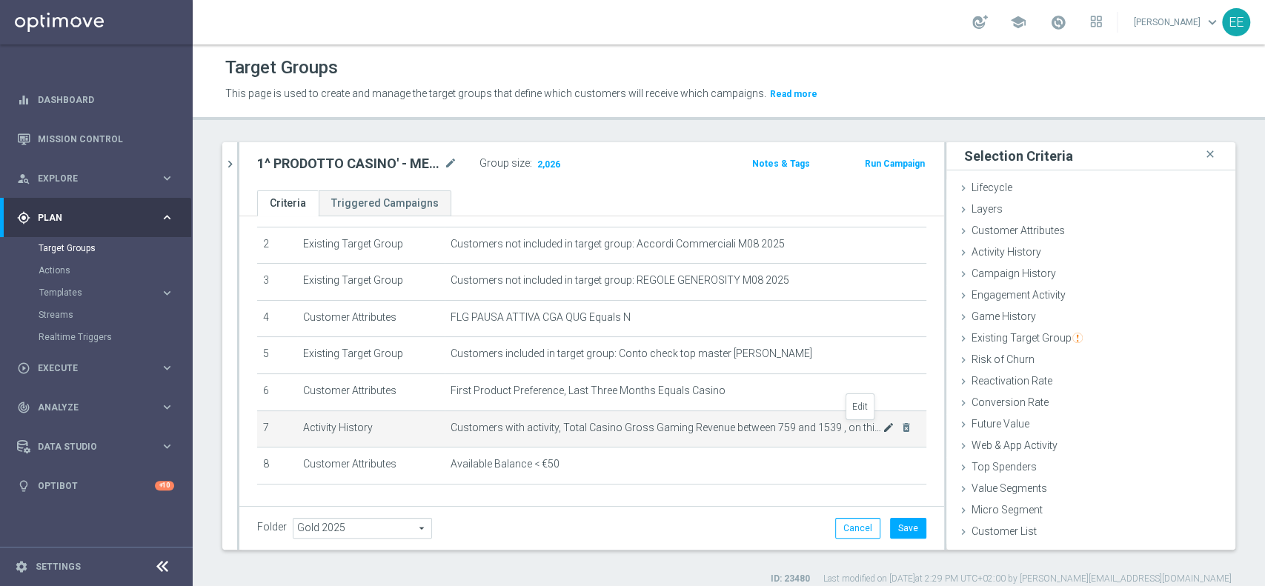
click at [882, 430] on icon "mode_edit" at bounding box center [888, 428] width 12 height 12
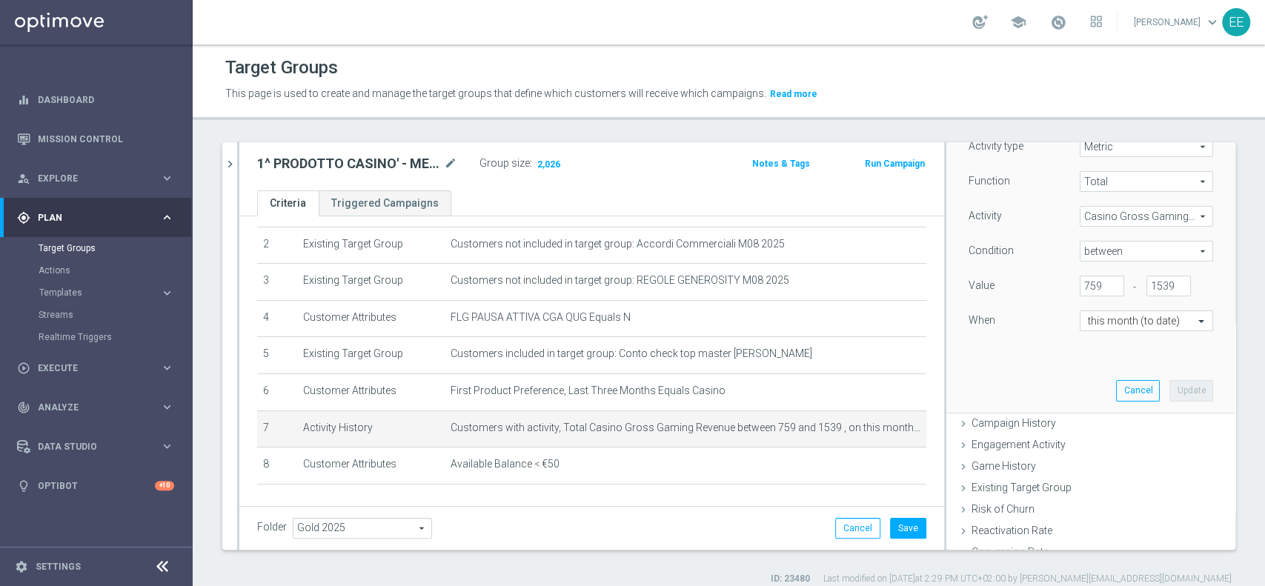
scroll to position [208, 0]
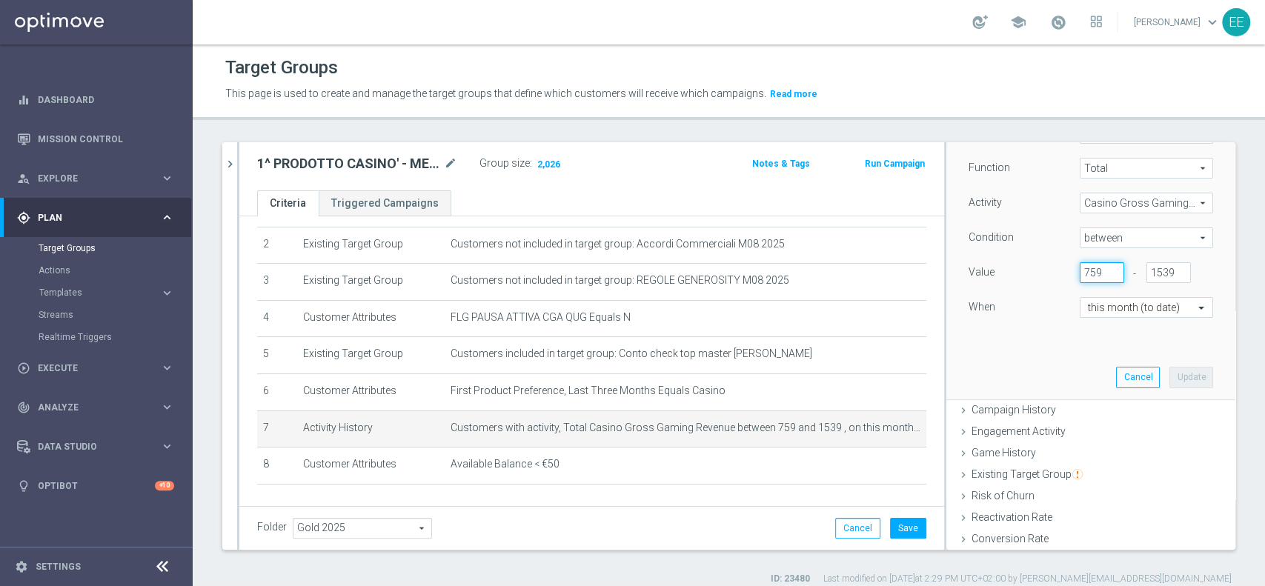
click at [1080, 268] on input "759" at bounding box center [1102, 272] width 44 height 21
type input "760"
click at [1169, 379] on button "Update" at bounding box center [1191, 377] width 44 height 21
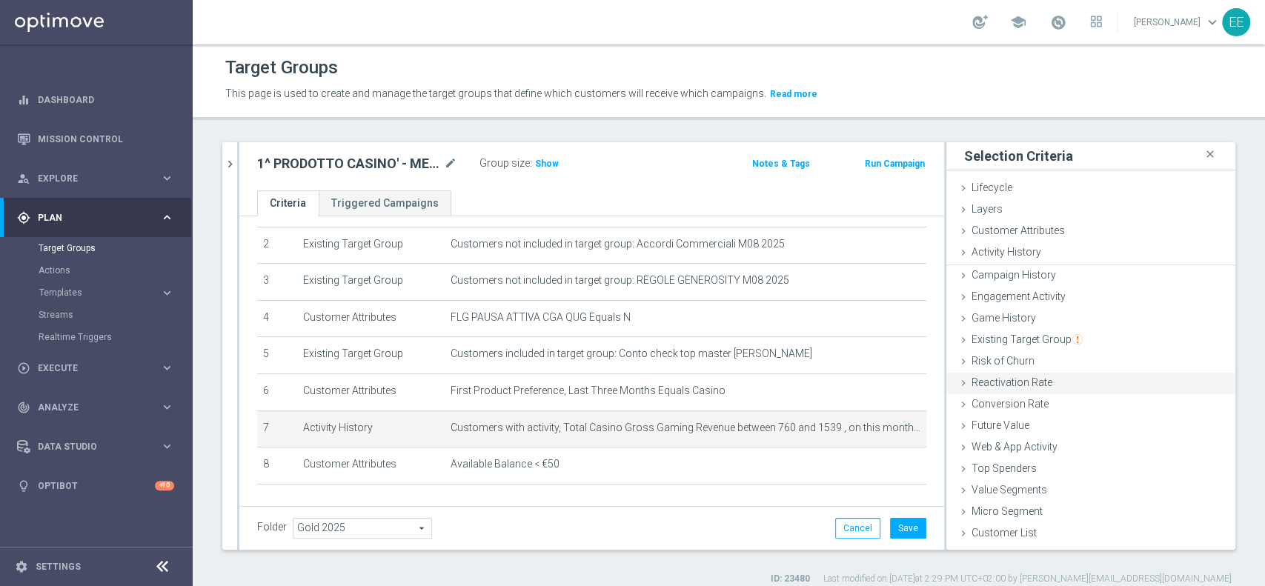
scroll to position [0, 0]
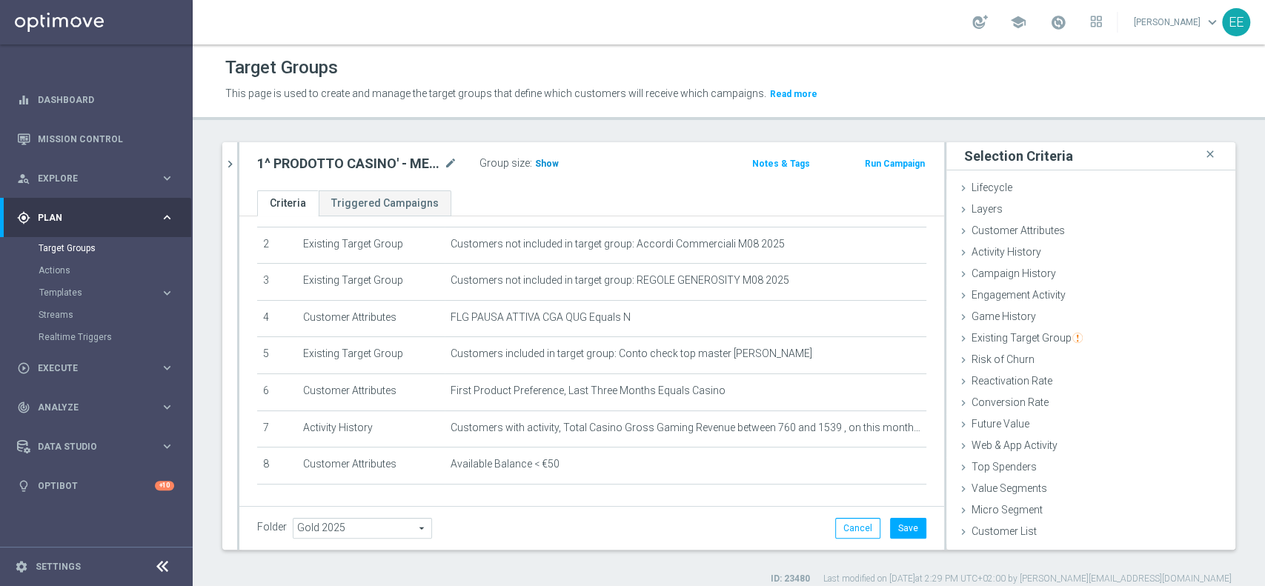
click at [542, 166] on span "Show" at bounding box center [547, 164] width 24 height 10
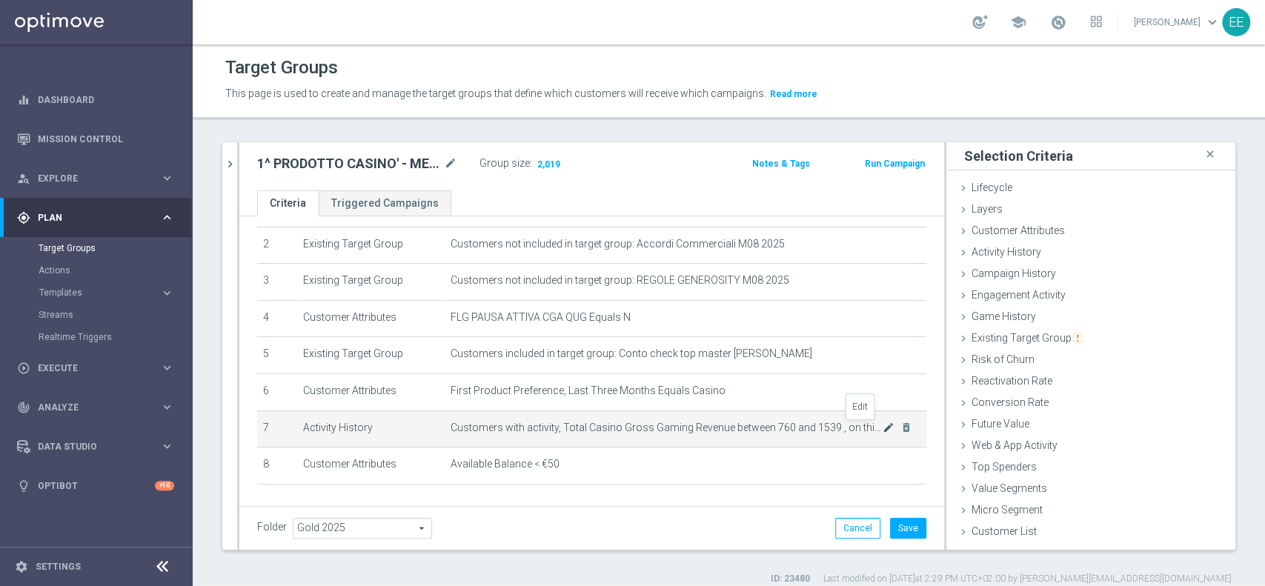
click at [882, 425] on icon "mode_edit" at bounding box center [888, 428] width 12 height 12
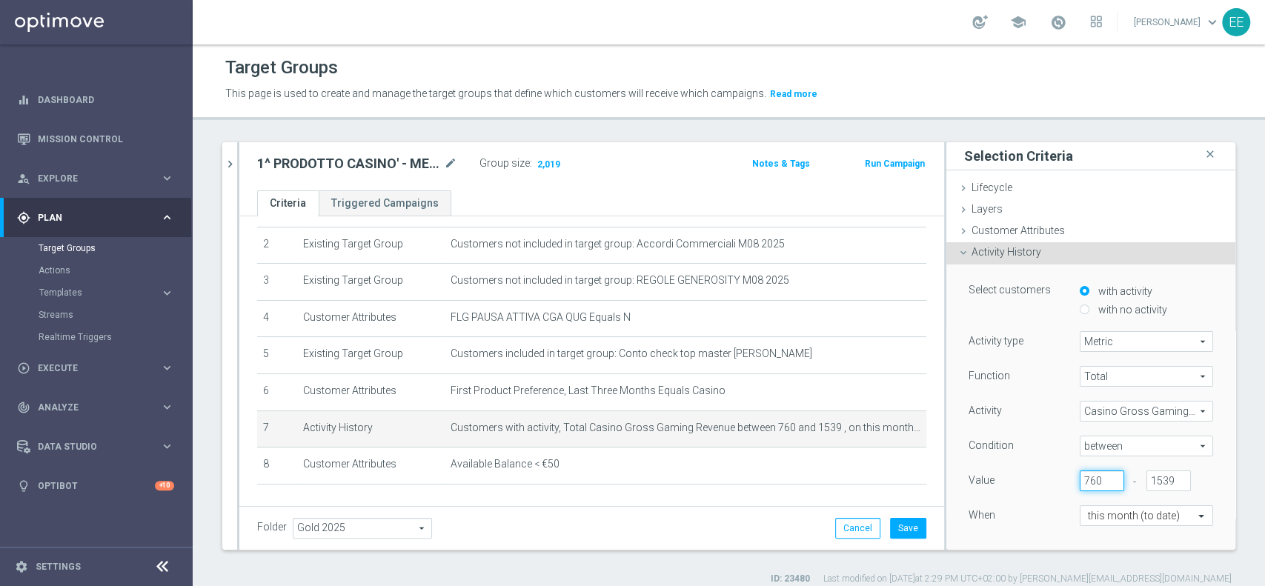
click at [1080, 477] on input "760" at bounding box center [1102, 481] width 44 height 21
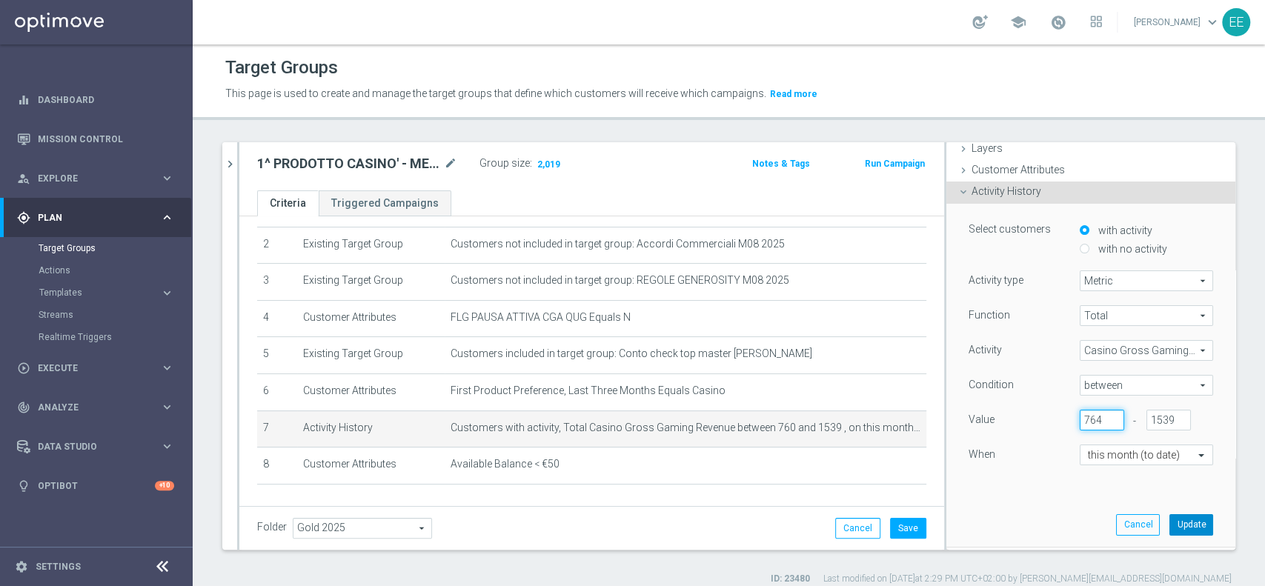
type input "764"
click at [1169, 525] on button "Update" at bounding box center [1191, 524] width 44 height 21
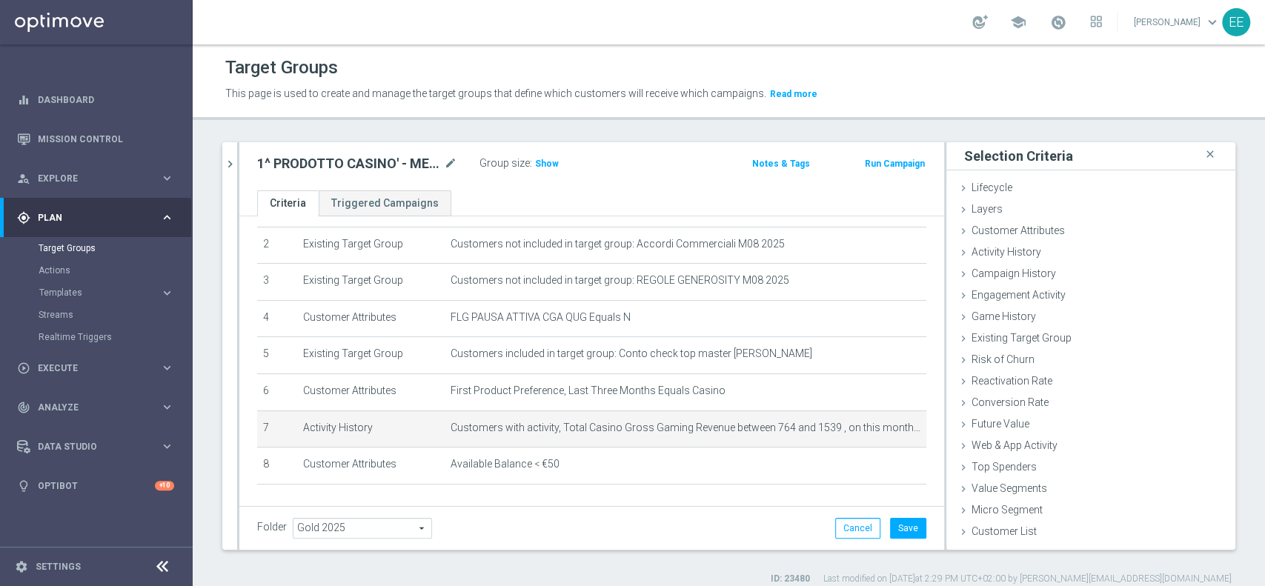
scroll to position [0, 0]
click at [544, 163] on span "Show" at bounding box center [547, 164] width 24 height 10
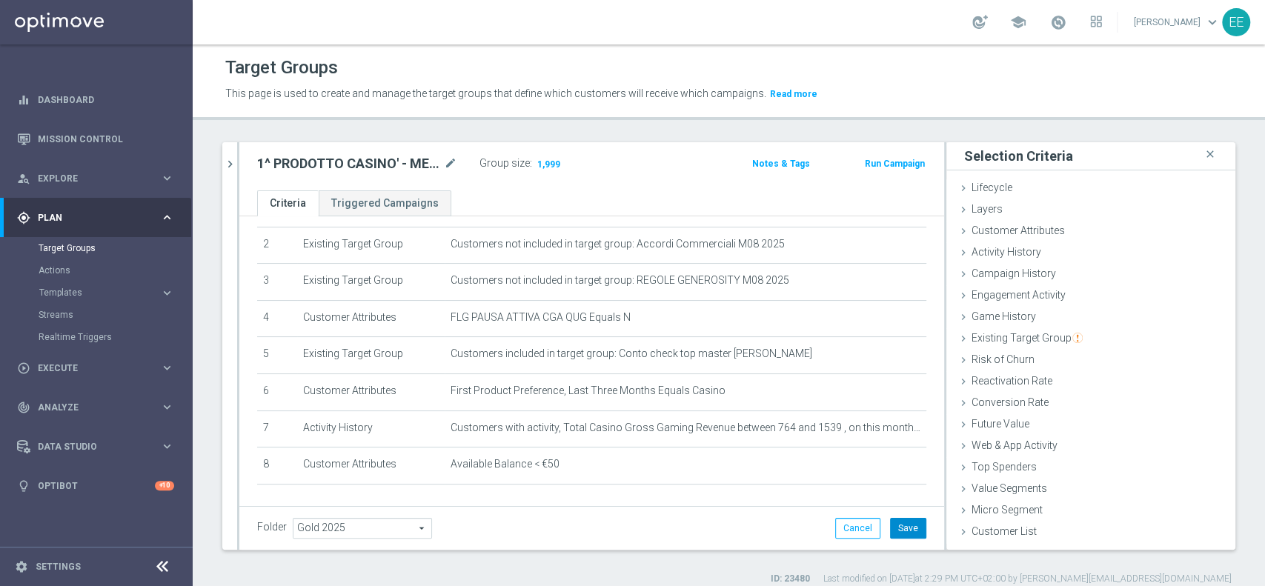
click at [890, 531] on button "Save" at bounding box center [908, 528] width 36 height 21
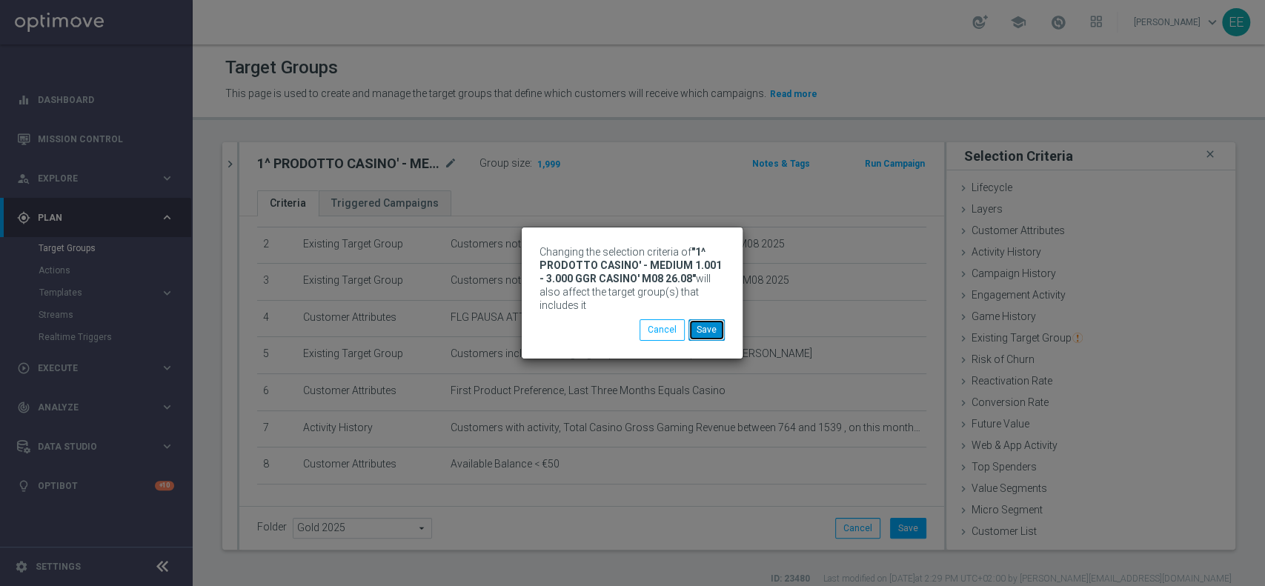
click at [706, 323] on button "Save" at bounding box center [706, 329] width 36 height 21
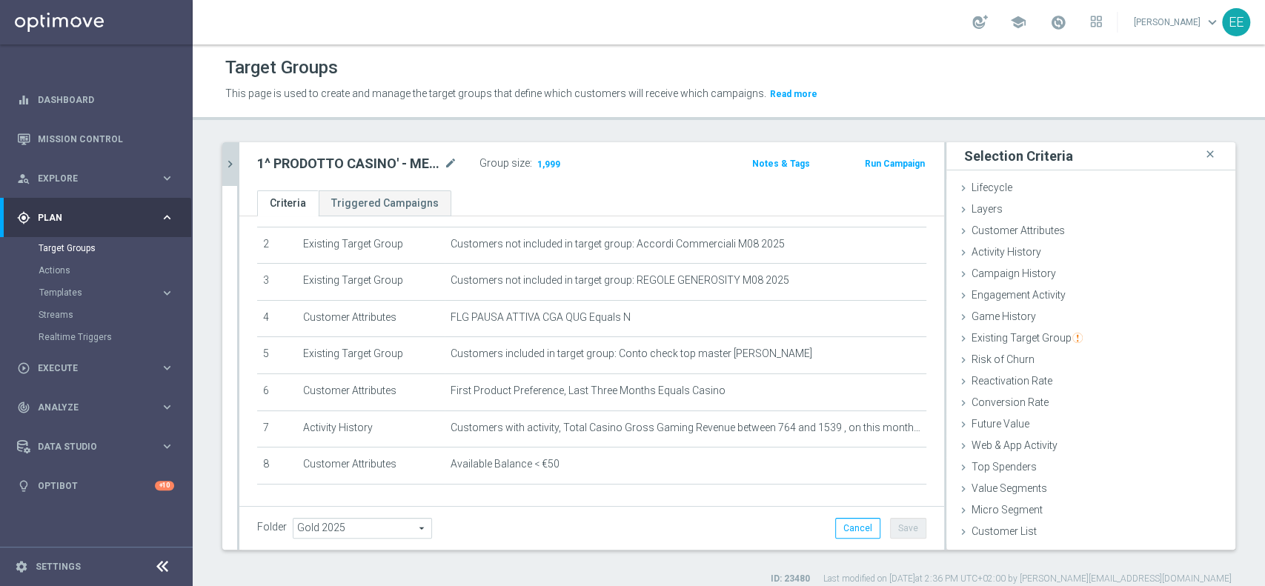
click at [230, 163] on icon "chevron_right" at bounding box center [230, 164] width 14 height 14
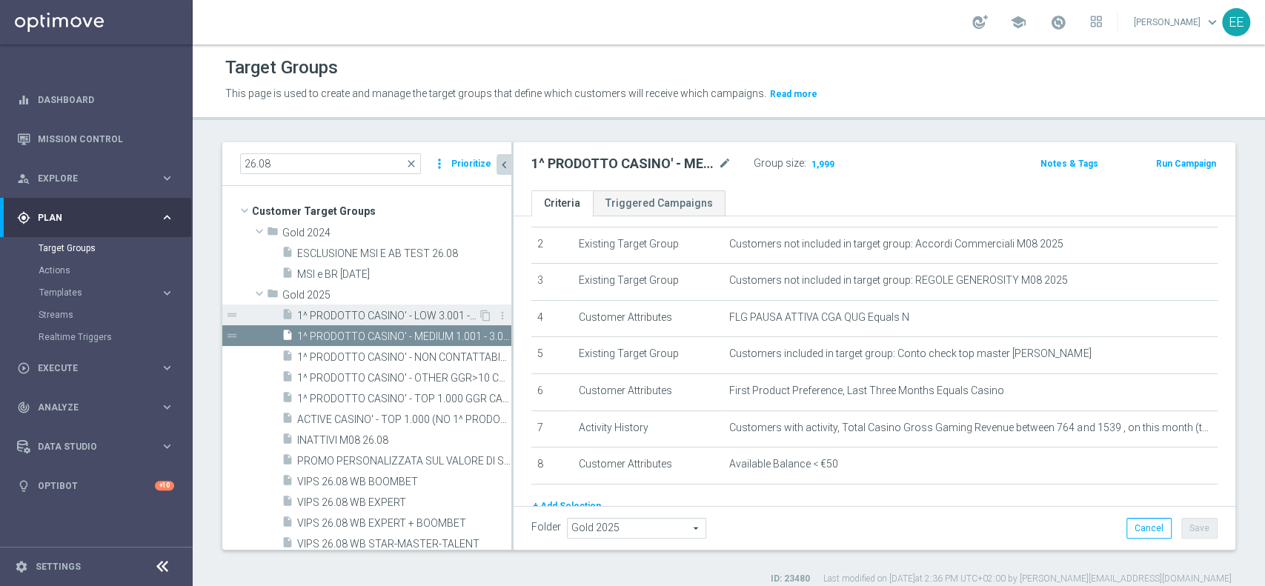
click at [434, 313] on span "1^ PRODOTTO CASINO' - LOW 3.001 - 6.000 GGR CASINO' M08 26.08" at bounding box center [387, 316] width 181 height 13
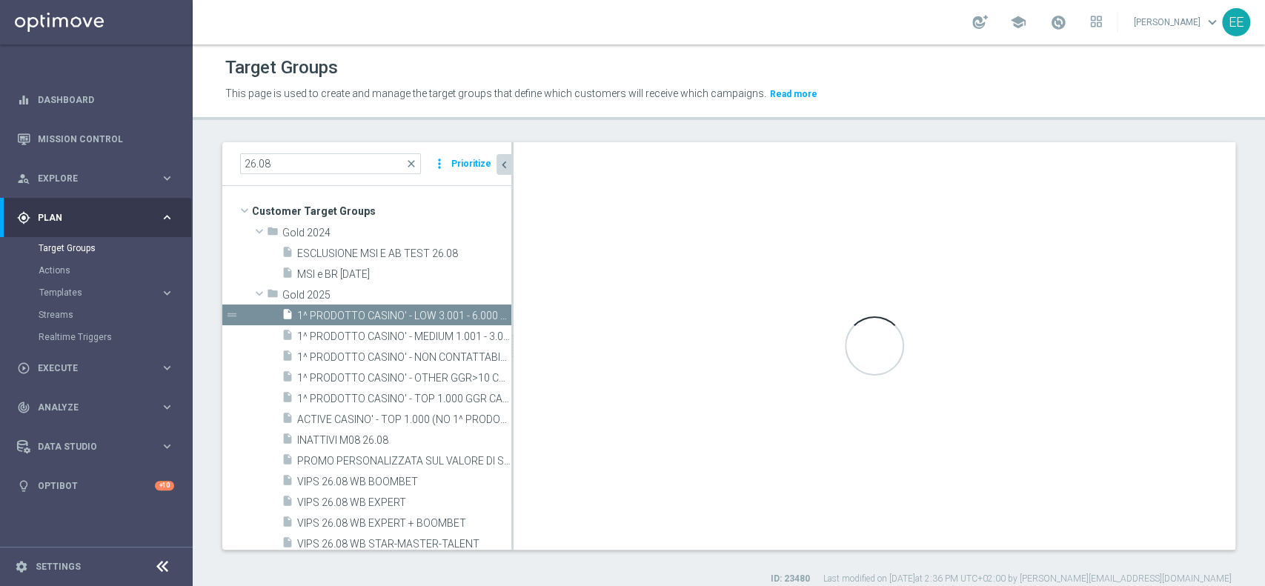
type textarea "(1 AND 2 AND 3 AND 4 and 6 and 7) OR 5"
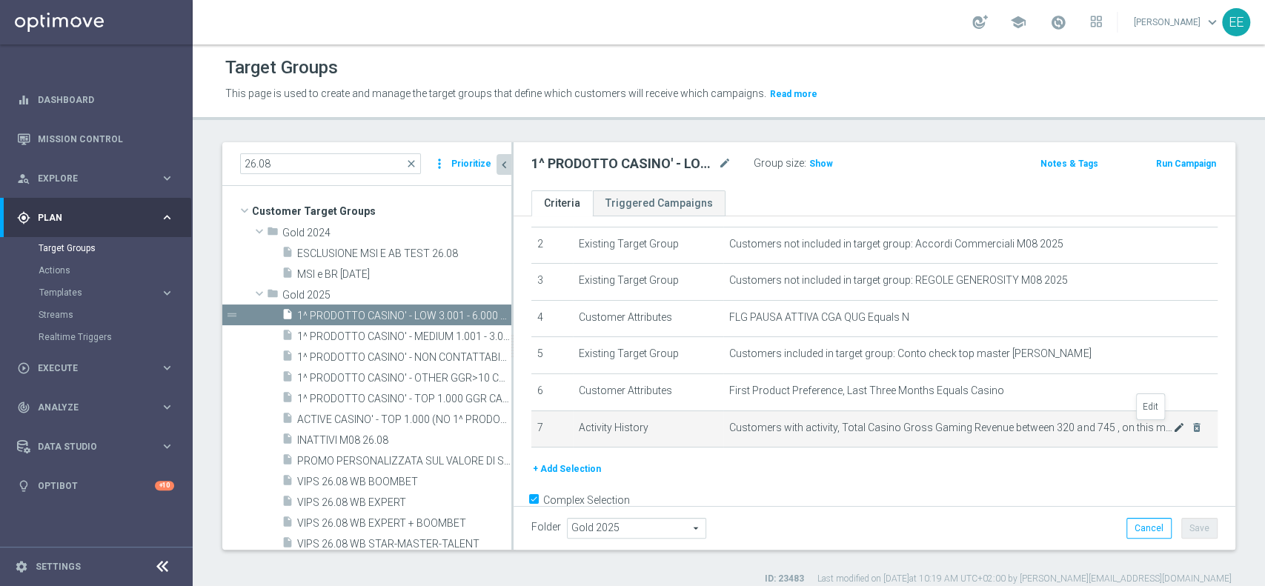
click at [1173, 426] on icon "mode_edit" at bounding box center [1179, 428] width 12 height 12
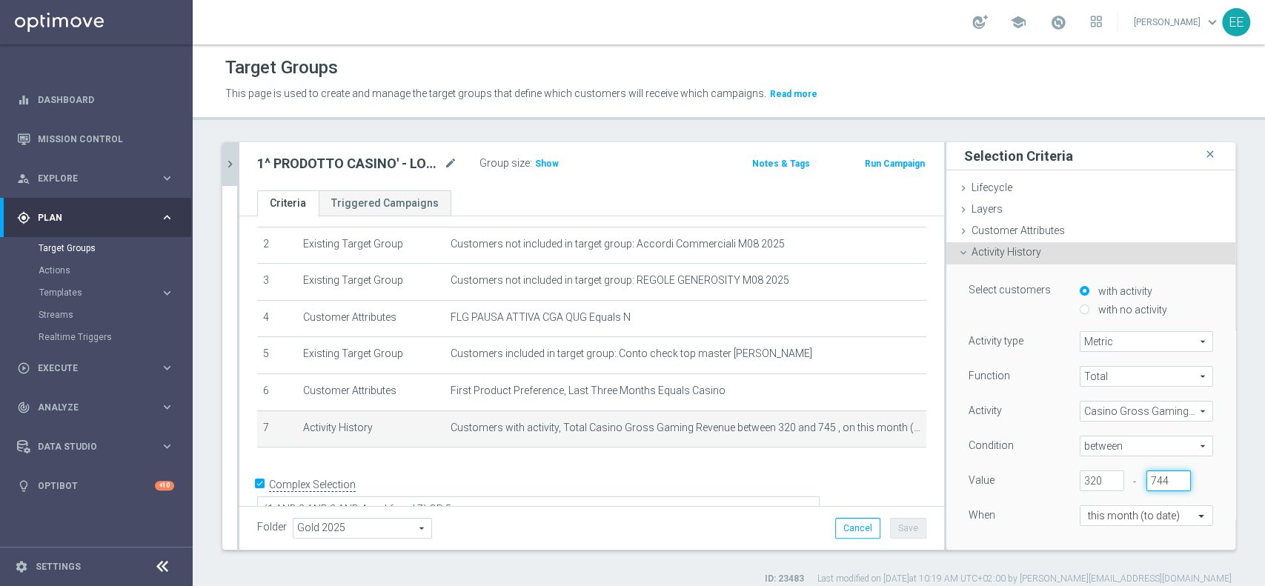
click at [1146, 483] on input "744" at bounding box center [1168, 481] width 44 height 21
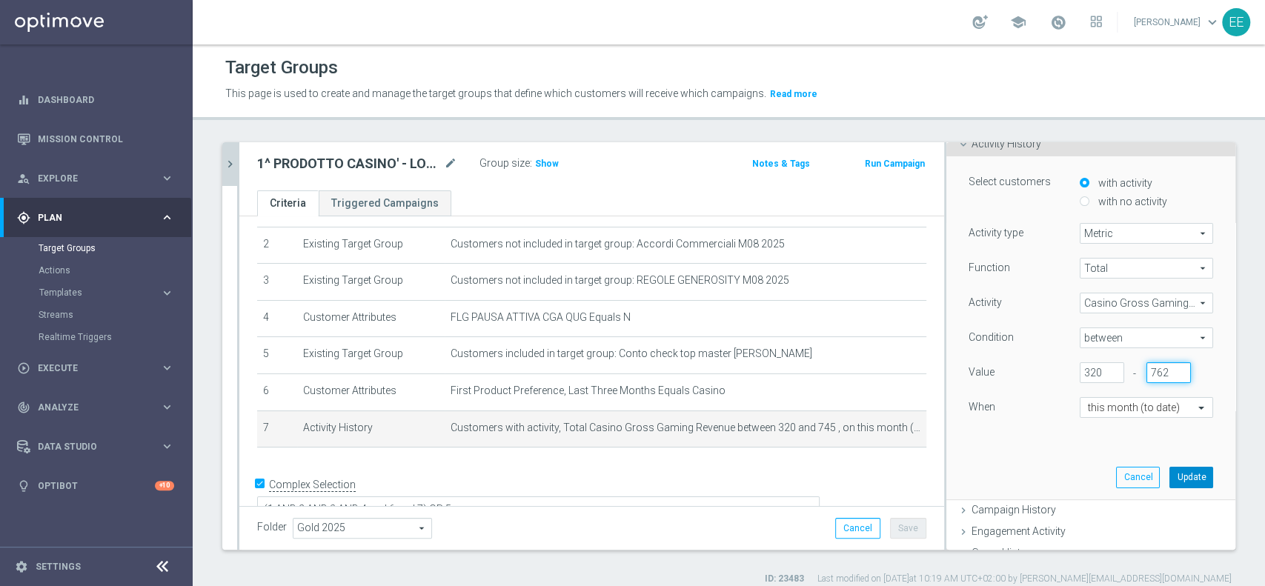
type input "762"
click at [1169, 479] on button "Update" at bounding box center [1191, 477] width 44 height 21
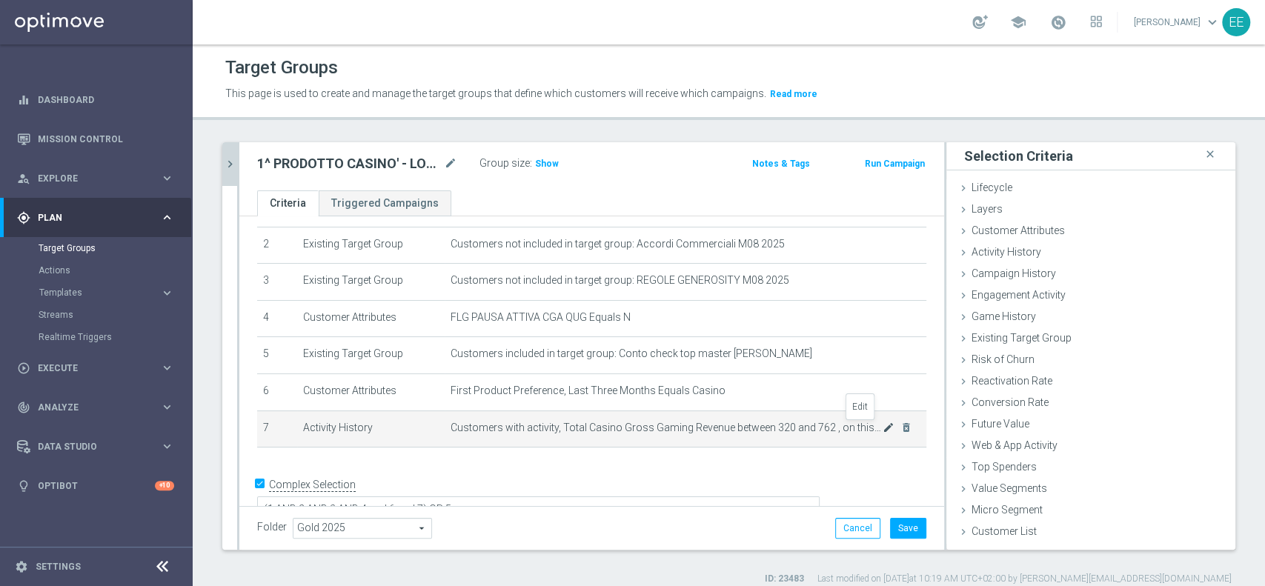
click at [882, 432] on icon "mode_edit" at bounding box center [888, 428] width 12 height 12
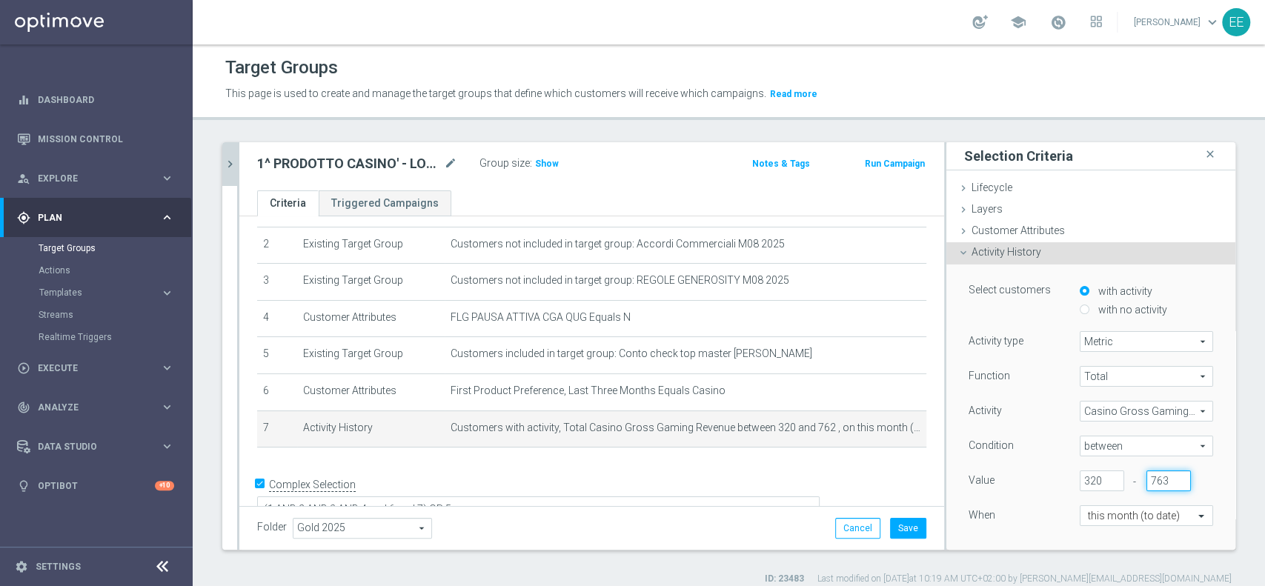
type input "763"
click at [1151, 478] on input "763" at bounding box center [1168, 481] width 44 height 21
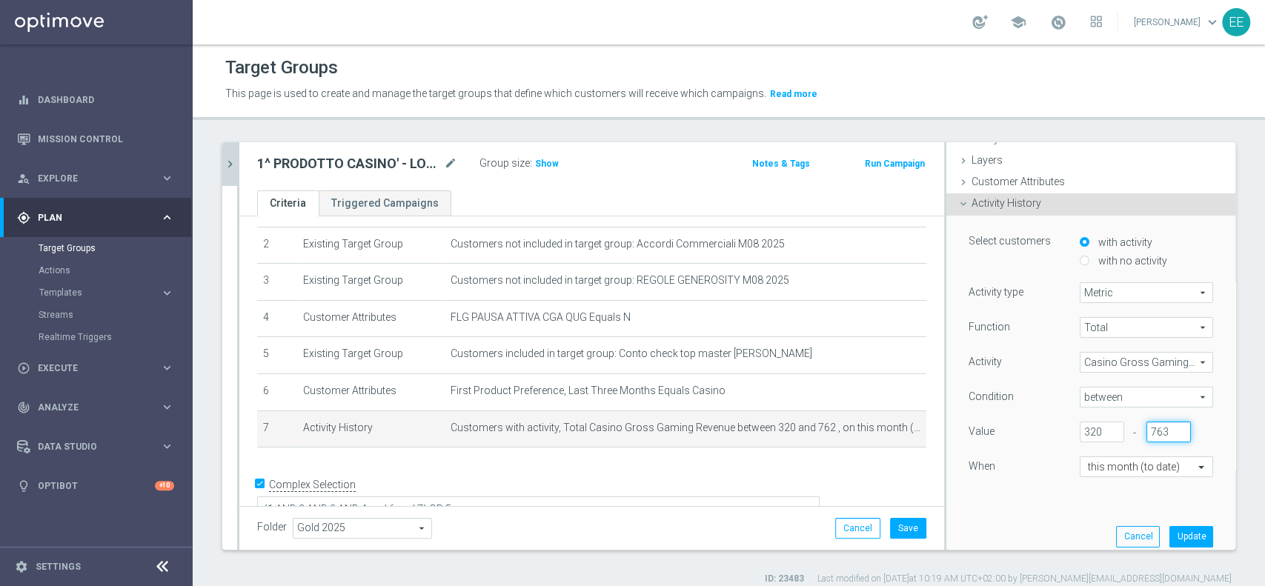
scroll to position [51, 0]
click at [1169, 525] on button "Update" at bounding box center [1191, 534] width 44 height 21
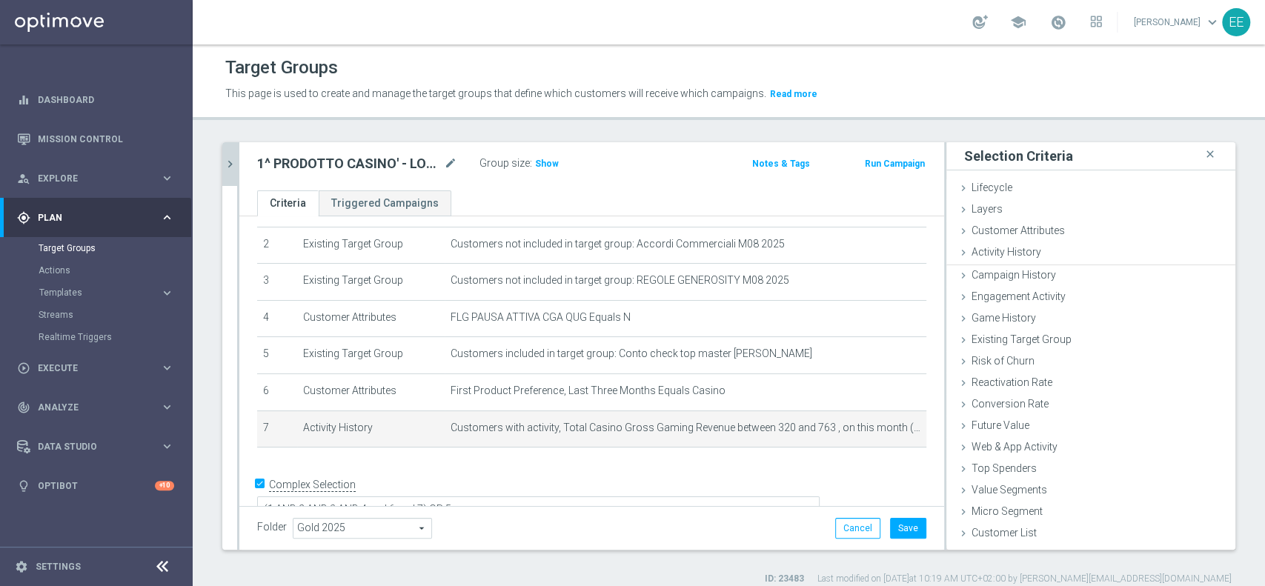
scroll to position [0, 0]
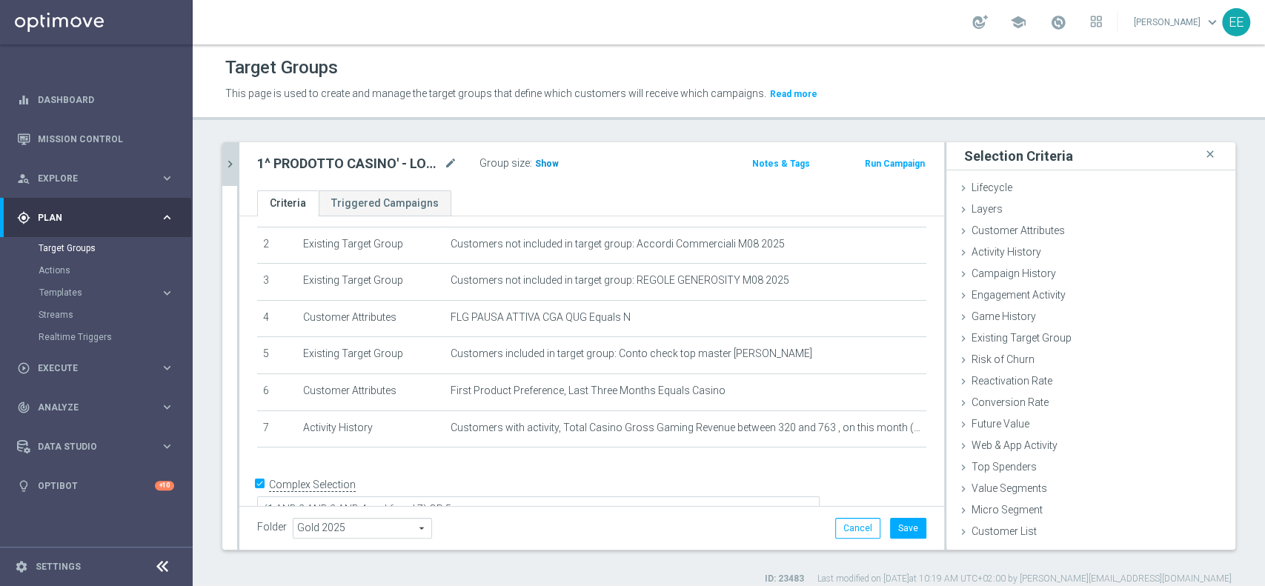
click at [545, 167] on span "Show" at bounding box center [547, 164] width 24 height 10
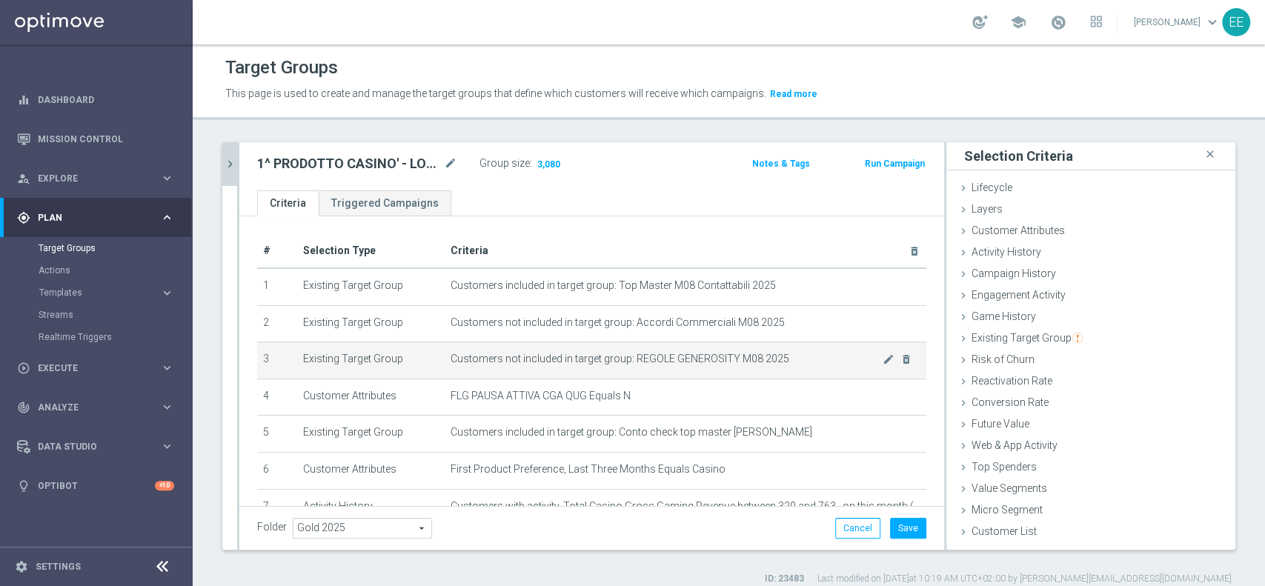
scroll to position [91, 0]
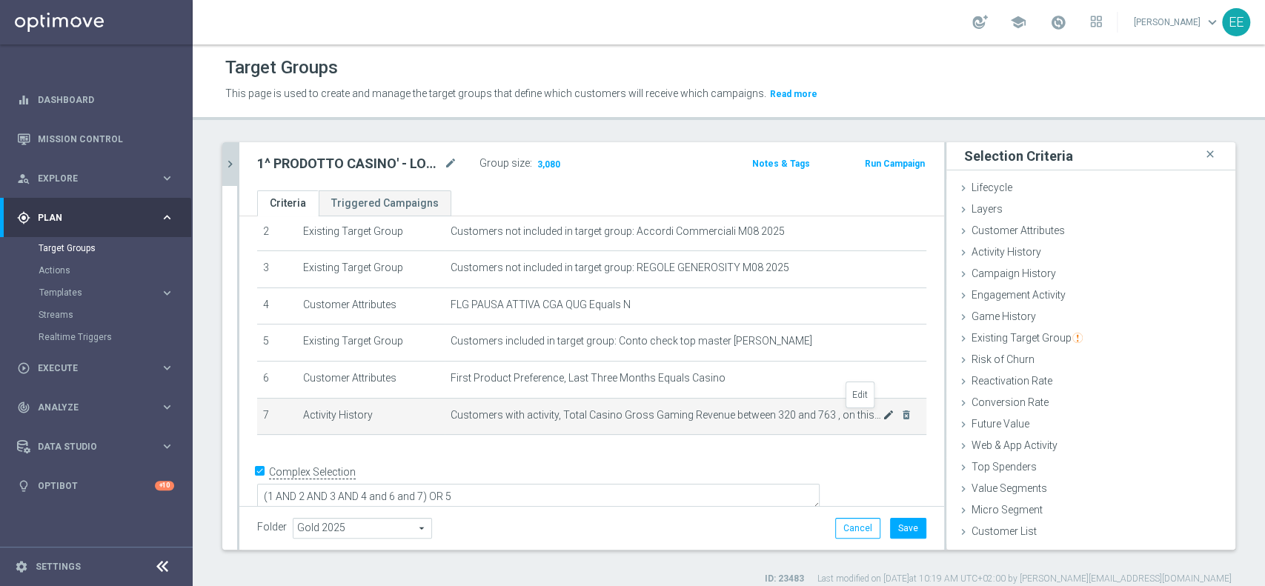
click at [882, 411] on icon "mode_edit" at bounding box center [888, 415] width 12 height 12
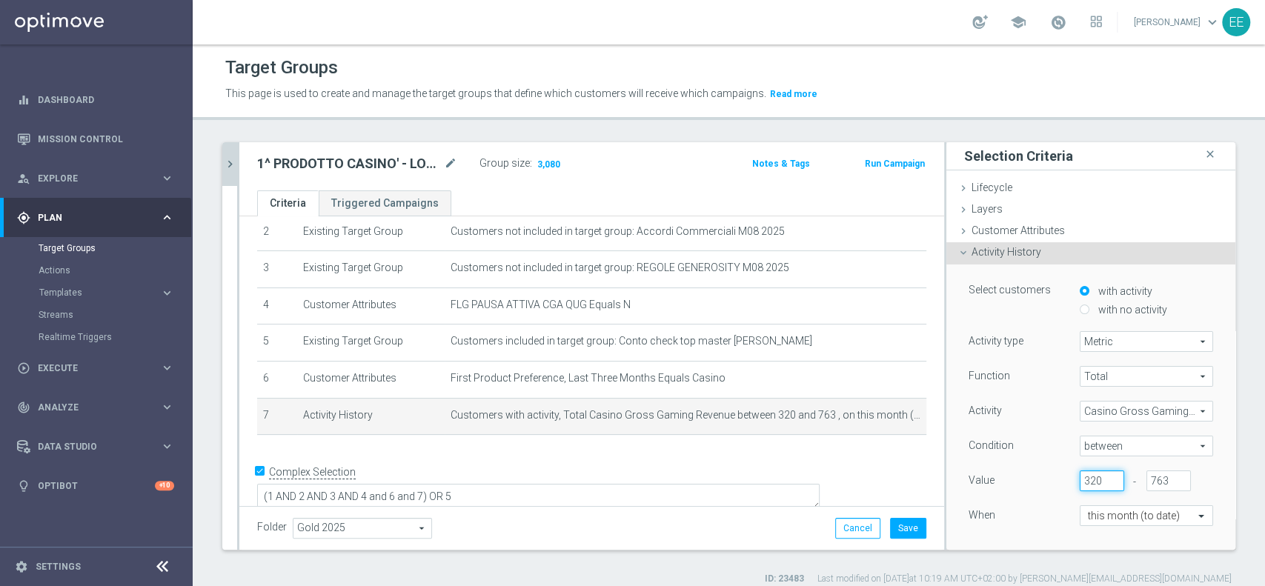
click at [1080, 476] on input "320" at bounding box center [1102, 481] width 44 height 21
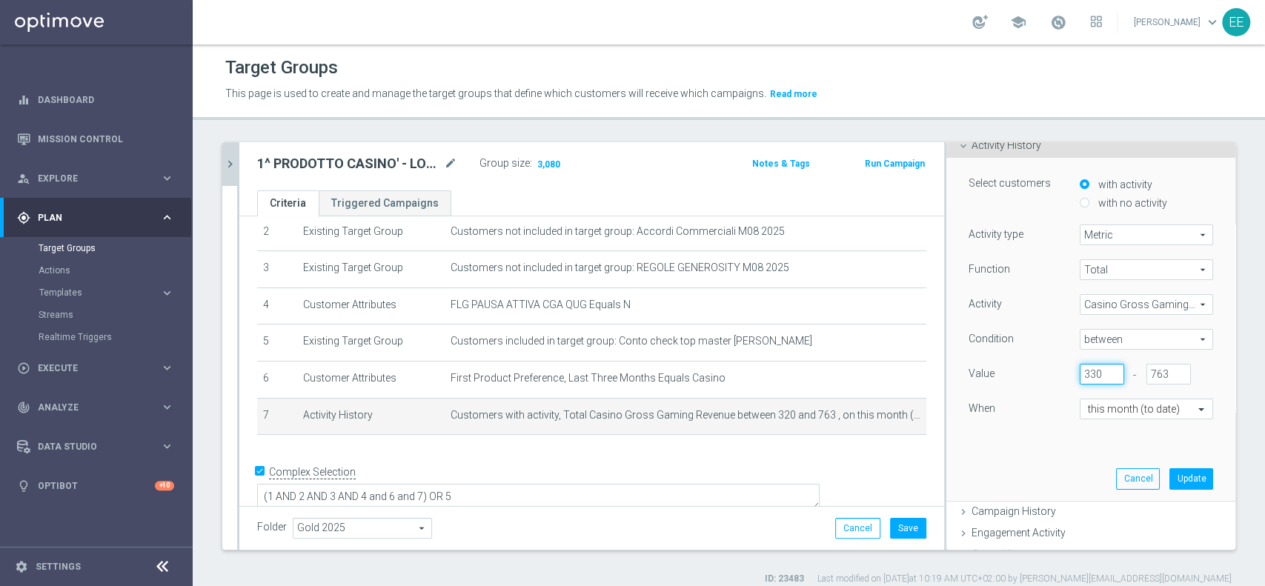
scroll to position [113, 0]
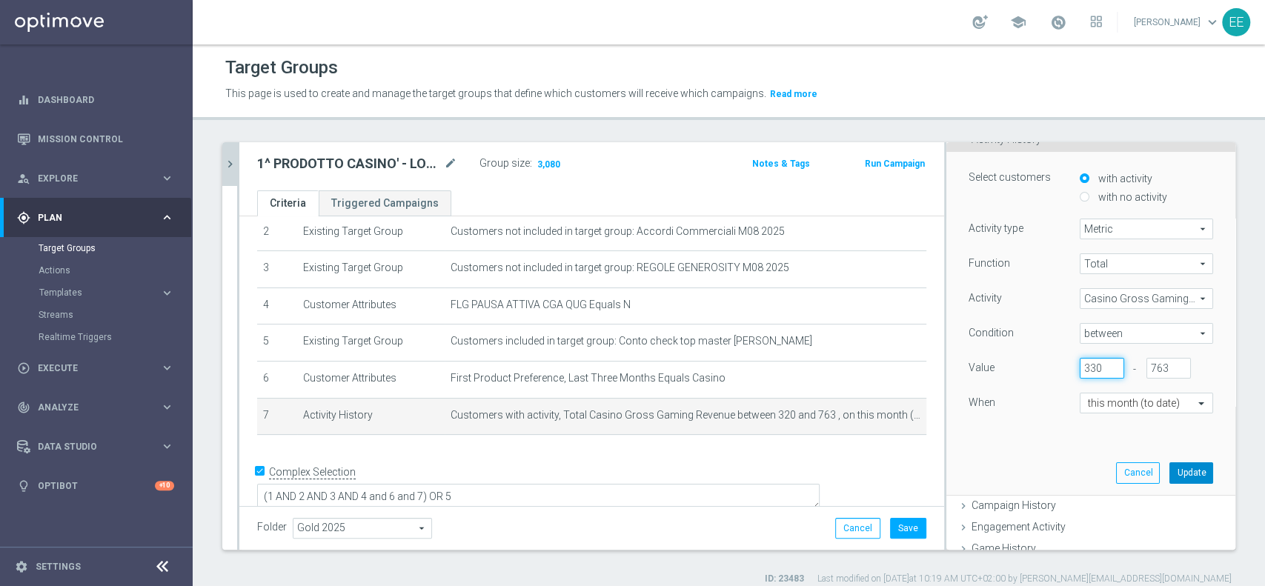
type input "330"
click at [1169, 473] on button "Update" at bounding box center [1191, 472] width 44 height 21
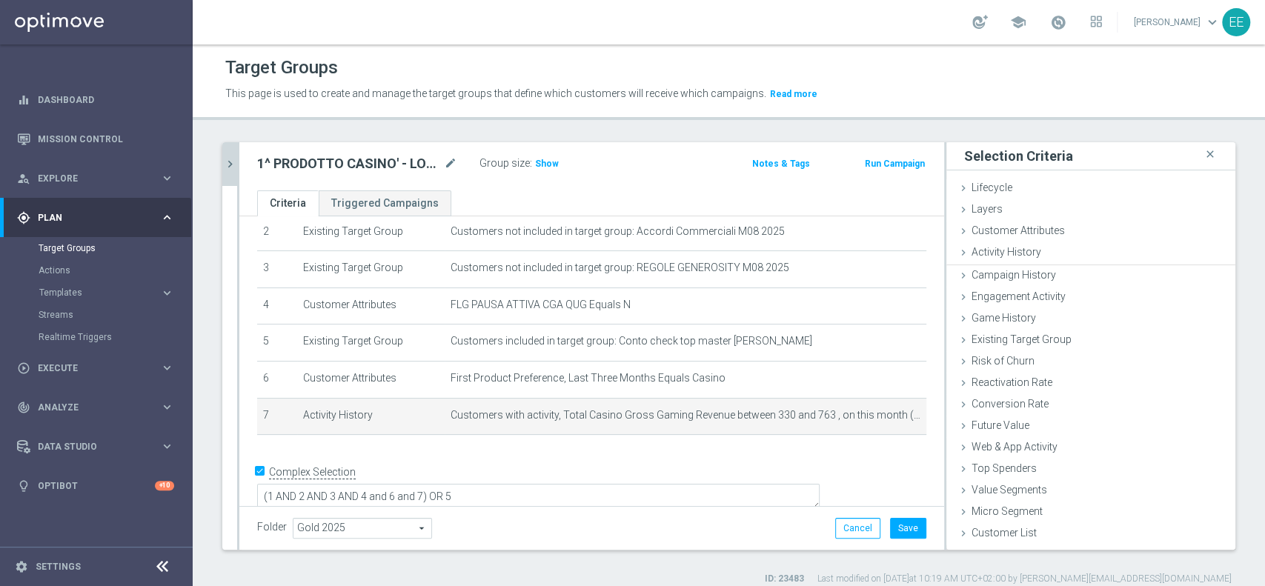
scroll to position [0, 0]
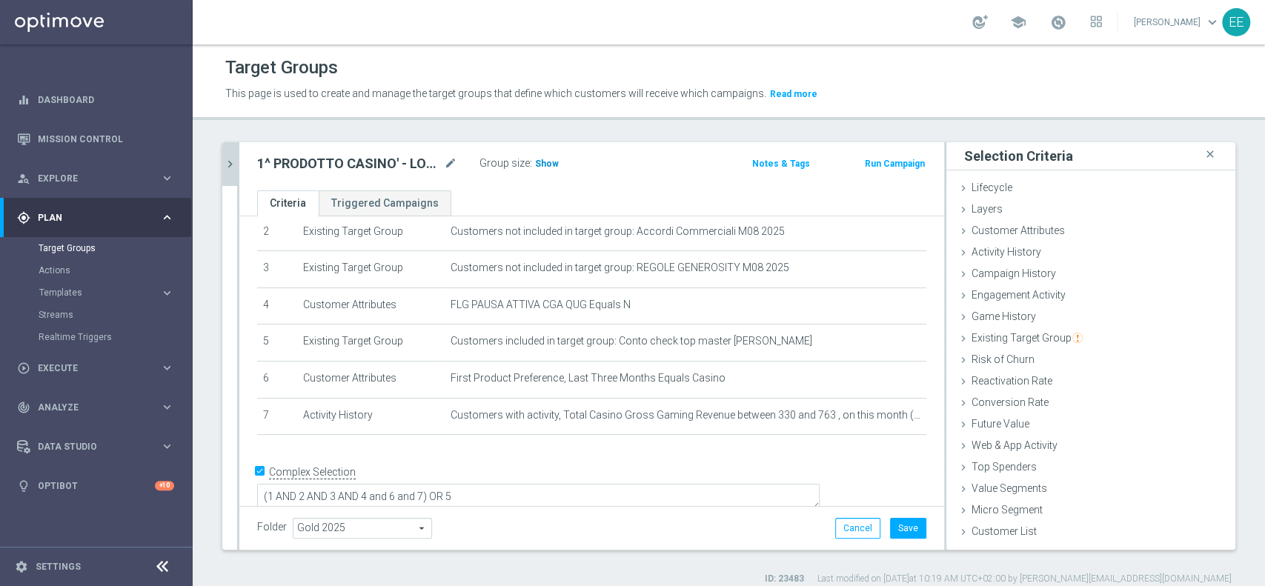
click at [536, 167] on span "Show" at bounding box center [547, 164] width 24 height 10
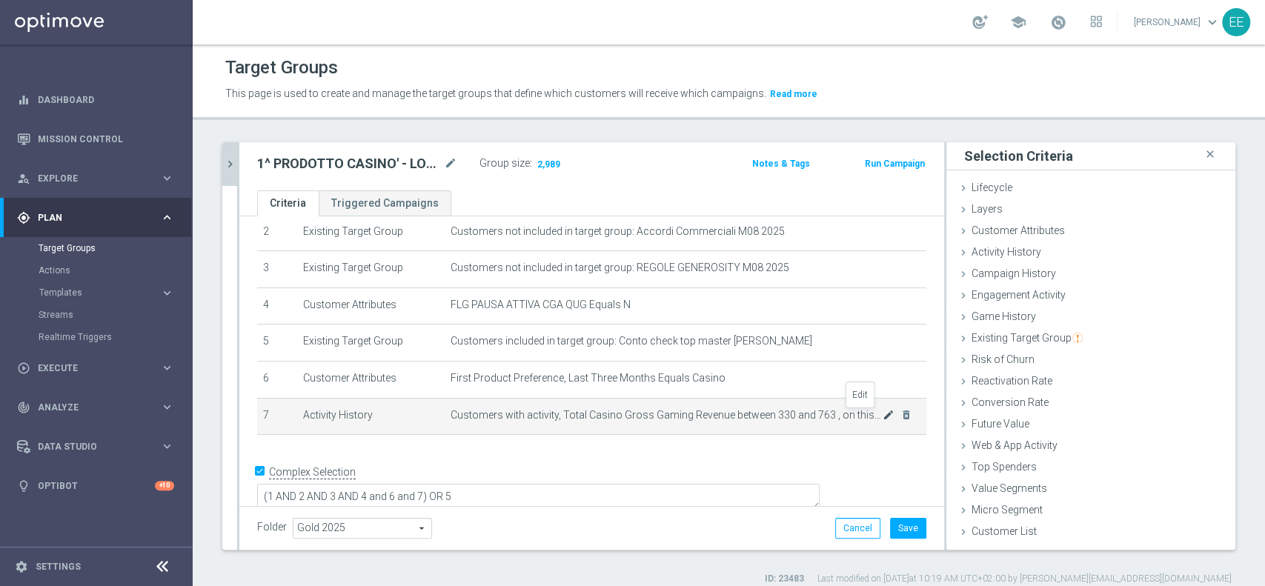
click at [882, 413] on icon "mode_edit" at bounding box center [888, 415] width 12 height 12
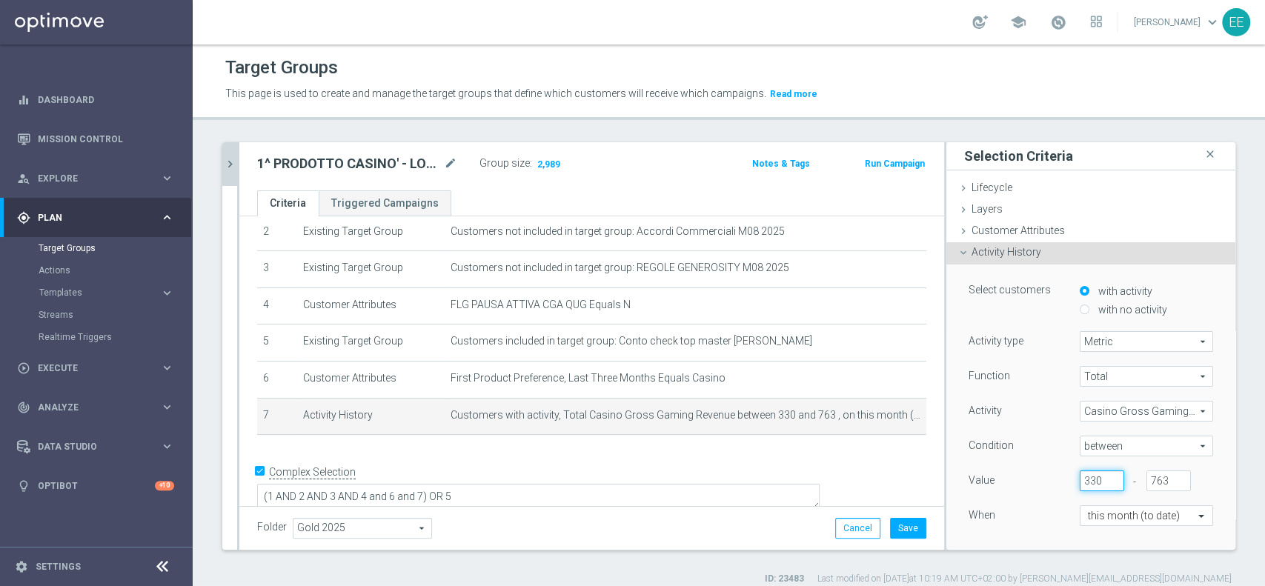
click at [1091, 482] on input "330" at bounding box center [1102, 481] width 44 height 21
click at [1080, 482] on input "330" at bounding box center [1102, 481] width 44 height 21
click at [1080, 481] on input "330" at bounding box center [1102, 481] width 44 height 21
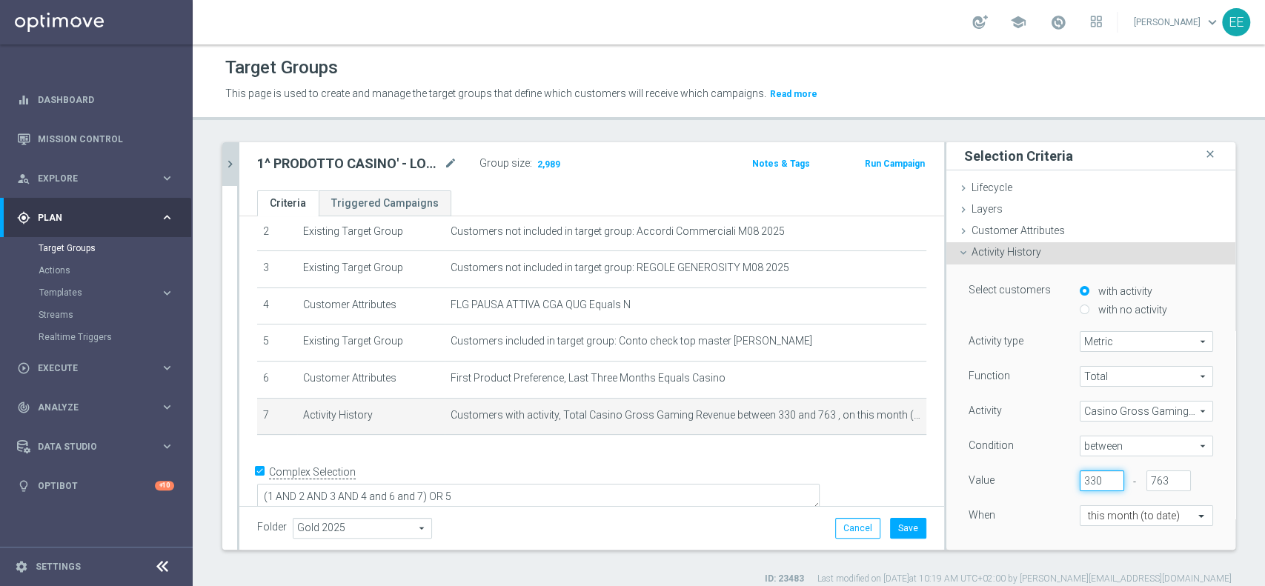
click at [1089, 482] on input "330" at bounding box center [1102, 481] width 44 height 21
click at [1080, 476] on input "330" at bounding box center [1102, 481] width 44 height 21
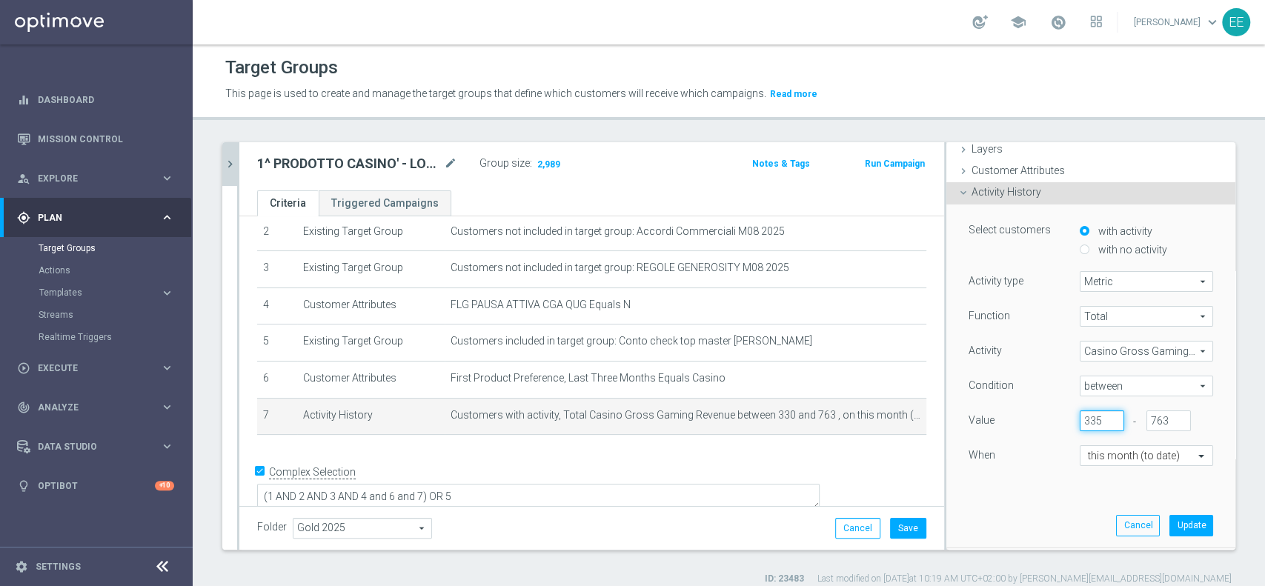
scroll to position [59, 0]
type input "326"
click at [1169, 520] on button "Update" at bounding box center [1191, 526] width 44 height 21
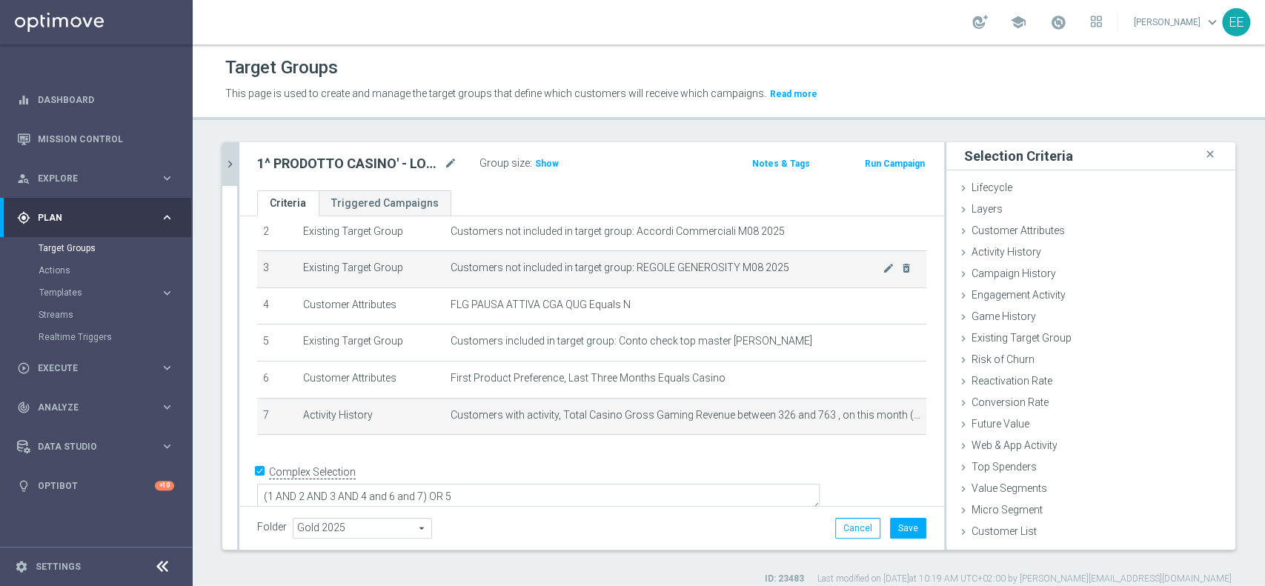
scroll to position [0, 0]
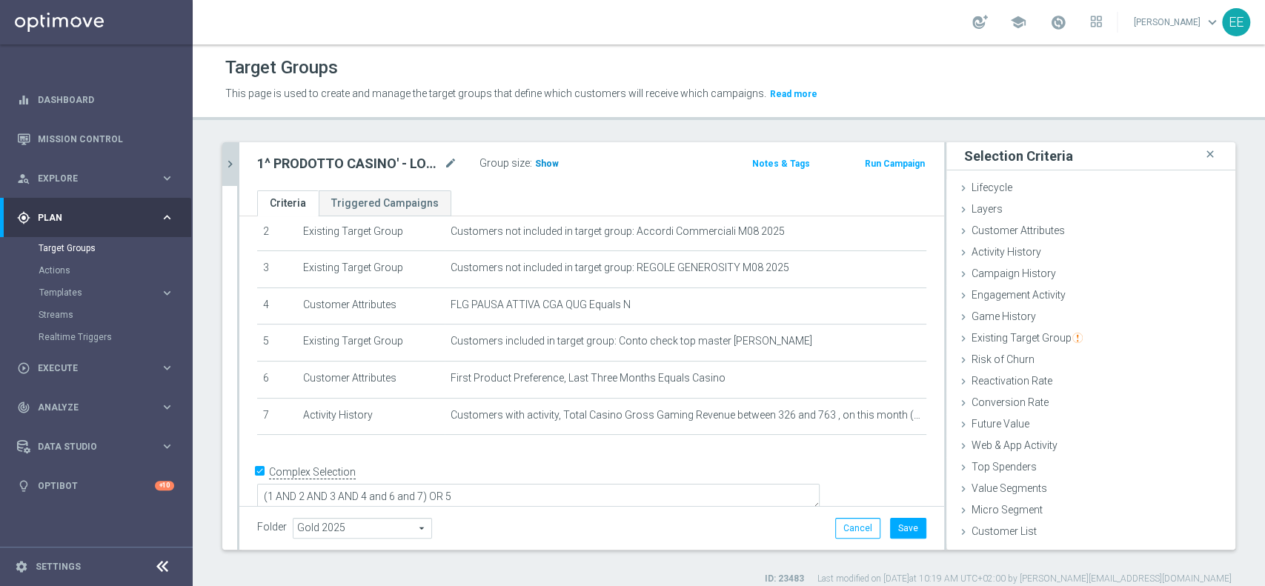
click at [543, 160] on span "Show" at bounding box center [547, 164] width 24 height 10
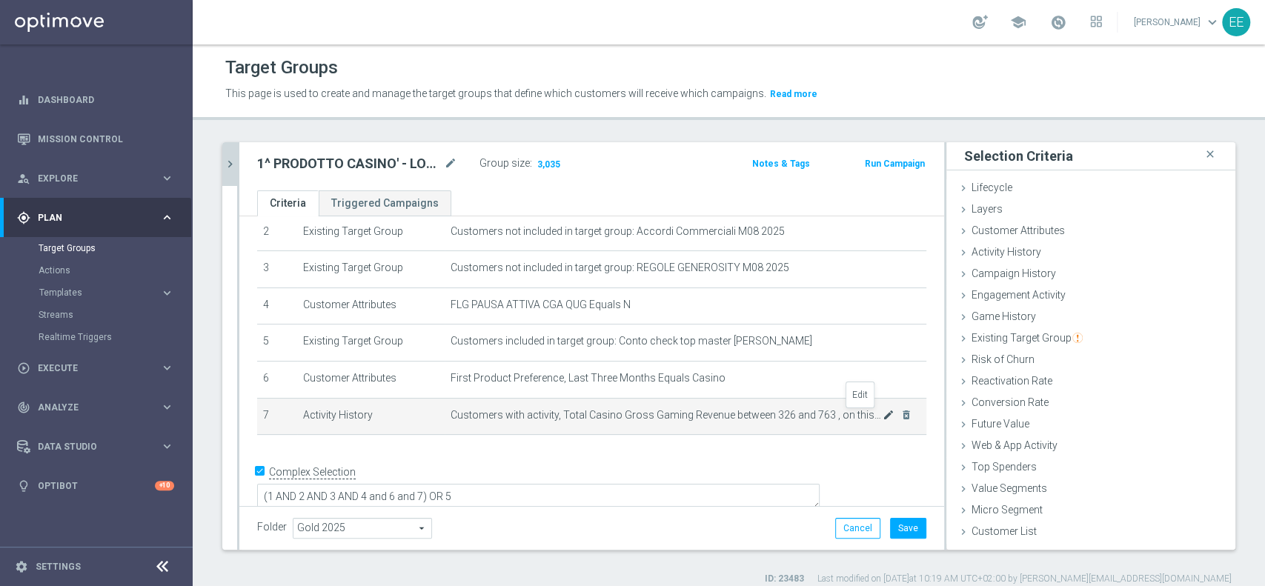
click at [882, 412] on icon "mode_edit" at bounding box center [888, 415] width 12 height 12
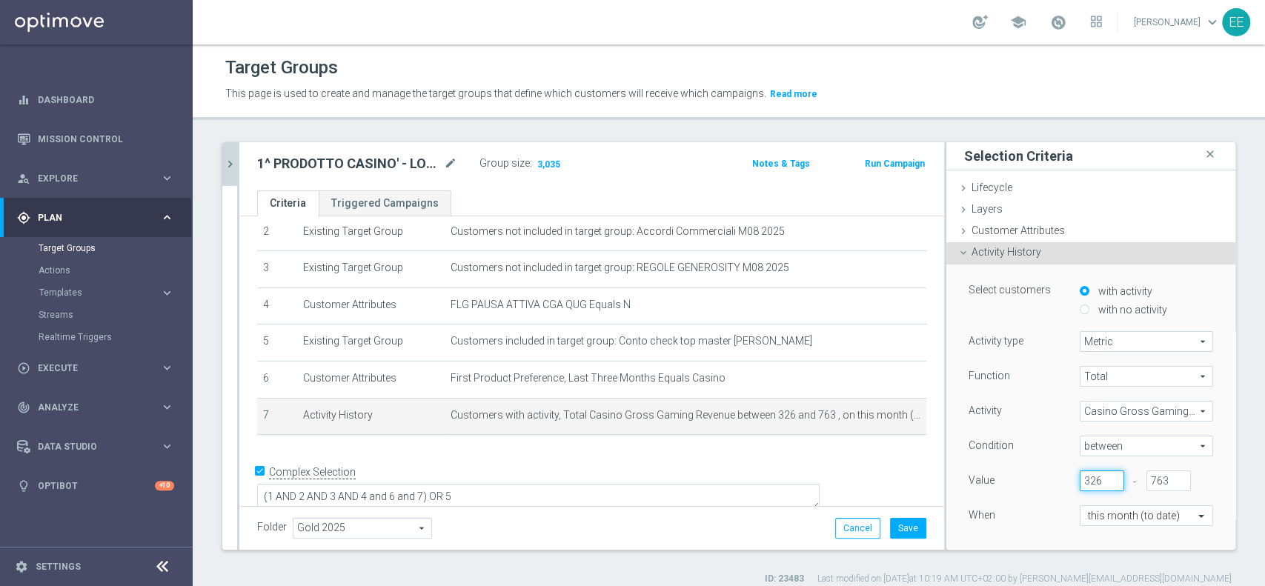
click at [1080, 475] on input "326" at bounding box center [1102, 481] width 44 height 21
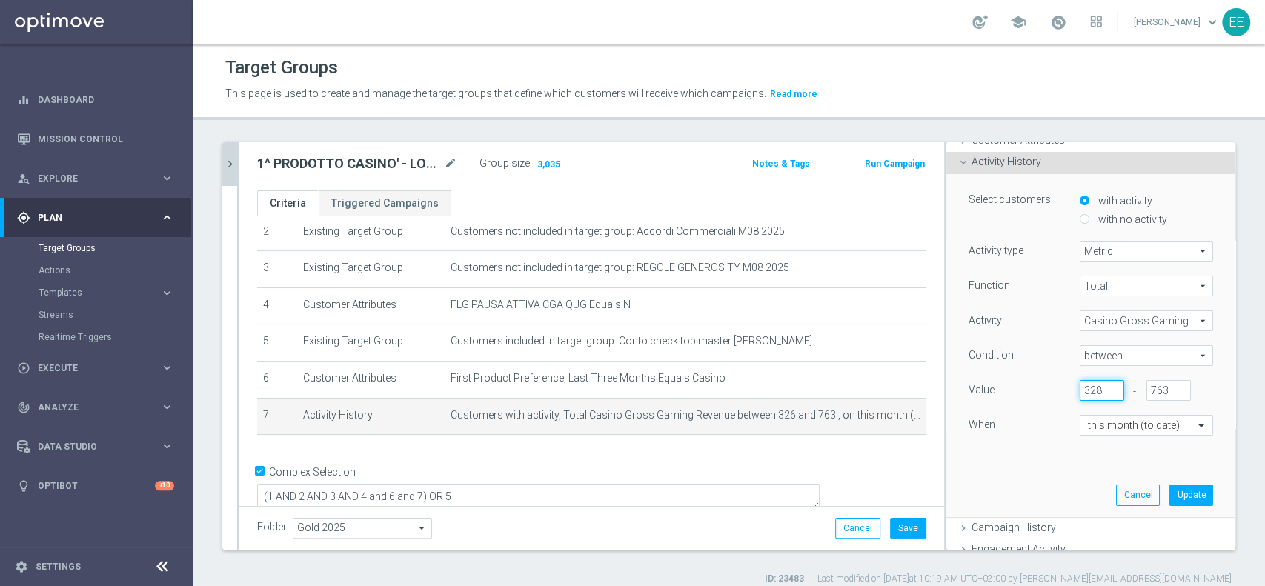
scroll to position [95, 0]
type input "328"
click at [1169, 486] on button "Update" at bounding box center [1191, 490] width 44 height 21
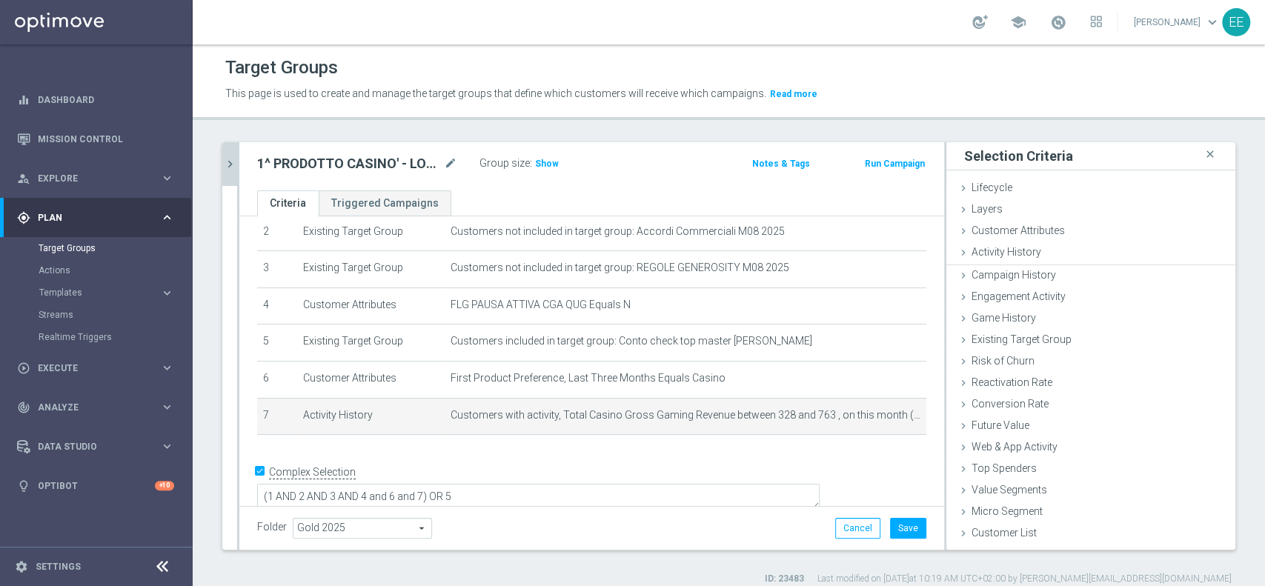
scroll to position [0, 0]
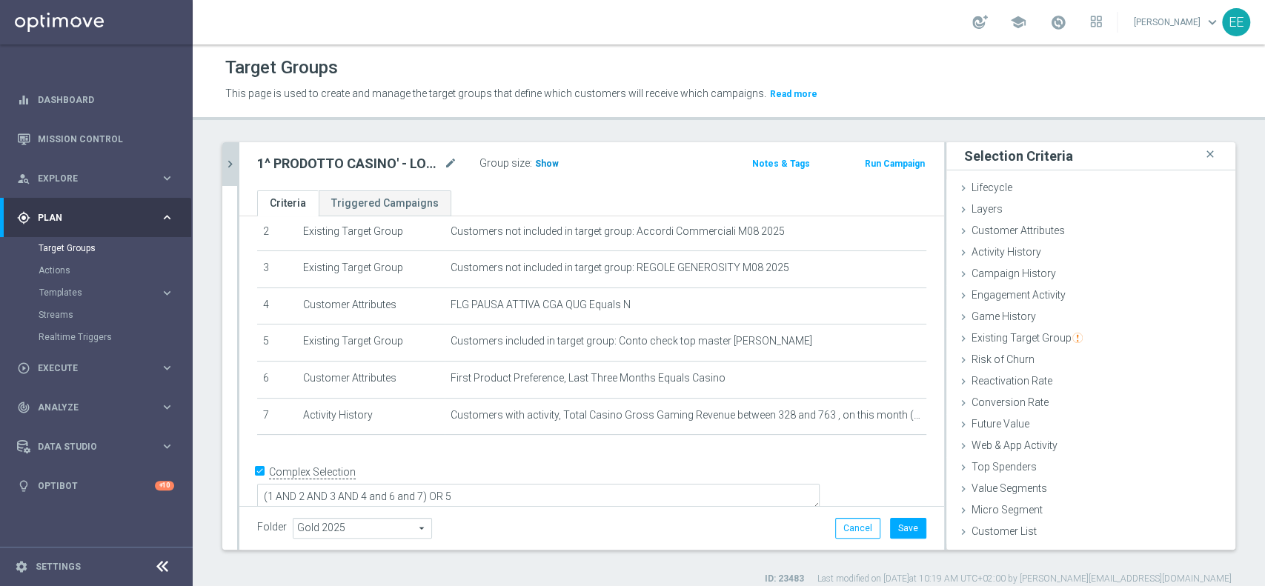
click at [536, 156] on h3 "Show" at bounding box center [546, 164] width 27 height 16
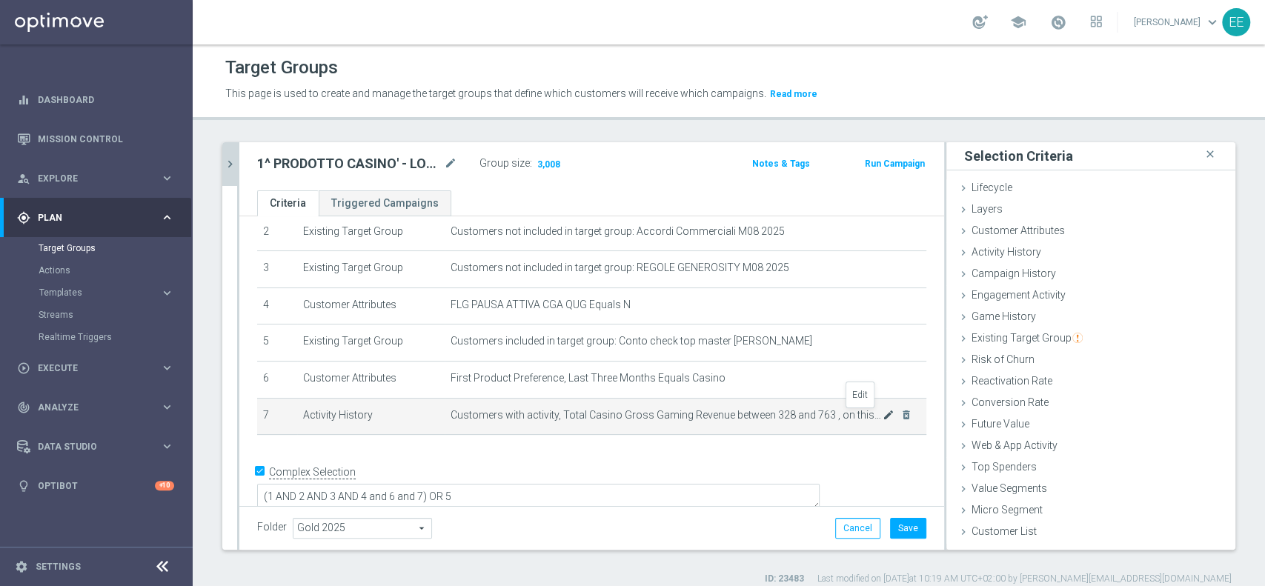
click at [882, 417] on icon "mode_edit" at bounding box center [888, 415] width 12 height 12
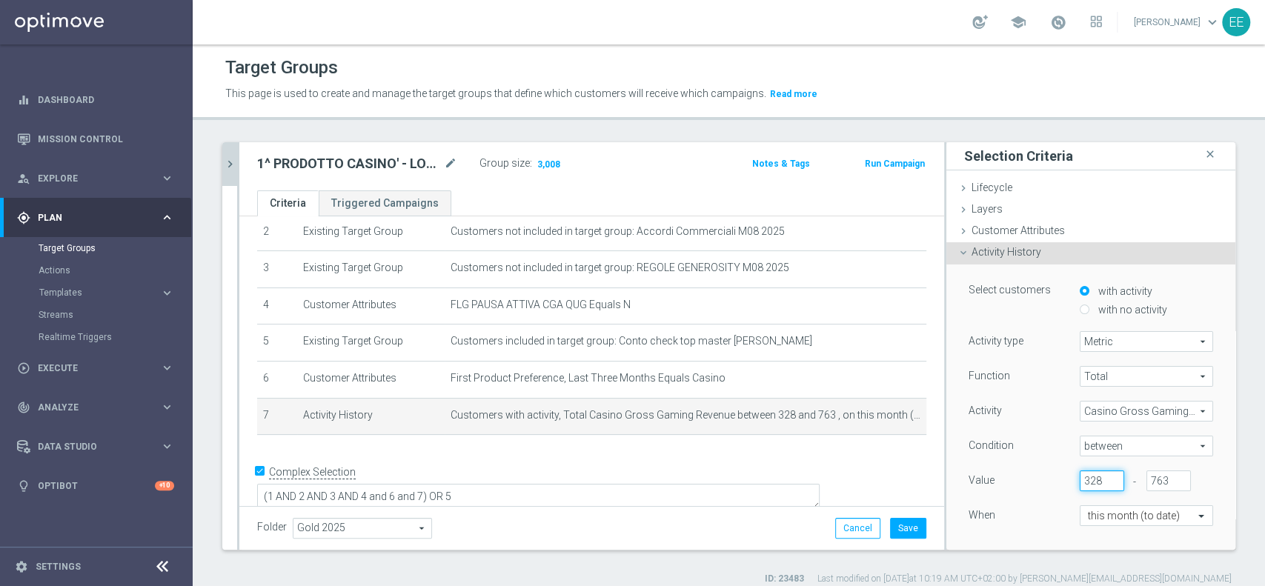
click at [1082, 477] on input "328" at bounding box center [1102, 481] width 44 height 21
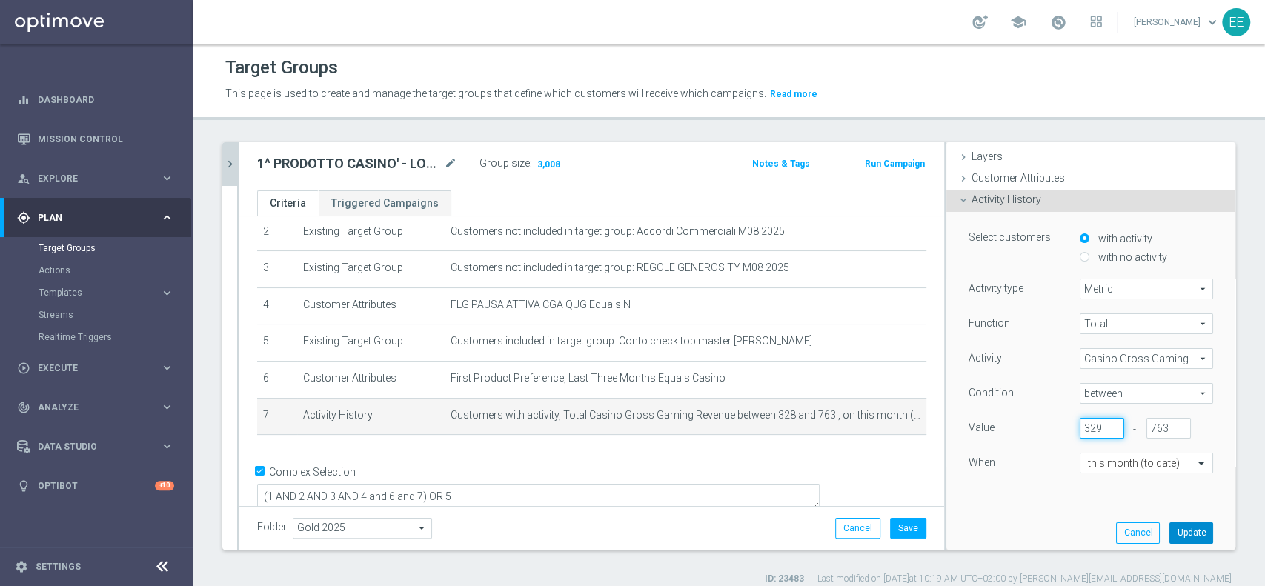
type input "329"
click at [1170, 536] on button "Update" at bounding box center [1191, 532] width 44 height 21
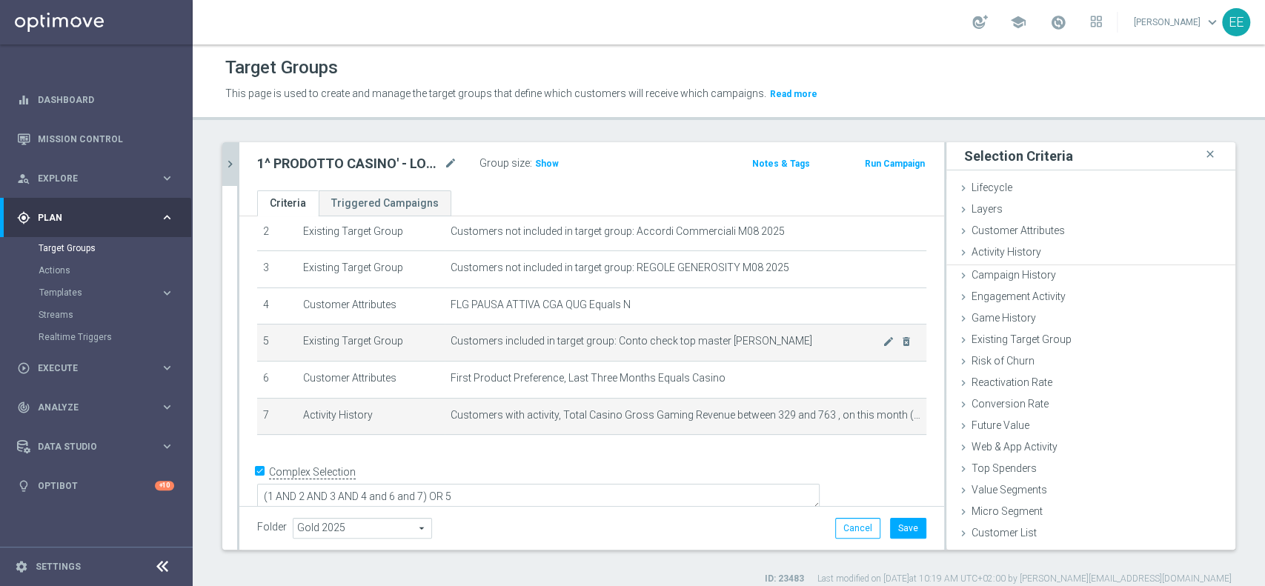
scroll to position [0, 0]
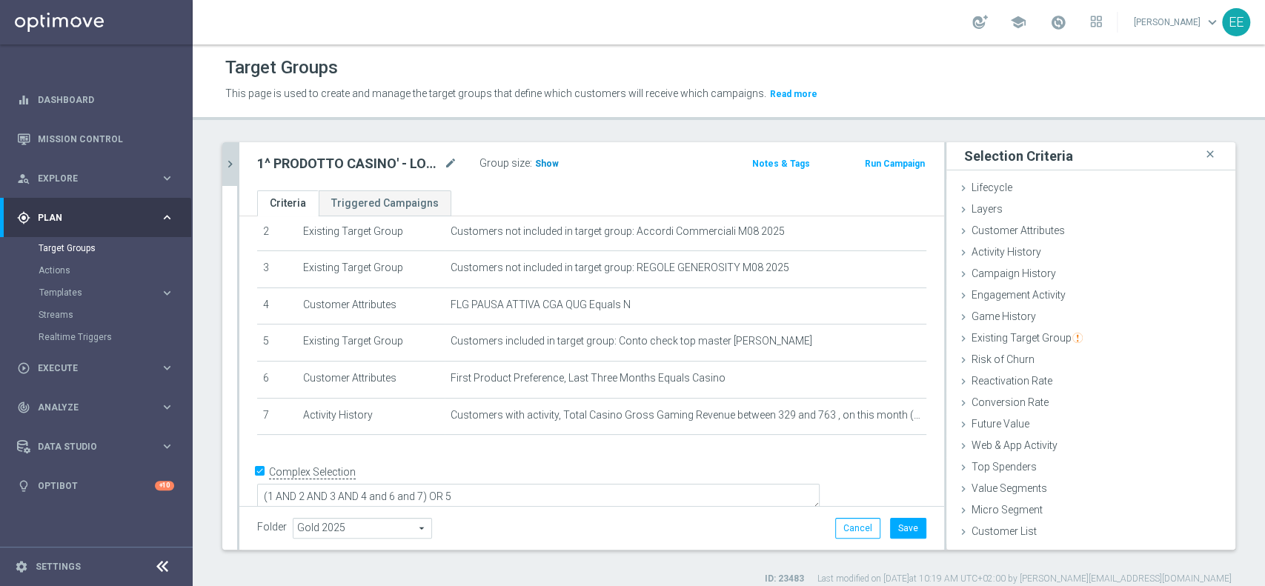
click at [551, 162] on span "Show" at bounding box center [547, 164] width 24 height 10
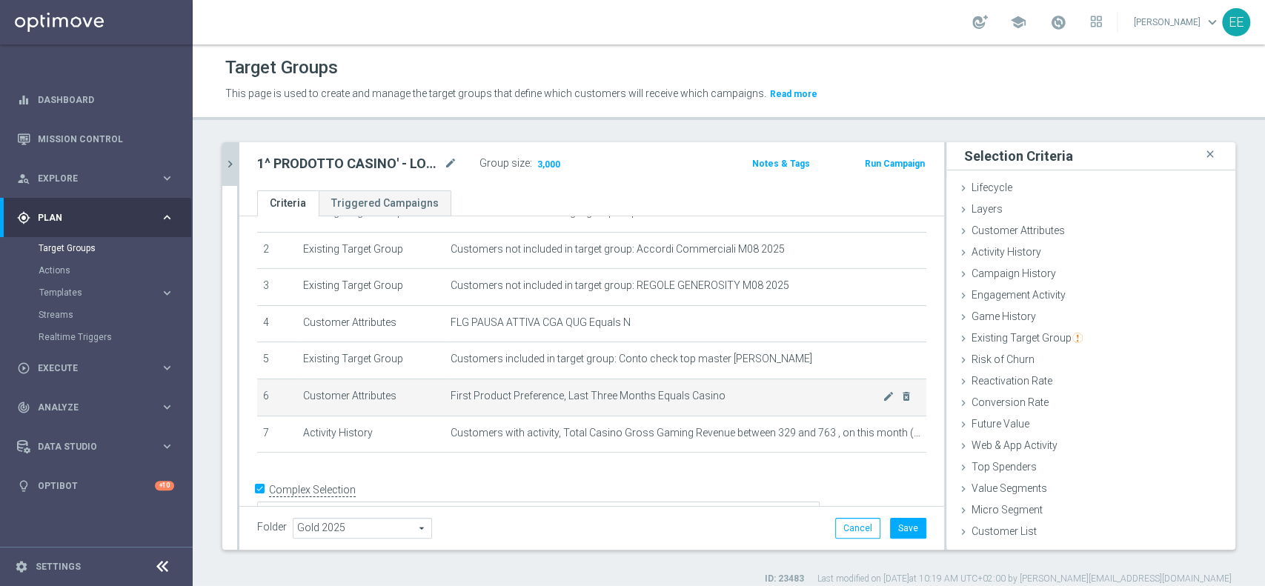
scroll to position [71, 0]
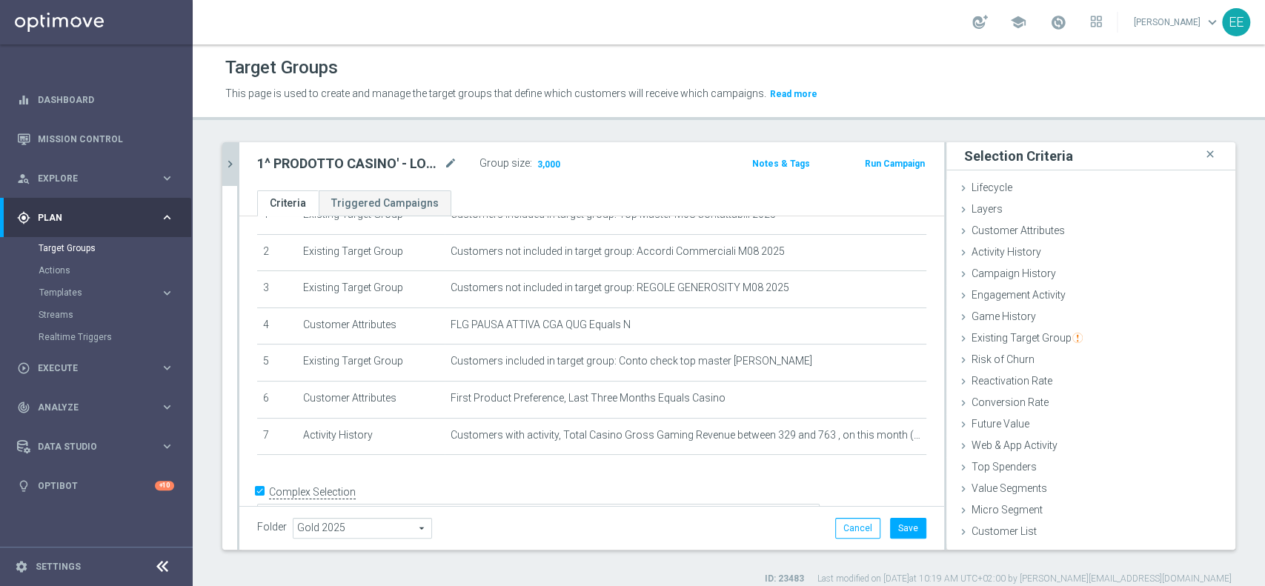
click at [231, 163] on icon "chevron_right" at bounding box center [230, 164] width 14 height 14
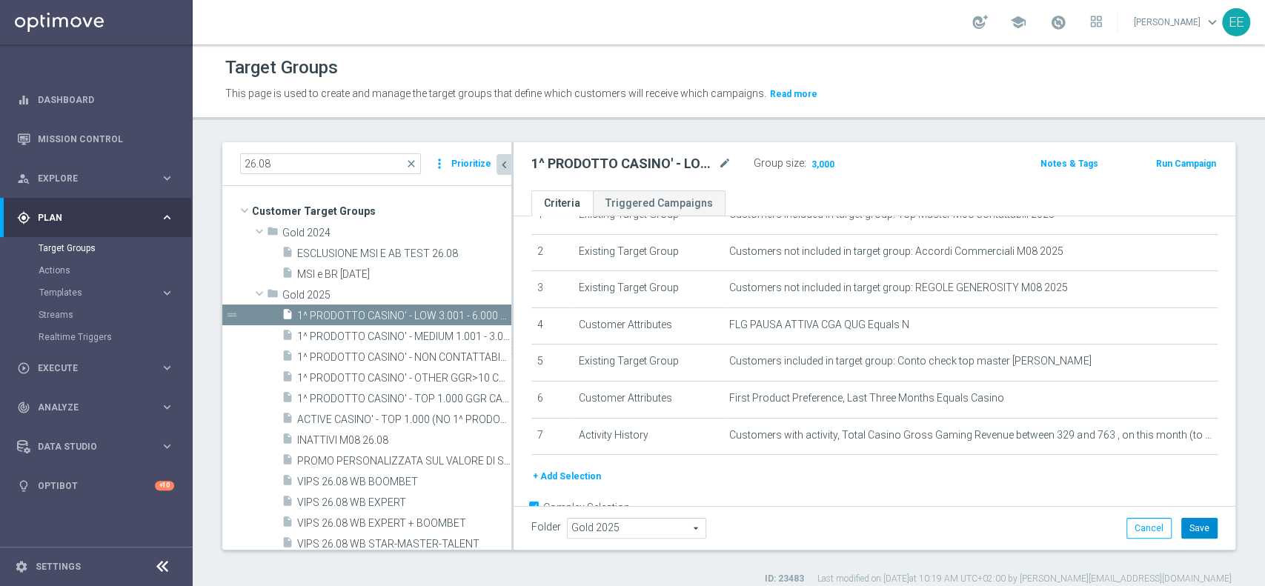
click at [1199, 531] on button "Save" at bounding box center [1199, 528] width 36 height 21
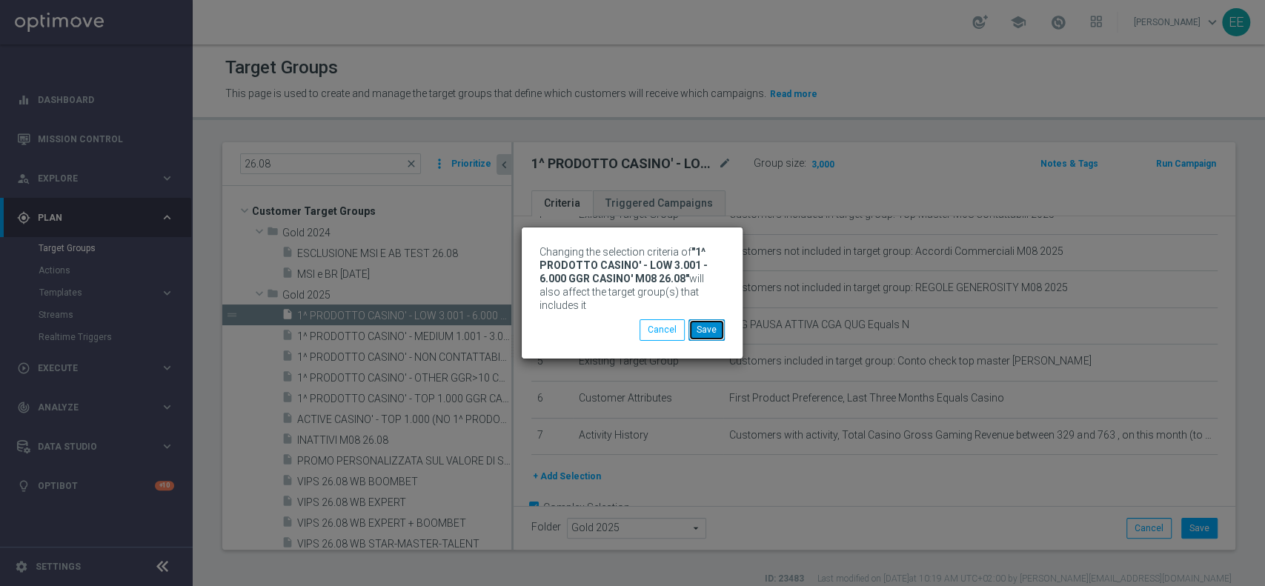
click at [708, 327] on button "Save" at bounding box center [706, 329] width 36 height 21
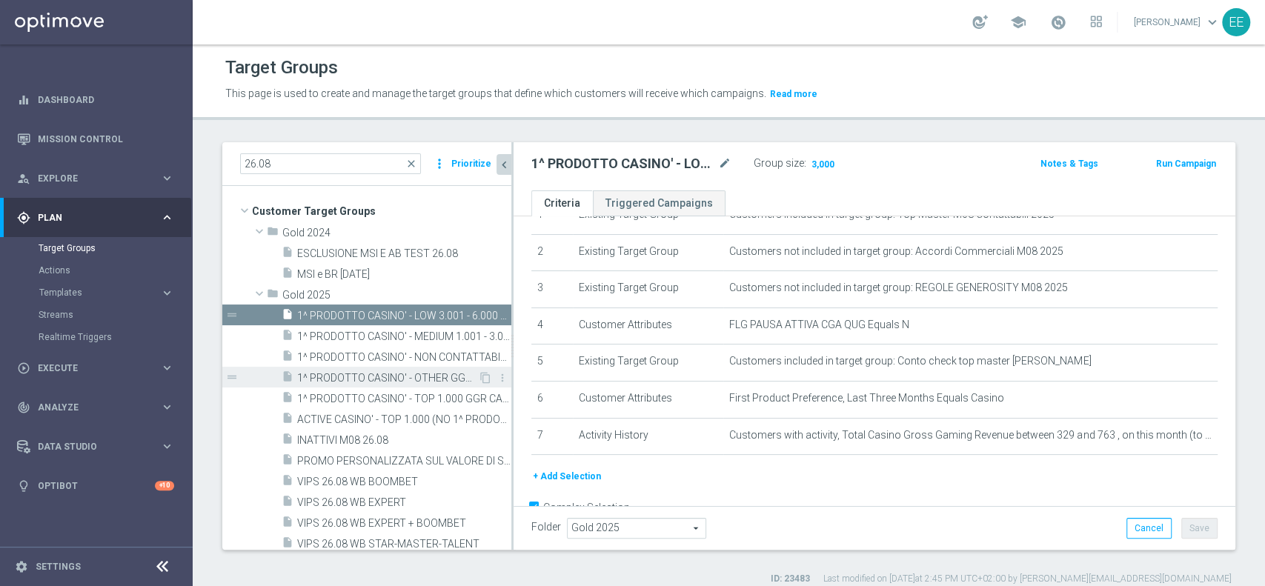
click at [435, 375] on span "1^ PRODOTTO CASINO' - OTHER GGR>10 CASINO' M08 26.08" at bounding box center [387, 378] width 181 height 13
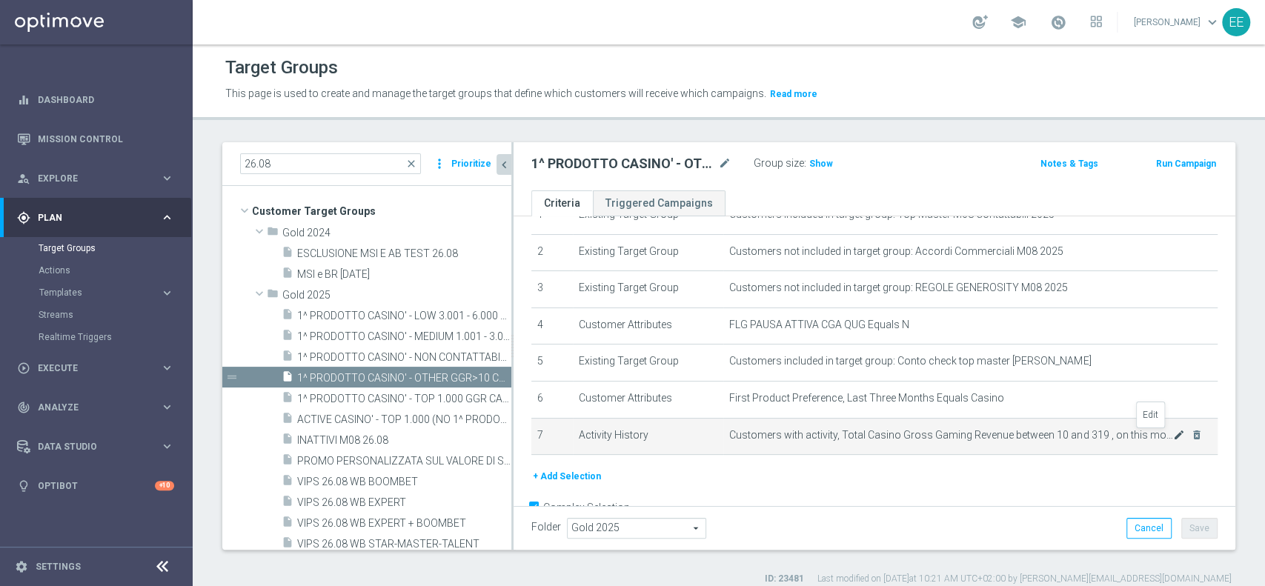
click at [1173, 435] on icon "mode_edit" at bounding box center [1179, 435] width 12 height 12
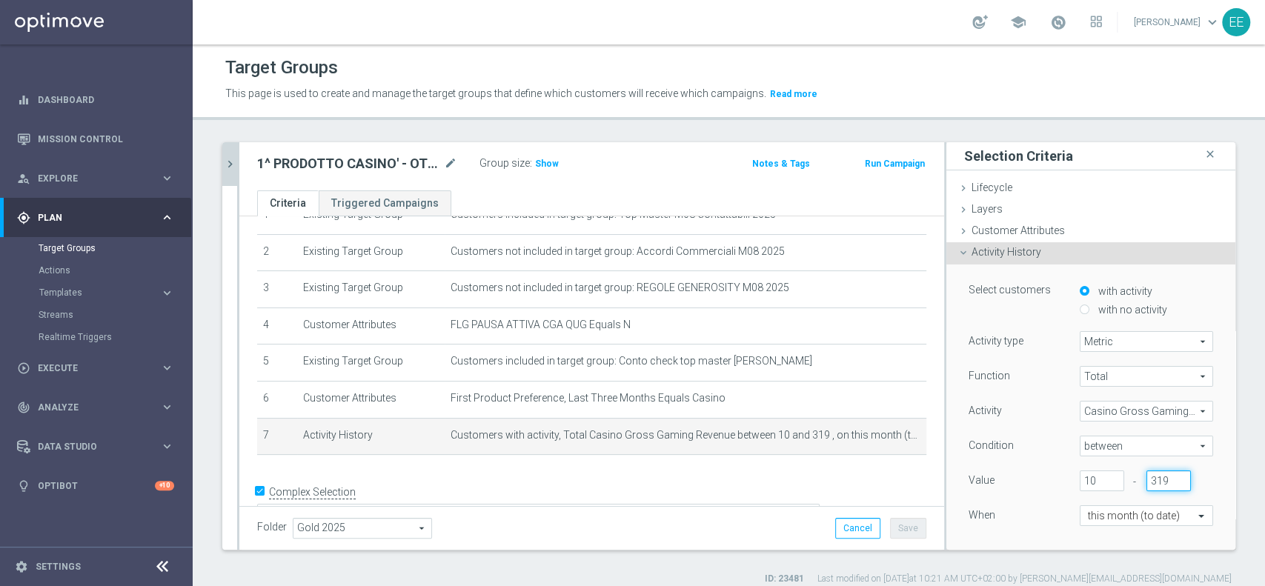
click at [1146, 473] on input "319" at bounding box center [1168, 481] width 44 height 21
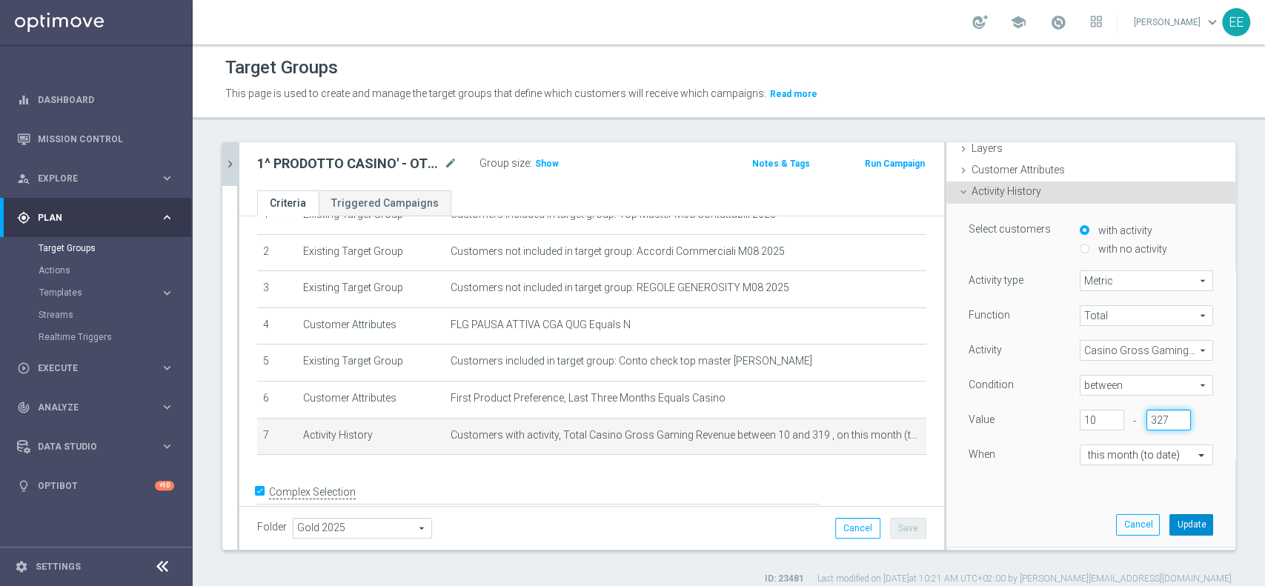
type input "327"
click at [1169, 517] on button "Update" at bounding box center [1191, 524] width 44 height 21
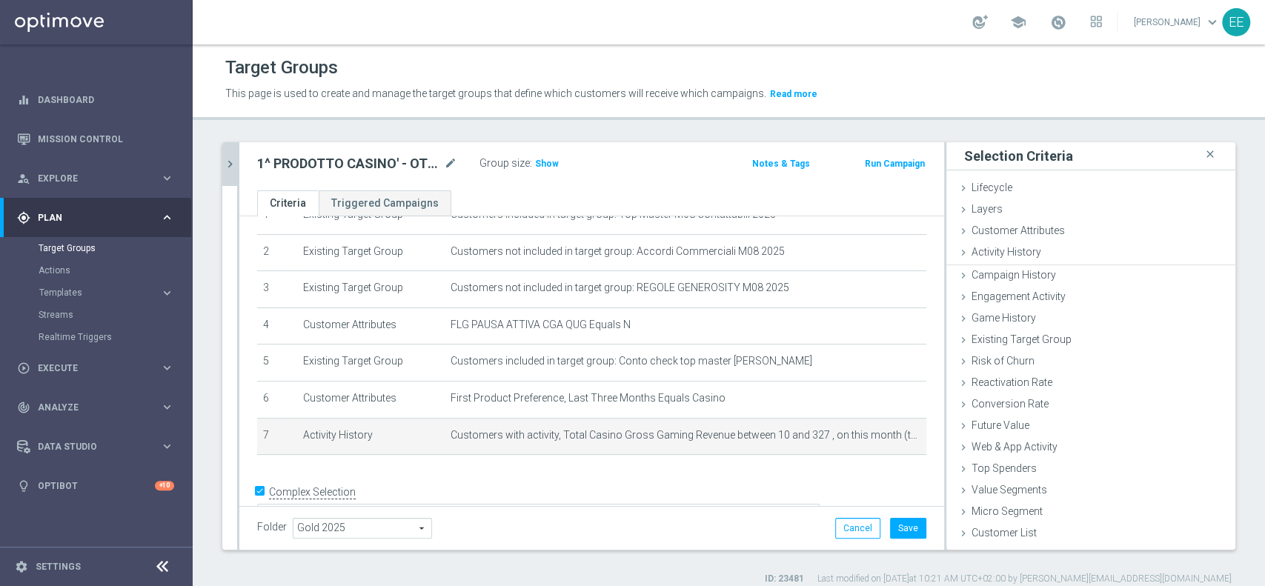
scroll to position [0, 0]
click at [882, 435] on icon "mode_edit" at bounding box center [888, 435] width 12 height 12
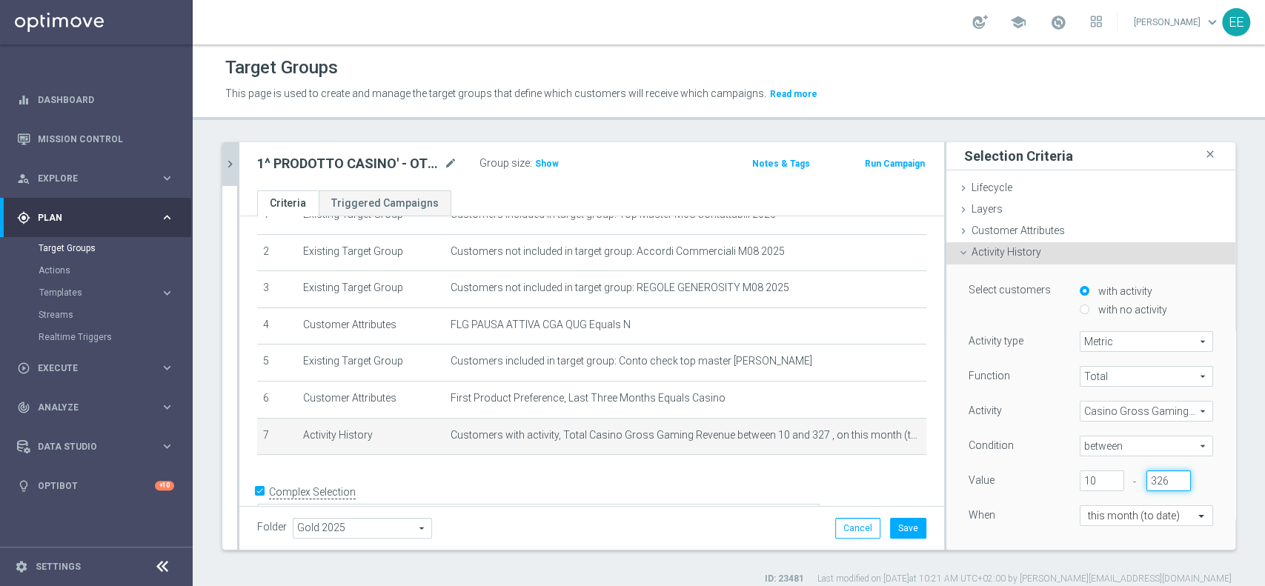
click at [1146, 486] on input "326" at bounding box center [1168, 481] width 44 height 21
click at [1154, 474] on input "327" at bounding box center [1168, 481] width 44 height 21
click at [1154, 474] on input "328" at bounding box center [1168, 481] width 44 height 21
type input "329"
click at [1151, 476] on input "329" at bounding box center [1168, 481] width 44 height 21
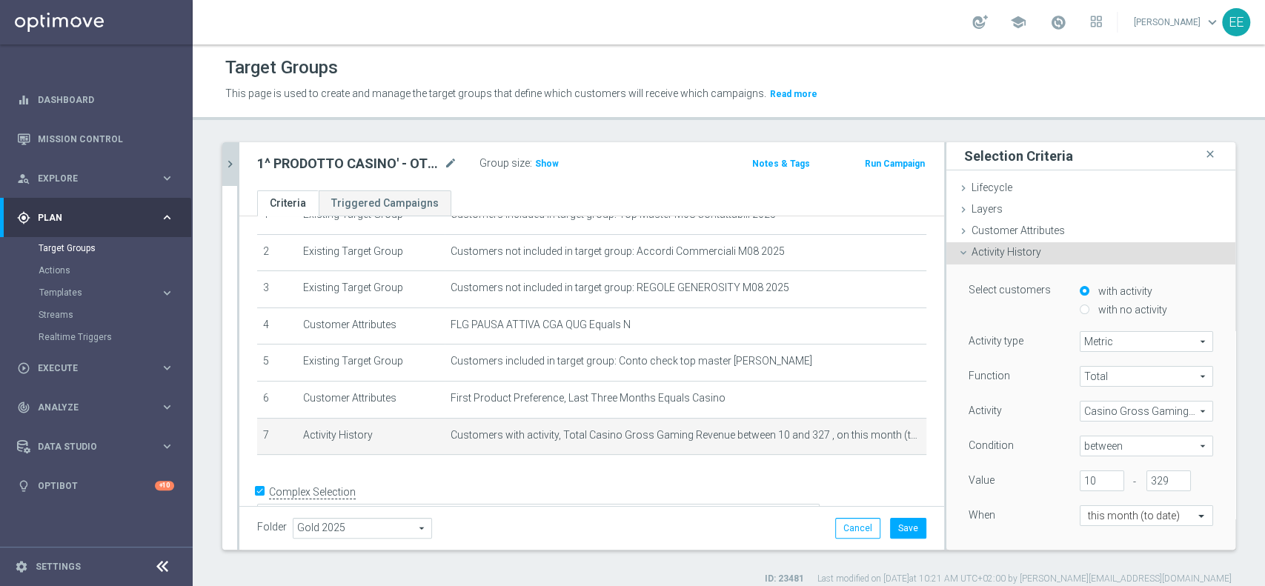
click at [1183, 479] on div "Value 10 - 329" at bounding box center [1090, 483] width 267 height 24
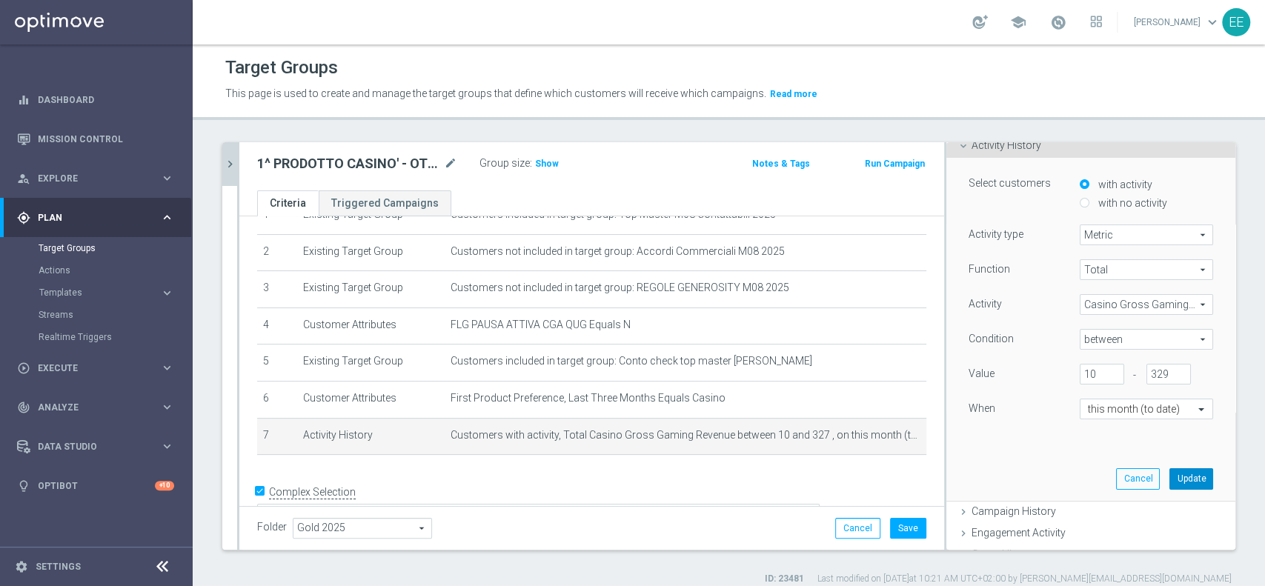
click at [1176, 471] on button "Update" at bounding box center [1191, 478] width 44 height 21
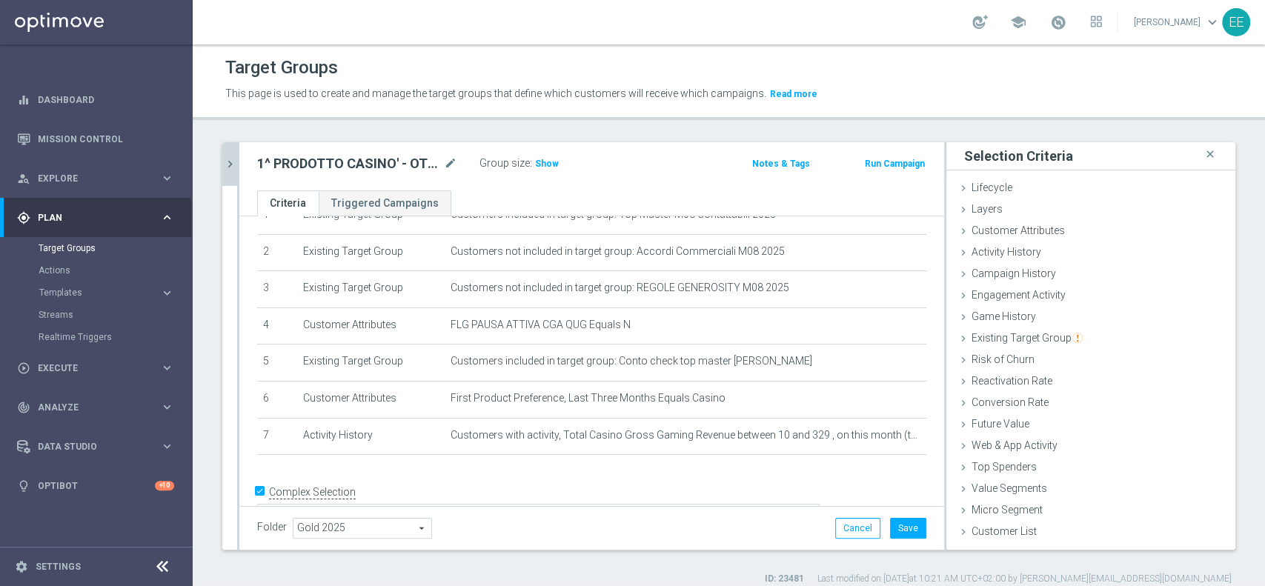
click at [563, 170] on div "Group size : Show" at bounding box center [553, 163] width 148 height 21
click at [551, 166] on span "Show" at bounding box center [547, 164] width 24 height 10
click at [903, 525] on button "Save" at bounding box center [908, 528] width 36 height 21
click at [231, 157] on icon "chevron_right" at bounding box center [230, 164] width 14 height 14
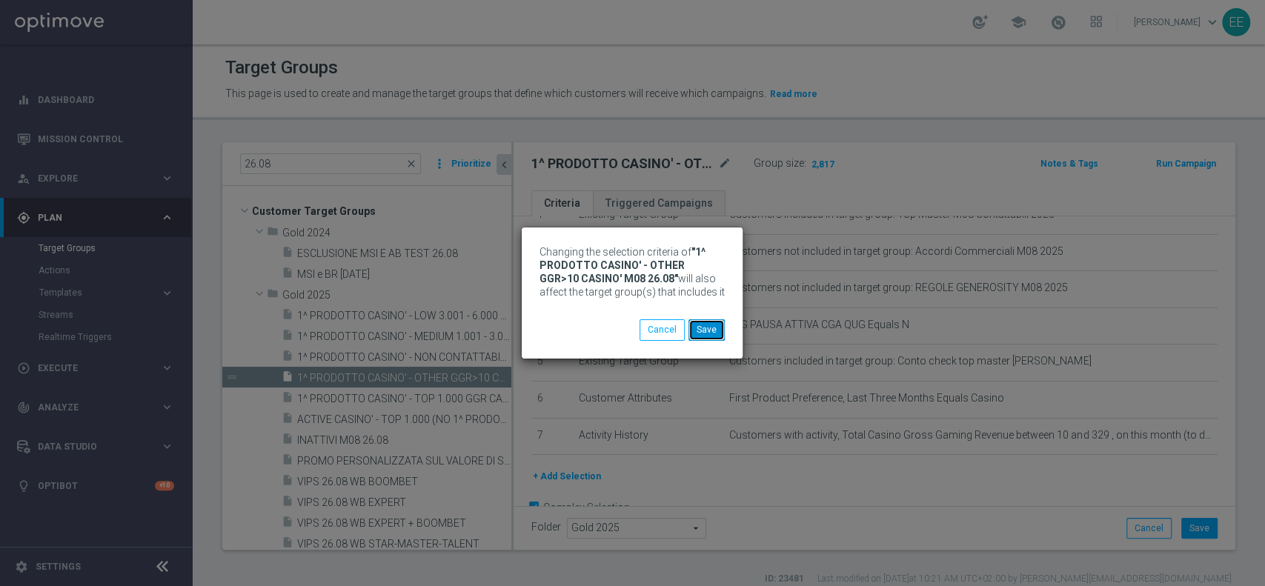
click at [699, 322] on button "Save" at bounding box center [706, 329] width 36 height 21
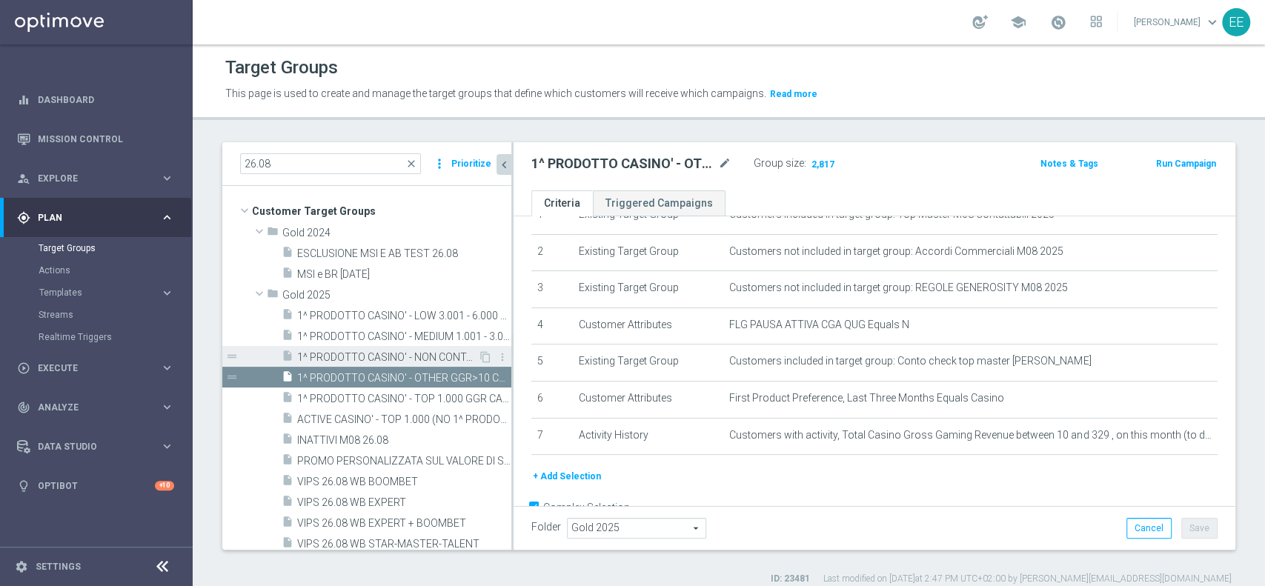
click at [388, 352] on span "1^ PRODOTTO CASINO' - NON CONTATTABILI - TOP 2.000 GGR M08 26.08" at bounding box center [387, 357] width 181 height 13
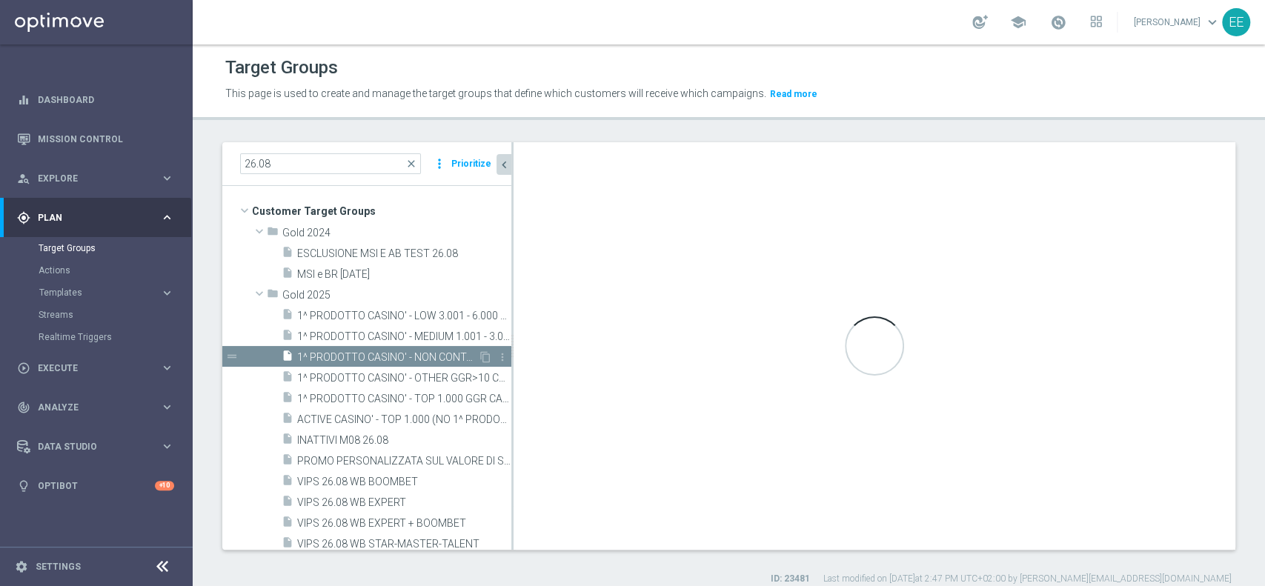
type textarea "(1 AND 2 AND 3 AND 4 and 6 and 7 and 8) OR 5"
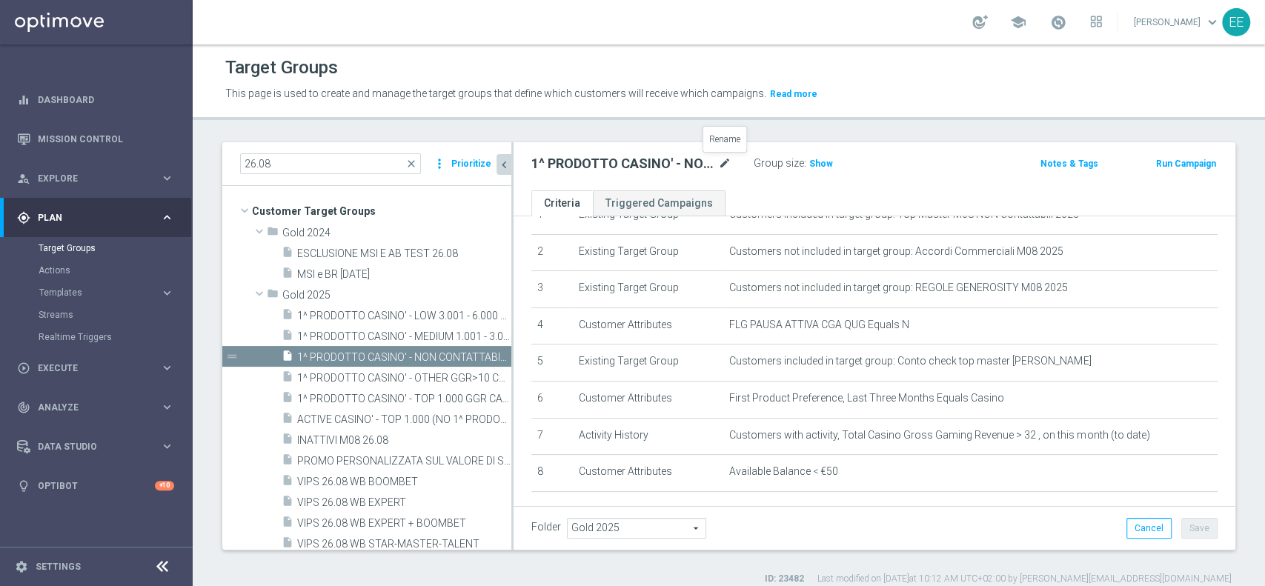
click at [724, 161] on icon "mode_edit" at bounding box center [724, 164] width 13 height 18
click at [636, 164] on input "1^ PRODOTTO CASINO' - NON CONTATTABILI - TOP 2.000 GGR M08 26.08" at bounding box center [631, 165] width 200 height 21
type input "1^ PRODOTTO CASINO' - NON CONTATTABILI - TOP 1.000 GGR M08 26.08"
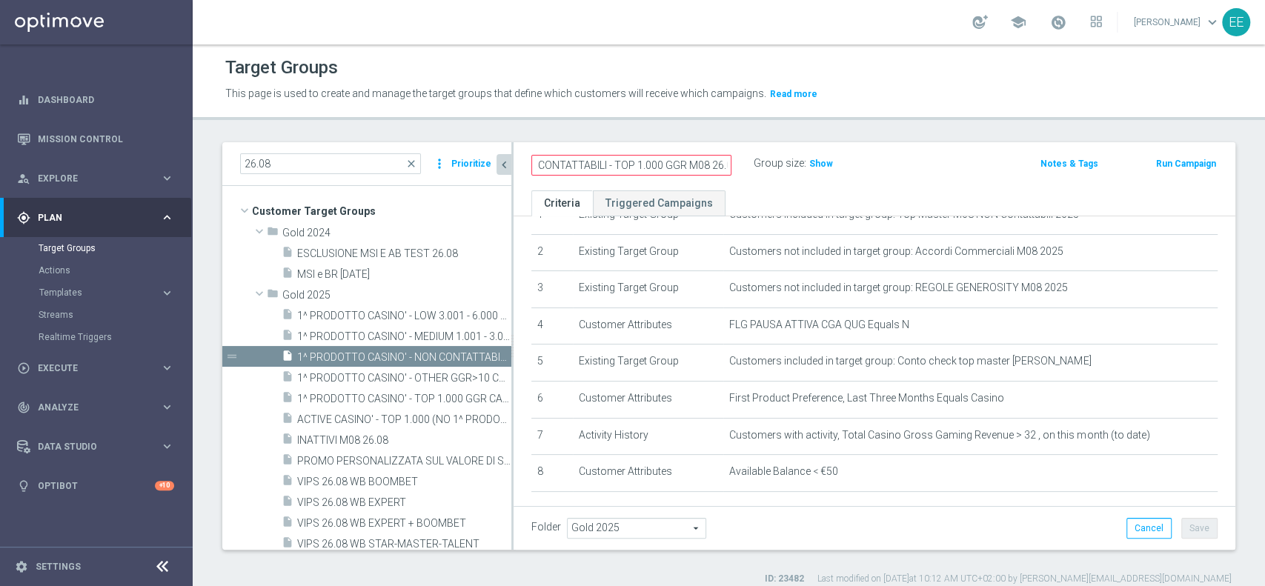
click at [856, 178] on div "1^ PRODOTTO CASINO' - NON CONTATTABILI - TOP 1.000 GGR M08 26.08 Group size : S…" at bounding box center [874, 166] width 722 height 48
click at [1188, 522] on button "Save" at bounding box center [1199, 528] width 36 height 21
click at [809, 159] on span "Show" at bounding box center [821, 164] width 24 height 10
click at [408, 418] on span "ACTIVE CASINO' - TOP 1.000 (NO 1^ PRODOTTO CASINO' PER GGR M08) 26.08" at bounding box center [387, 419] width 181 height 13
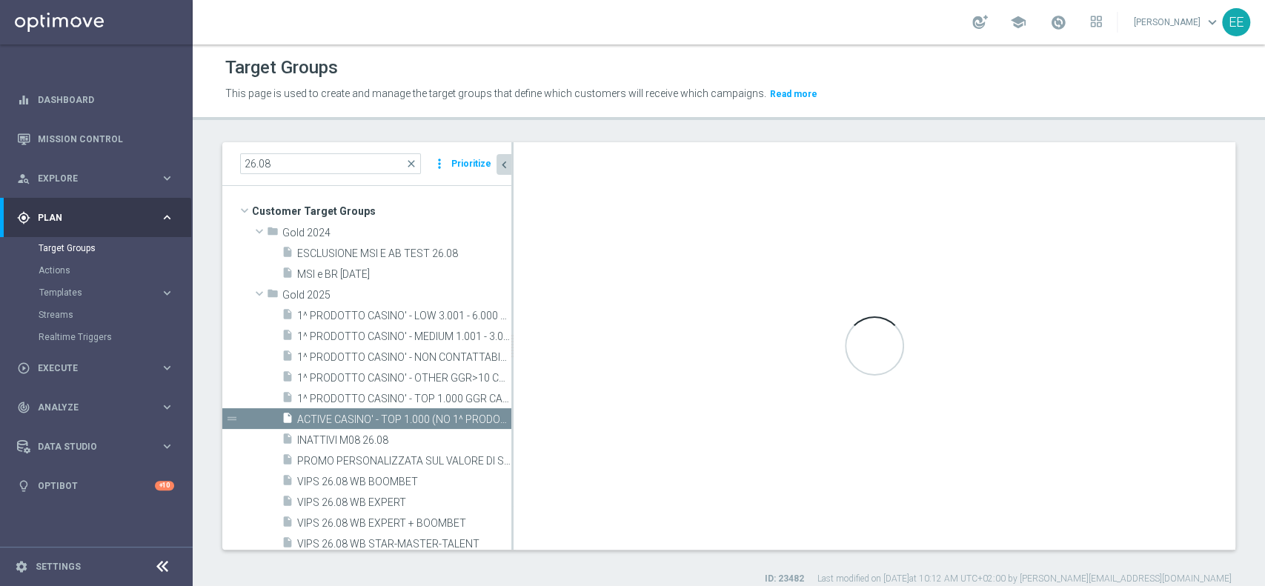
type textarea "(1 AND 2 AND 3 AND 4 and 6 and 7 and 8 and 9 and 10 and 11) OR 5"
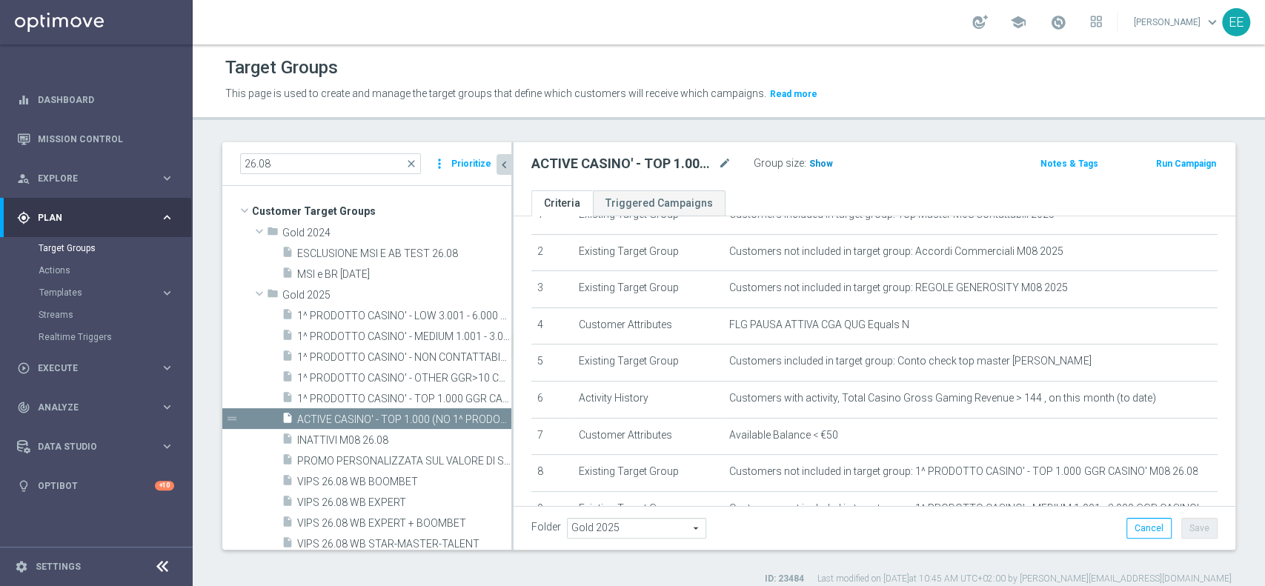
click at [824, 161] on span "Show" at bounding box center [821, 164] width 24 height 10
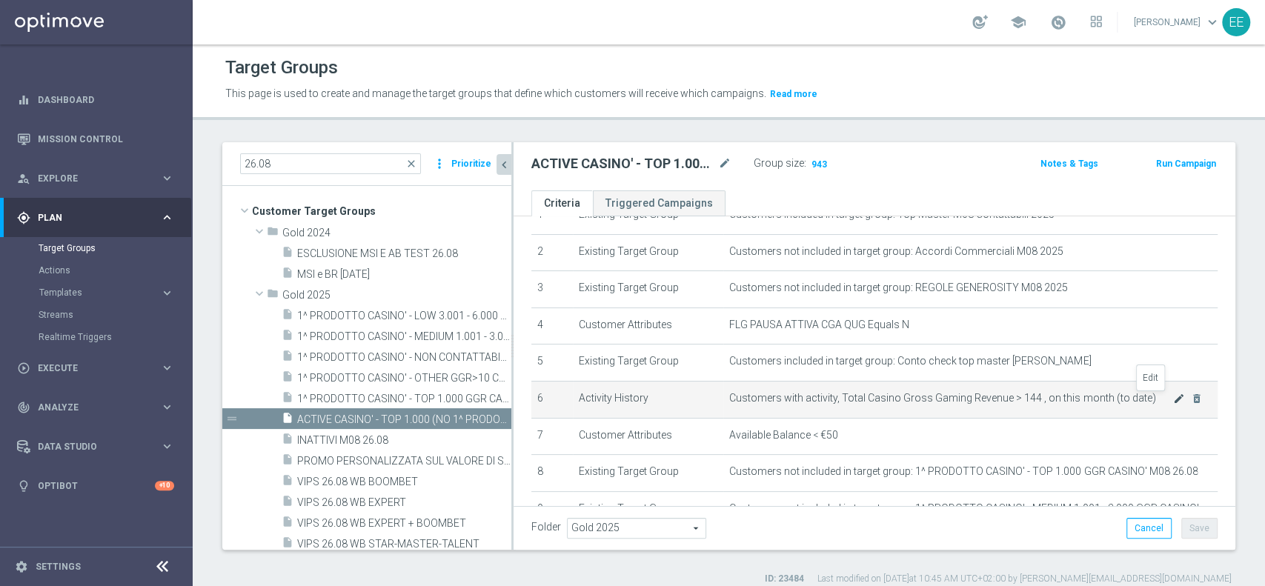
click at [1173, 402] on icon "mode_edit" at bounding box center [1179, 399] width 12 height 12
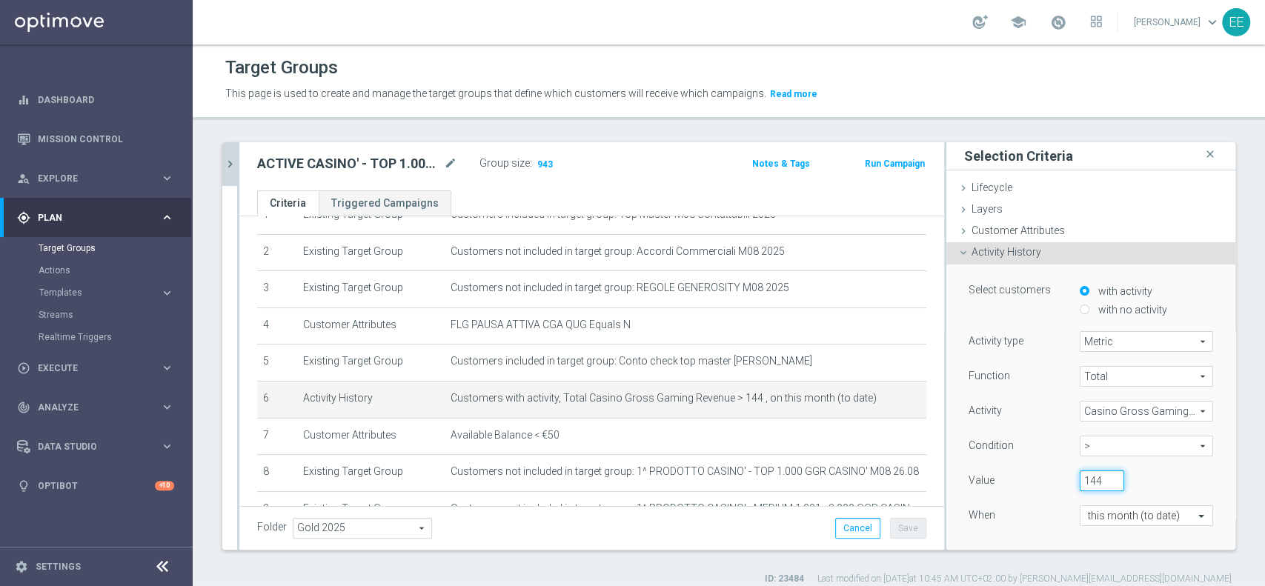
click at [1080, 477] on input "144" at bounding box center [1102, 481] width 44 height 21
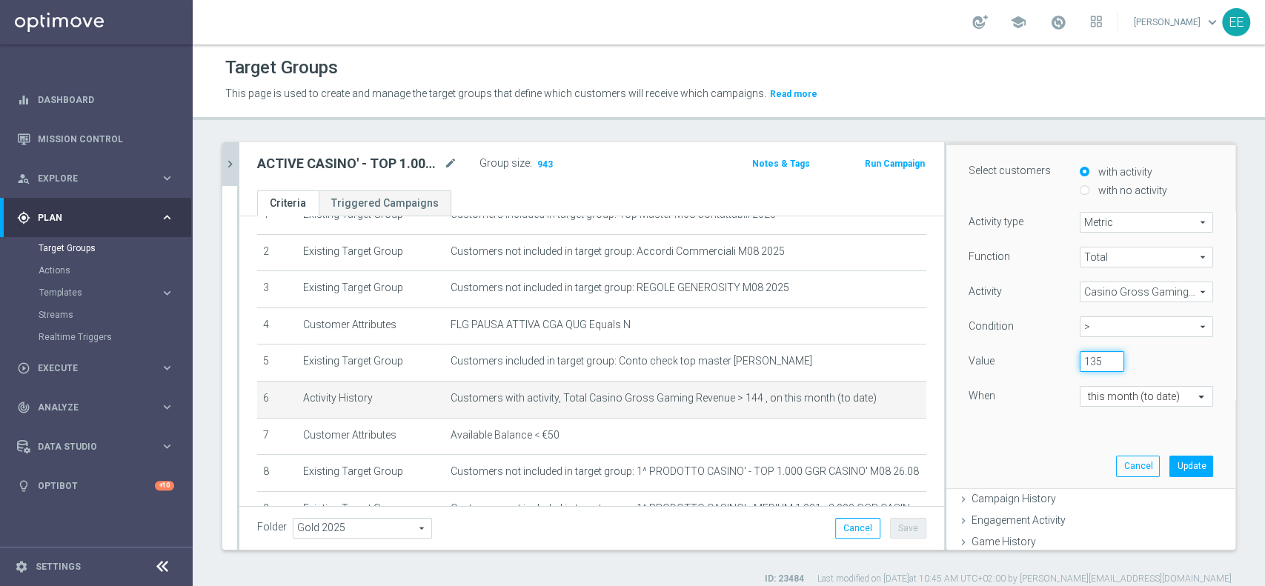
scroll to position [120, 0]
type input "135"
click at [1173, 460] on button "Update" at bounding box center [1191, 465] width 44 height 21
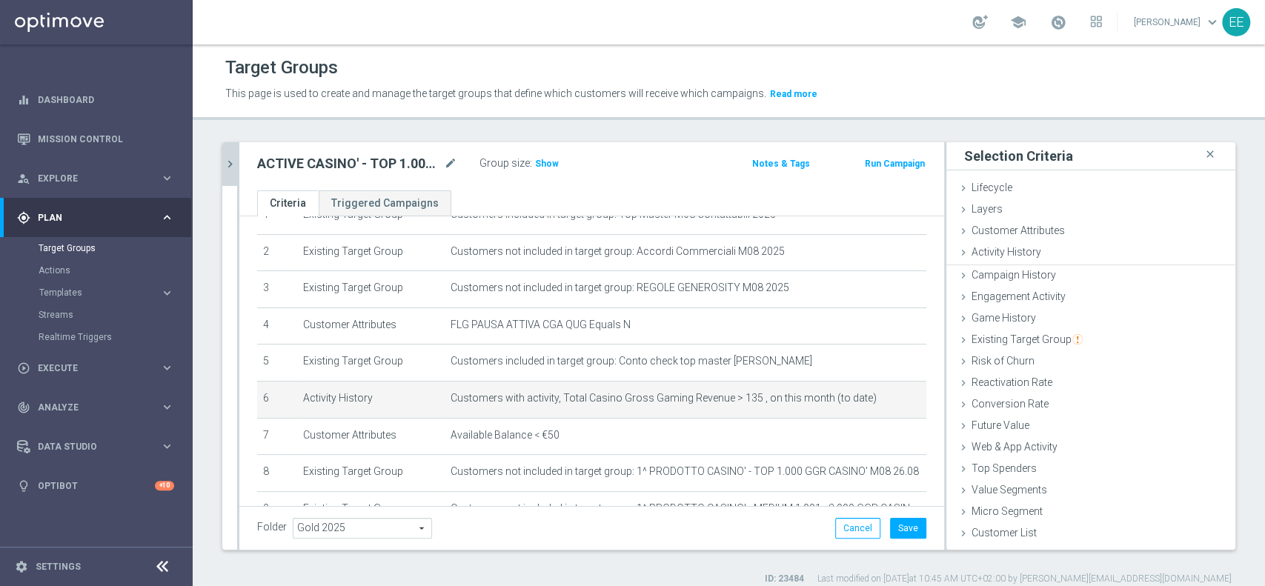
scroll to position [0, 0]
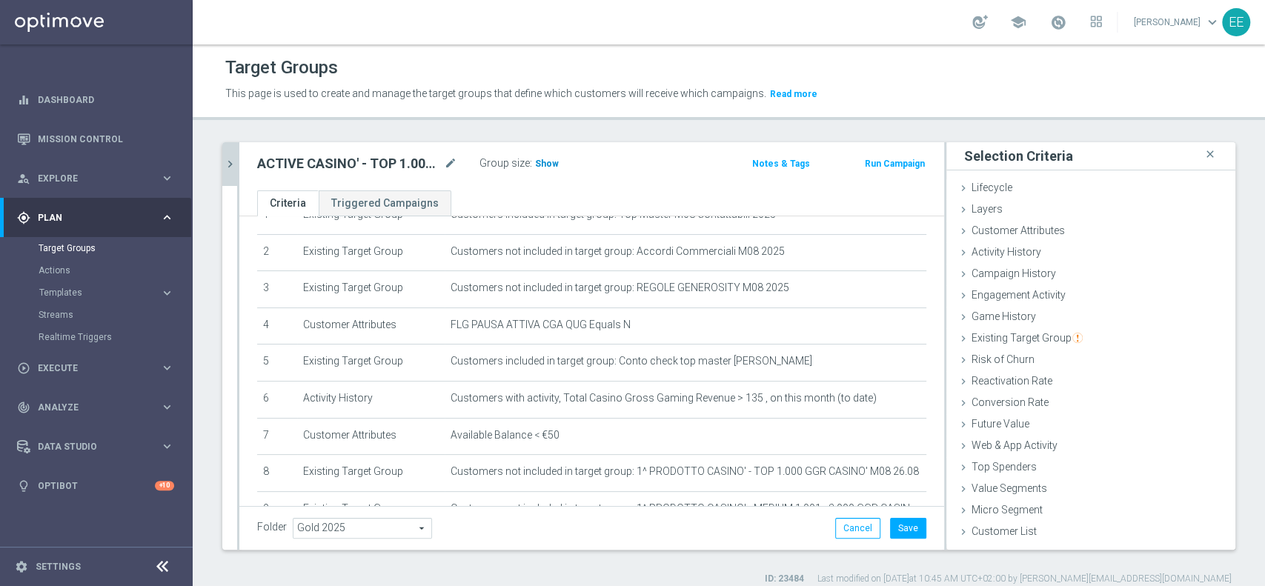
click at [545, 162] on span "Show" at bounding box center [547, 164] width 24 height 10
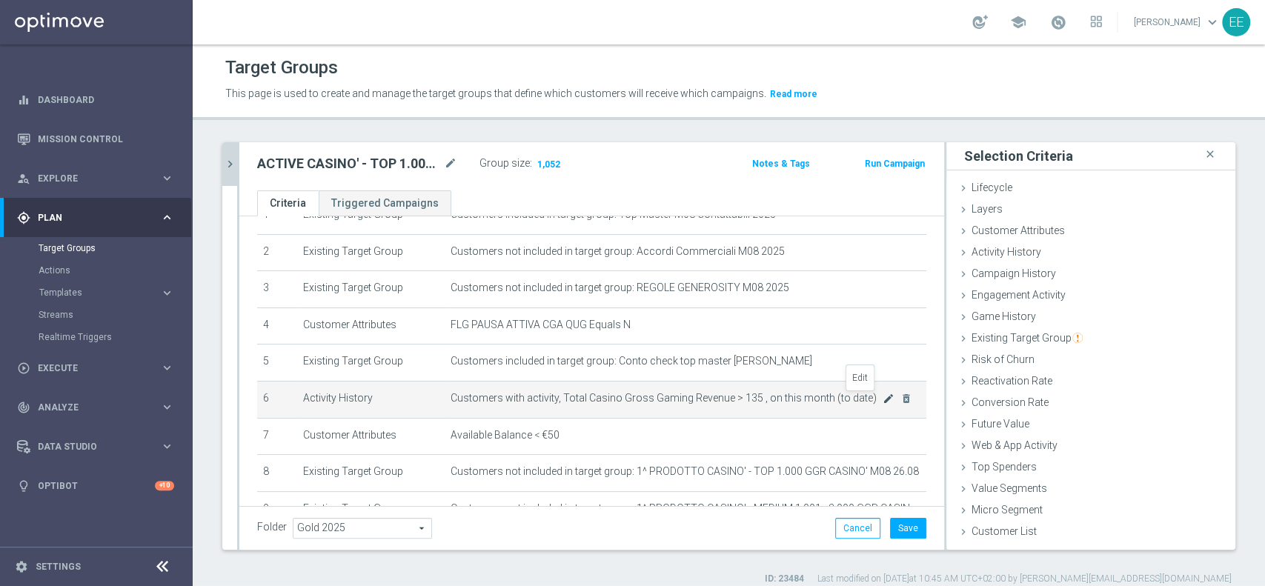
click at [882, 399] on icon "mode_edit" at bounding box center [888, 399] width 12 height 12
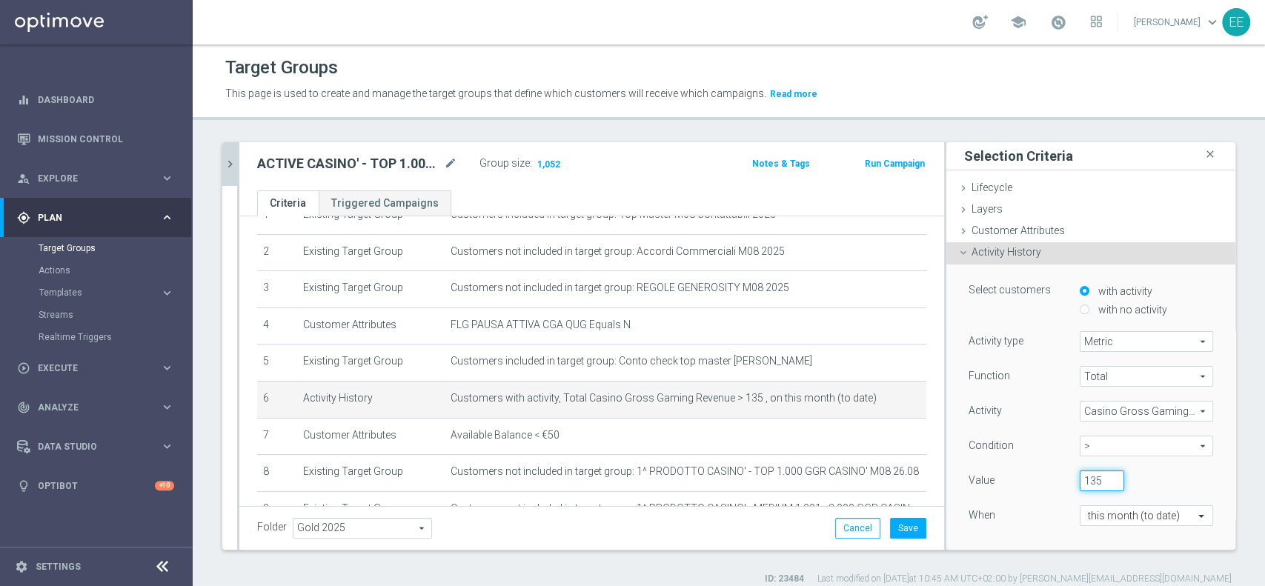
click at [1080, 479] on input "135" at bounding box center [1102, 481] width 44 height 21
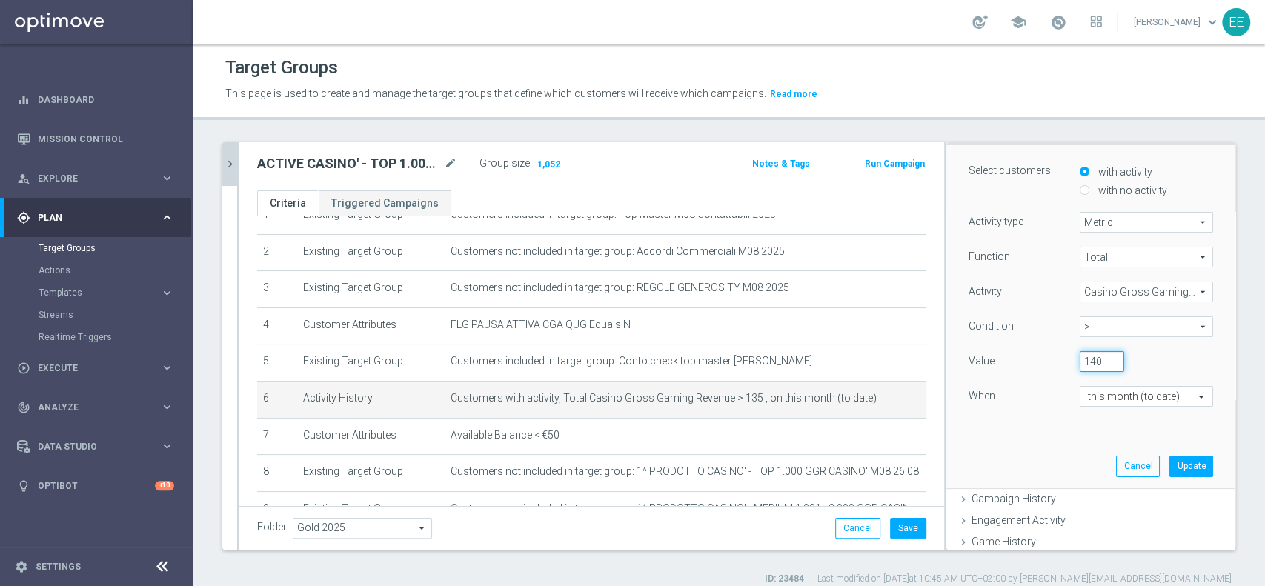
scroll to position [120, 0]
type input "140"
click at [1169, 465] on button "Update" at bounding box center [1191, 465] width 44 height 21
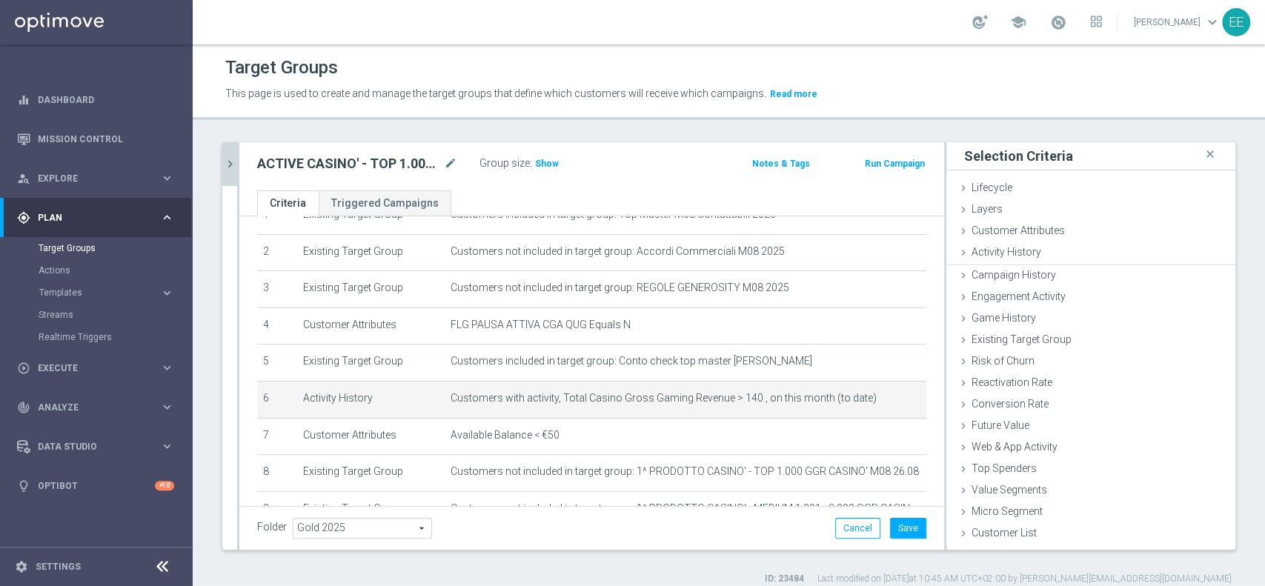
scroll to position [0, 0]
click at [546, 163] on span "Show" at bounding box center [547, 164] width 24 height 10
click at [882, 399] on icon "mode_edit" at bounding box center [888, 399] width 12 height 12
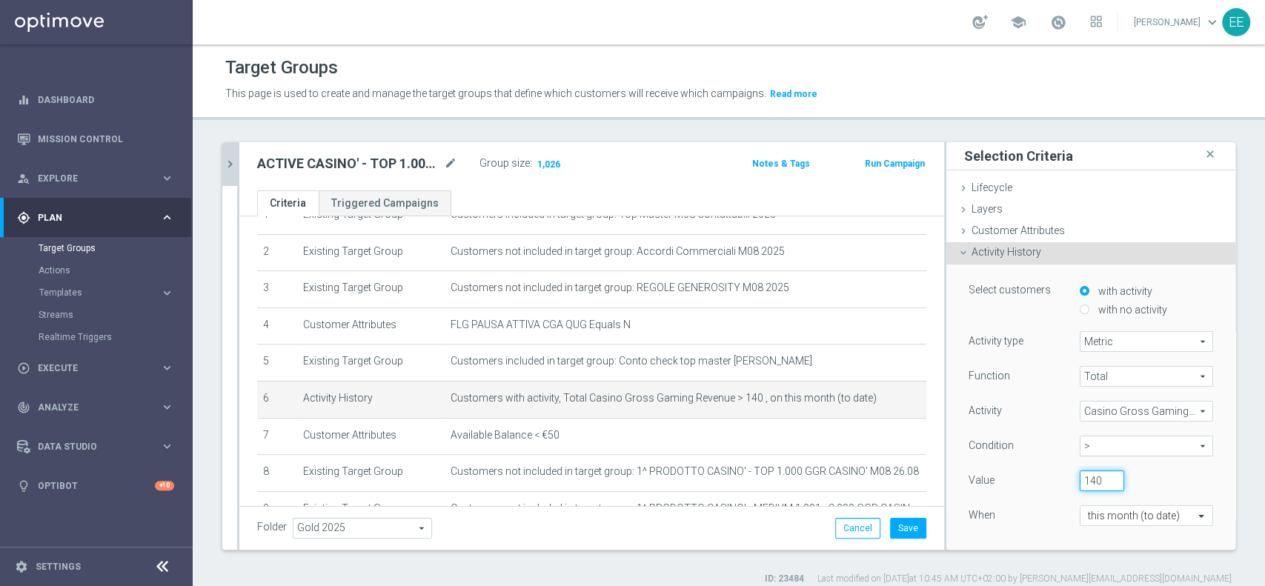
click at [1080, 485] on input "140" at bounding box center [1102, 481] width 44 height 21
click at [1080, 481] on input "140" at bounding box center [1102, 481] width 44 height 21
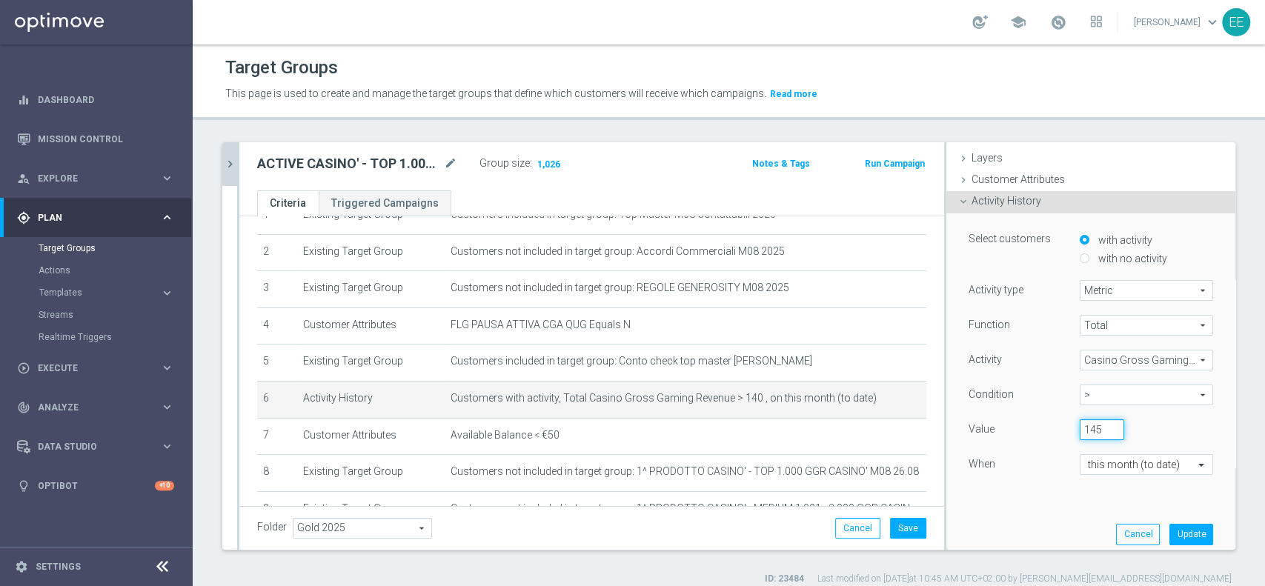
type input "145"
click at [1155, 522] on div "Select customers with activity with no activity Activity type Metric Metric arr…" at bounding box center [1090, 384] width 267 height 342
click at [1169, 528] on button "Update" at bounding box center [1191, 534] width 44 height 21
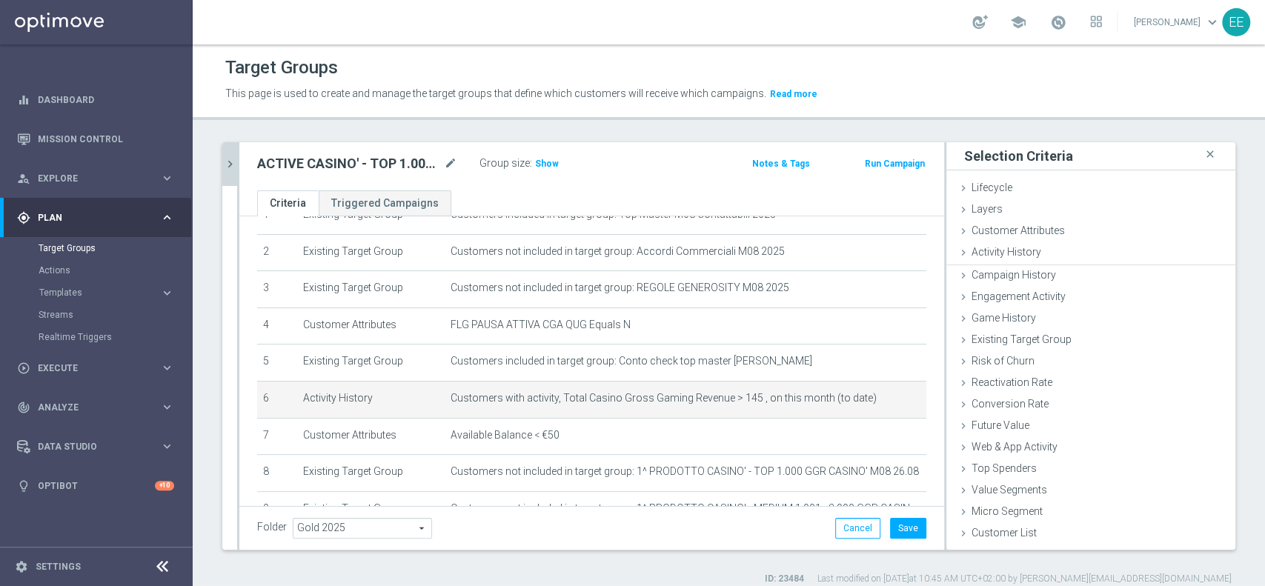
scroll to position [0, 0]
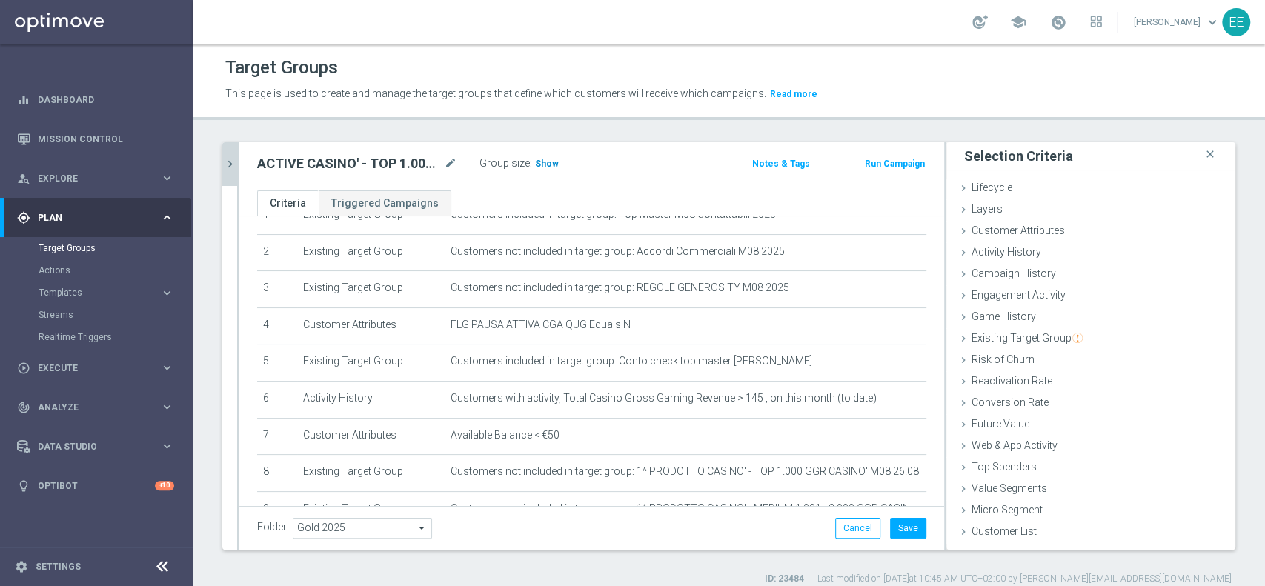
click at [547, 163] on span "Show" at bounding box center [547, 164] width 24 height 10
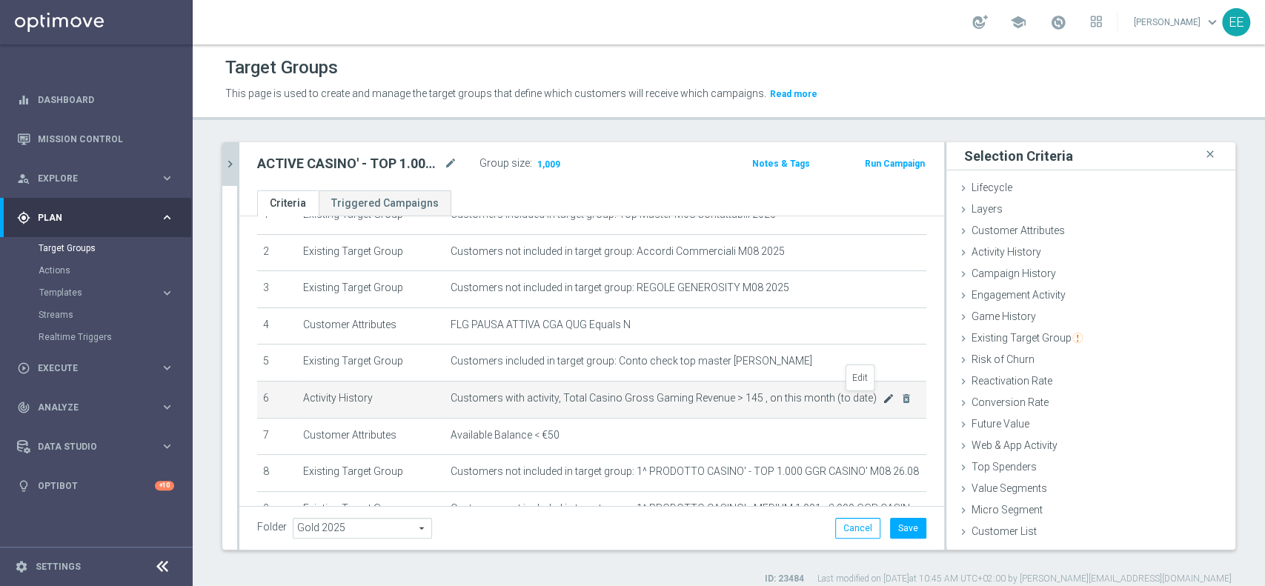
click at [882, 397] on icon "mode_edit" at bounding box center [888, 399] width 12 height 12
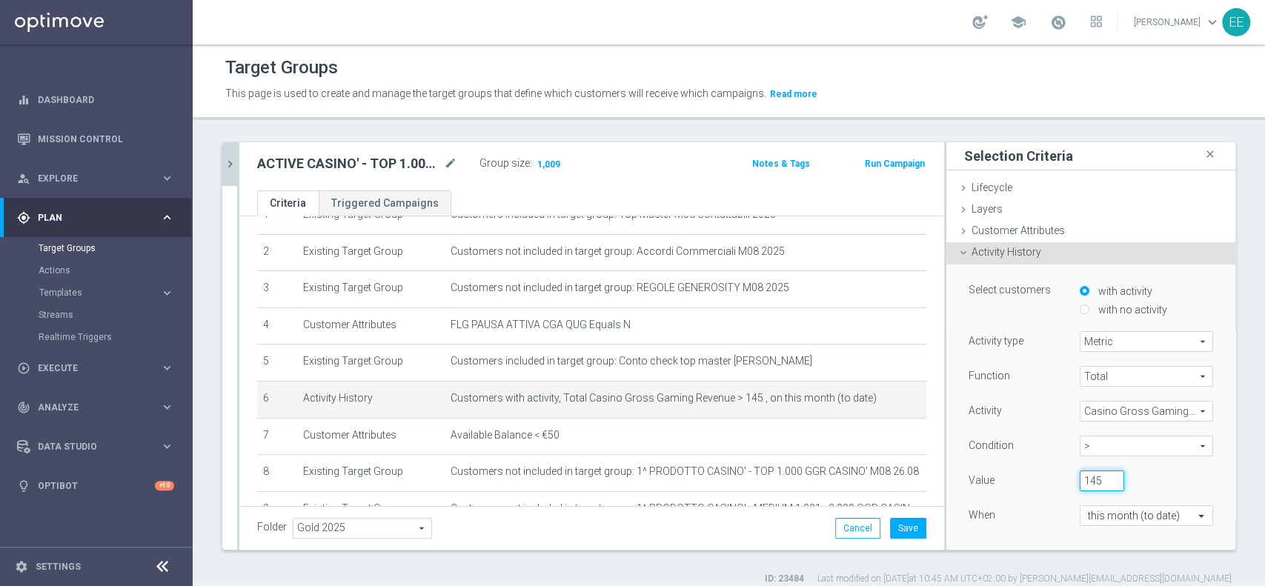
click at [1080, 481] on input "145" at bounding box center [1102, 481] width 44 height 21
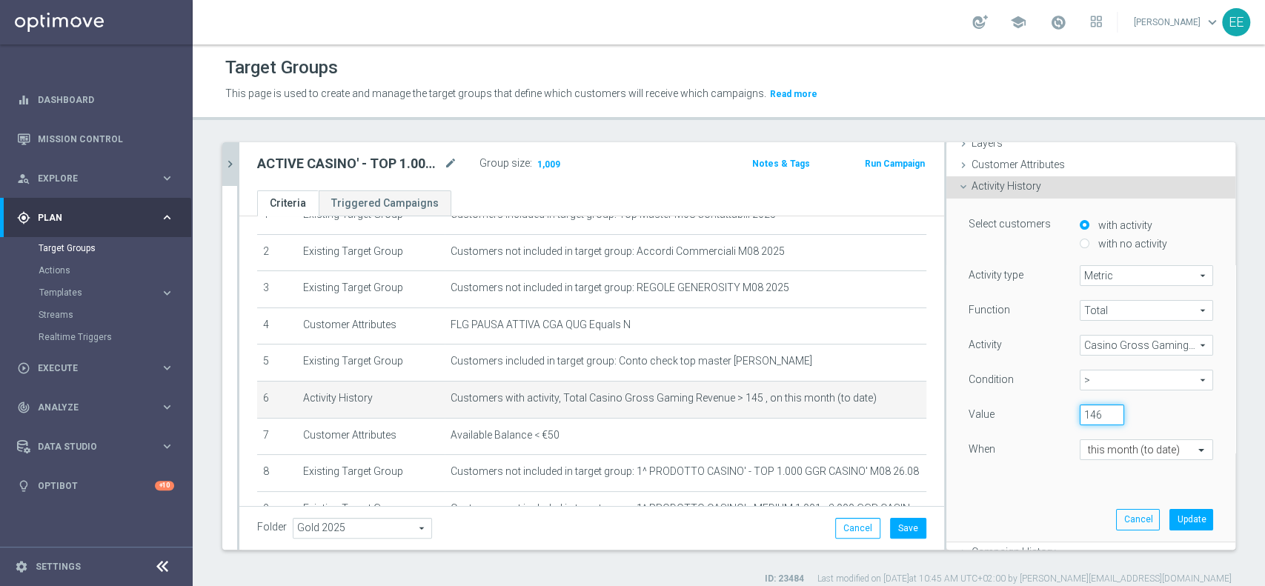
scroll to position [67, 0]
type input "146"
click at [1169, 515] on button "Update" at bounding box center [1191, 518] width 44 height 21
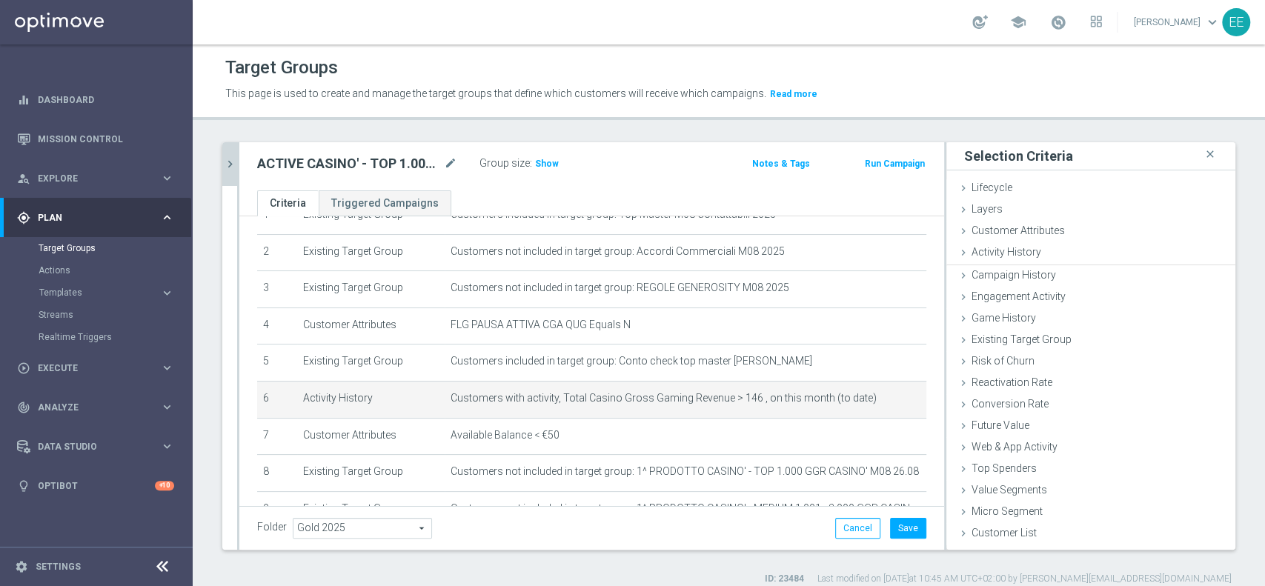
scroll to position [0, 0]
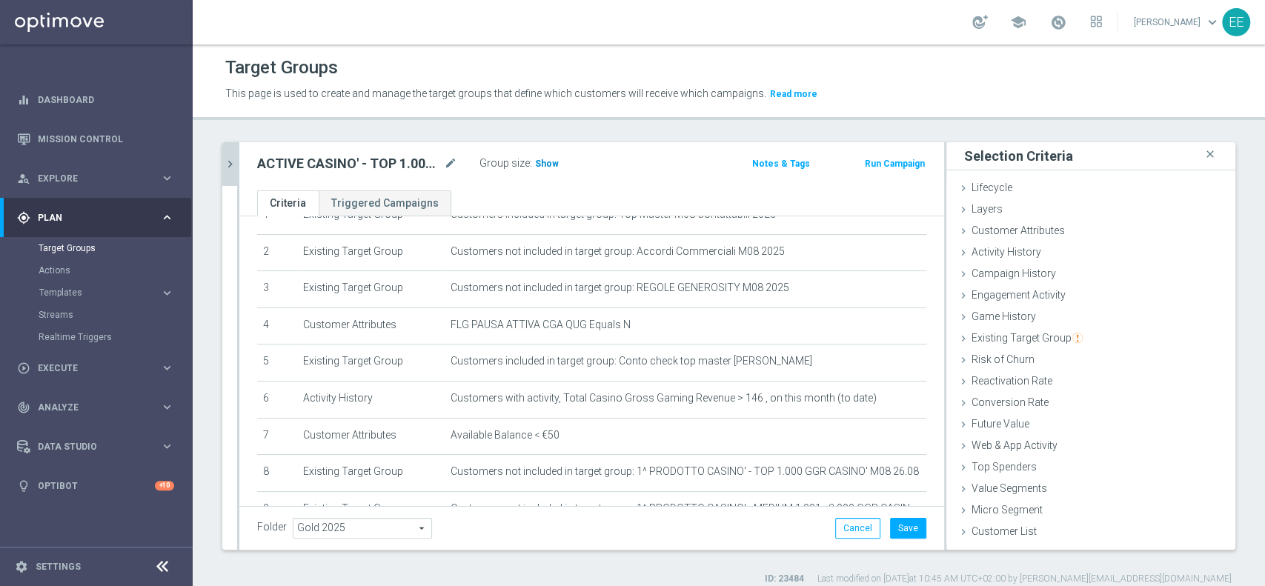
click at [548, 165] on span "Show" at bounding box center [547, 164] width 24 height 10
click at [901, 531] on button "Save" at bounding box center [908, 528] width 36 height 21
click at [224, 157] on icon "chevron_right" at bounding box center [230, 164] width 14 height 14
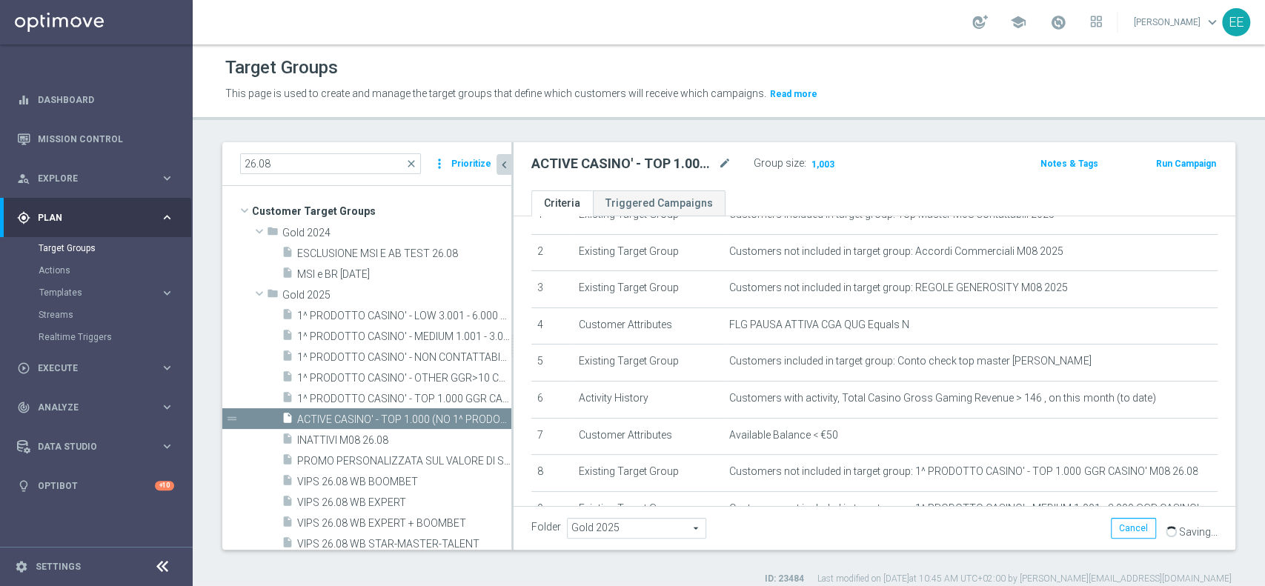
click at [475, 574] on div "ID: 23484 Last modified on [DATE] 10:45 AM UTC+02:00 by [PERSON_NAME][EMAIL_ADD…" at bounding box center [726, 578] width 1009 height 13
